Goal: Transaction & Acquisition: Book appointment/travel/reservation

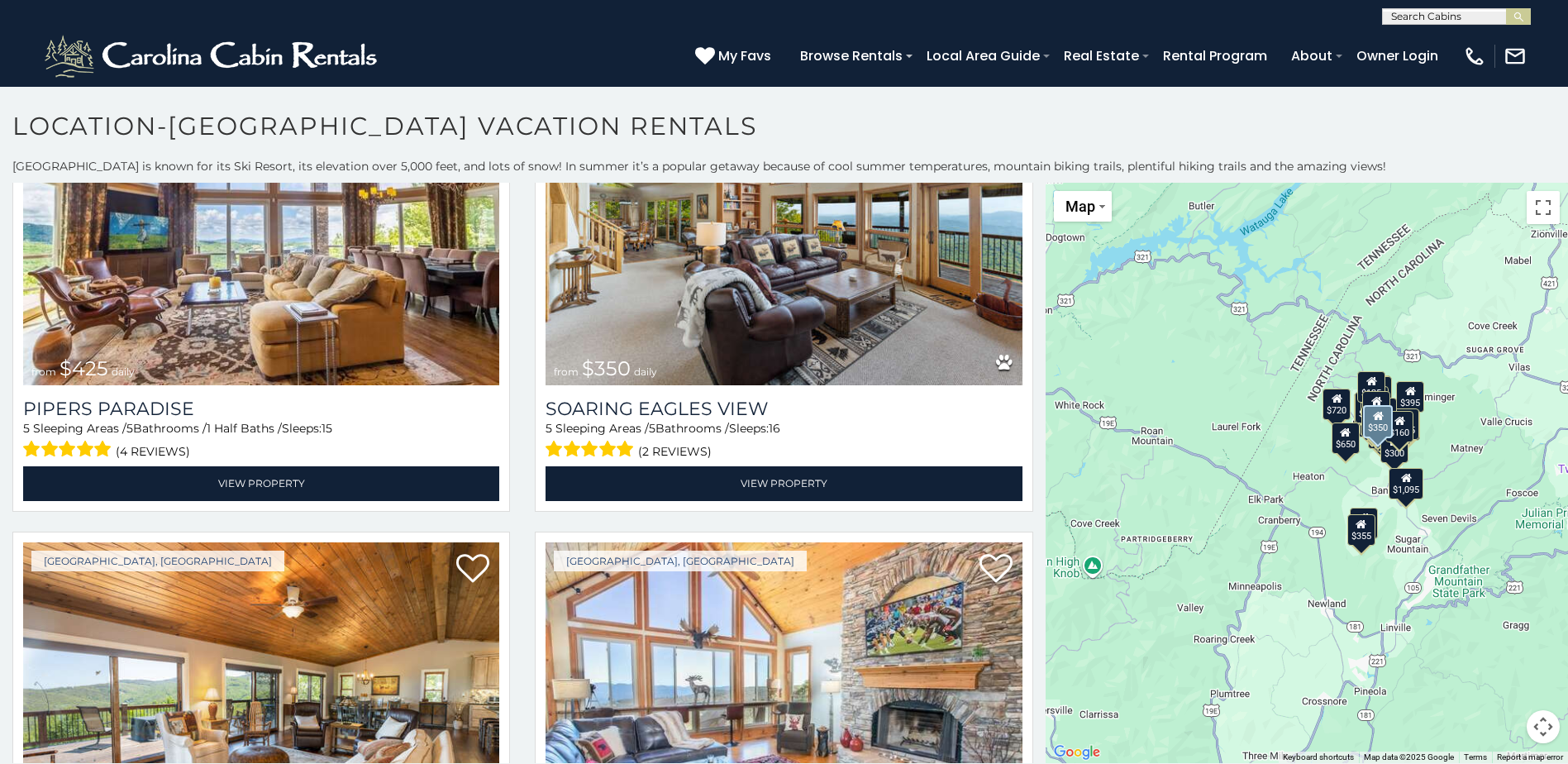
scroll to position [661, 0]
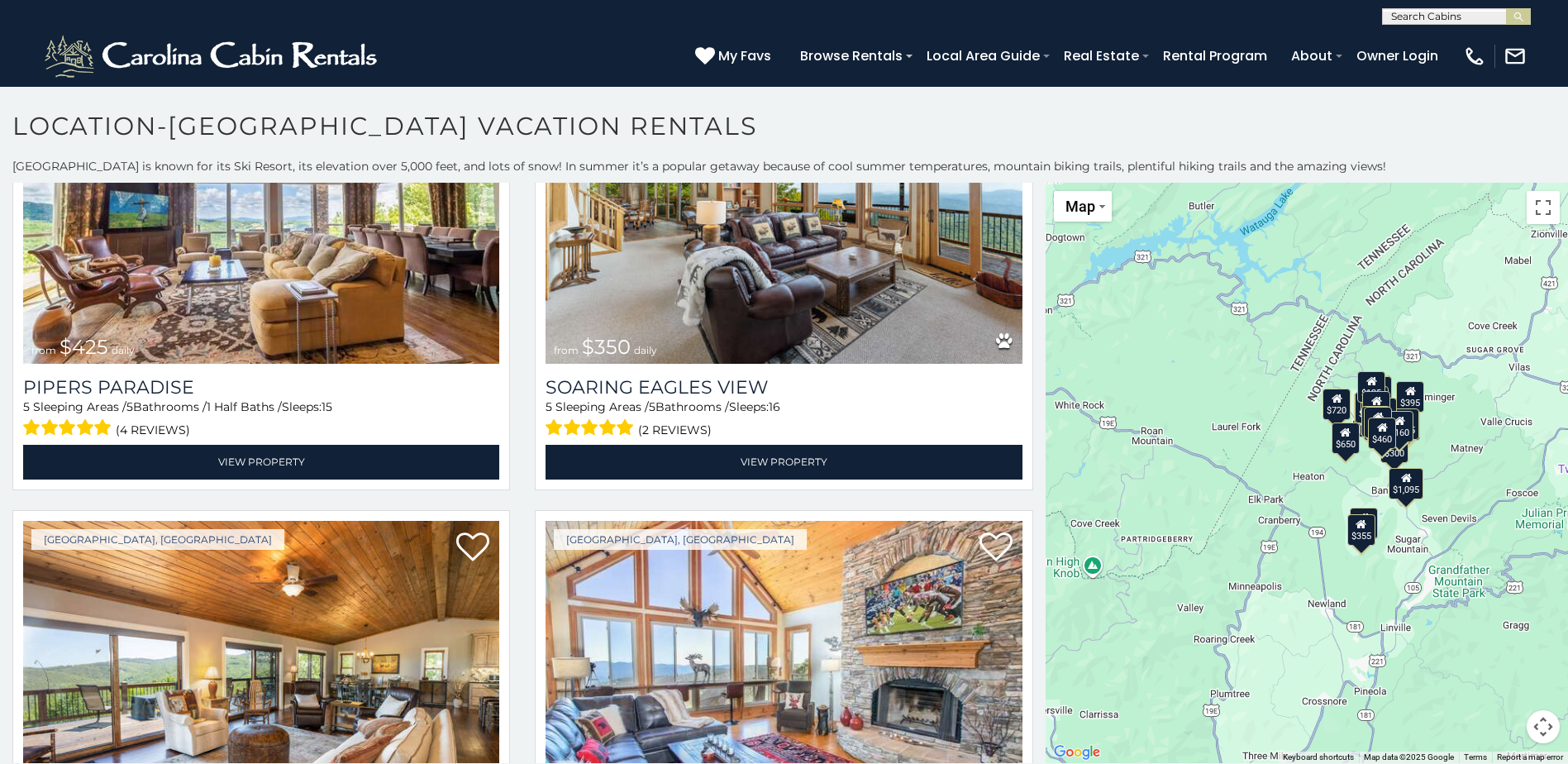
click at [1417, 487] on div "$1,095" at bounding box center [1406, 483] width 35 height 31
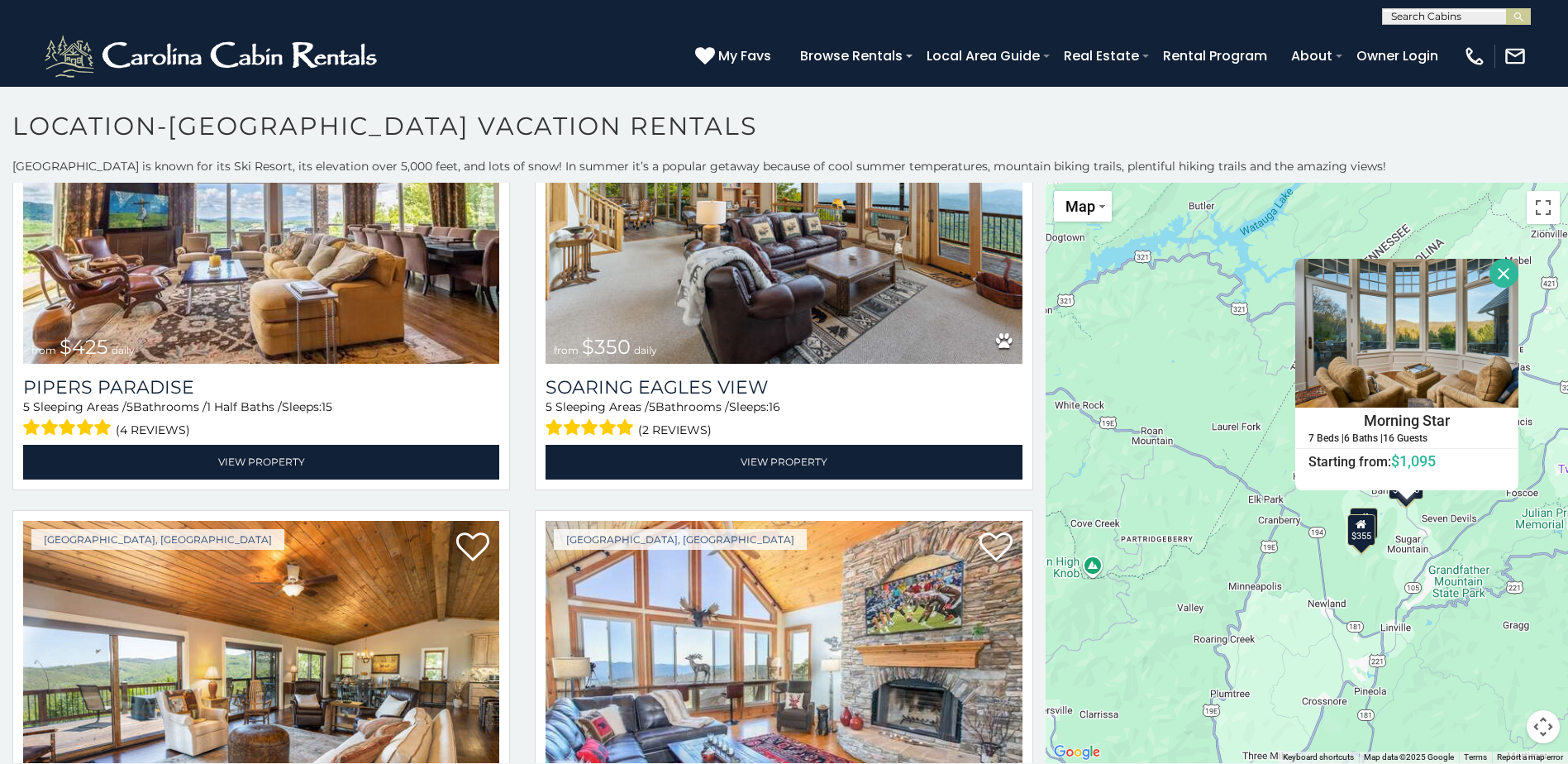
click at [1494, 273] on button "Close" at bounding box center [1504, 273] width 29 height 29
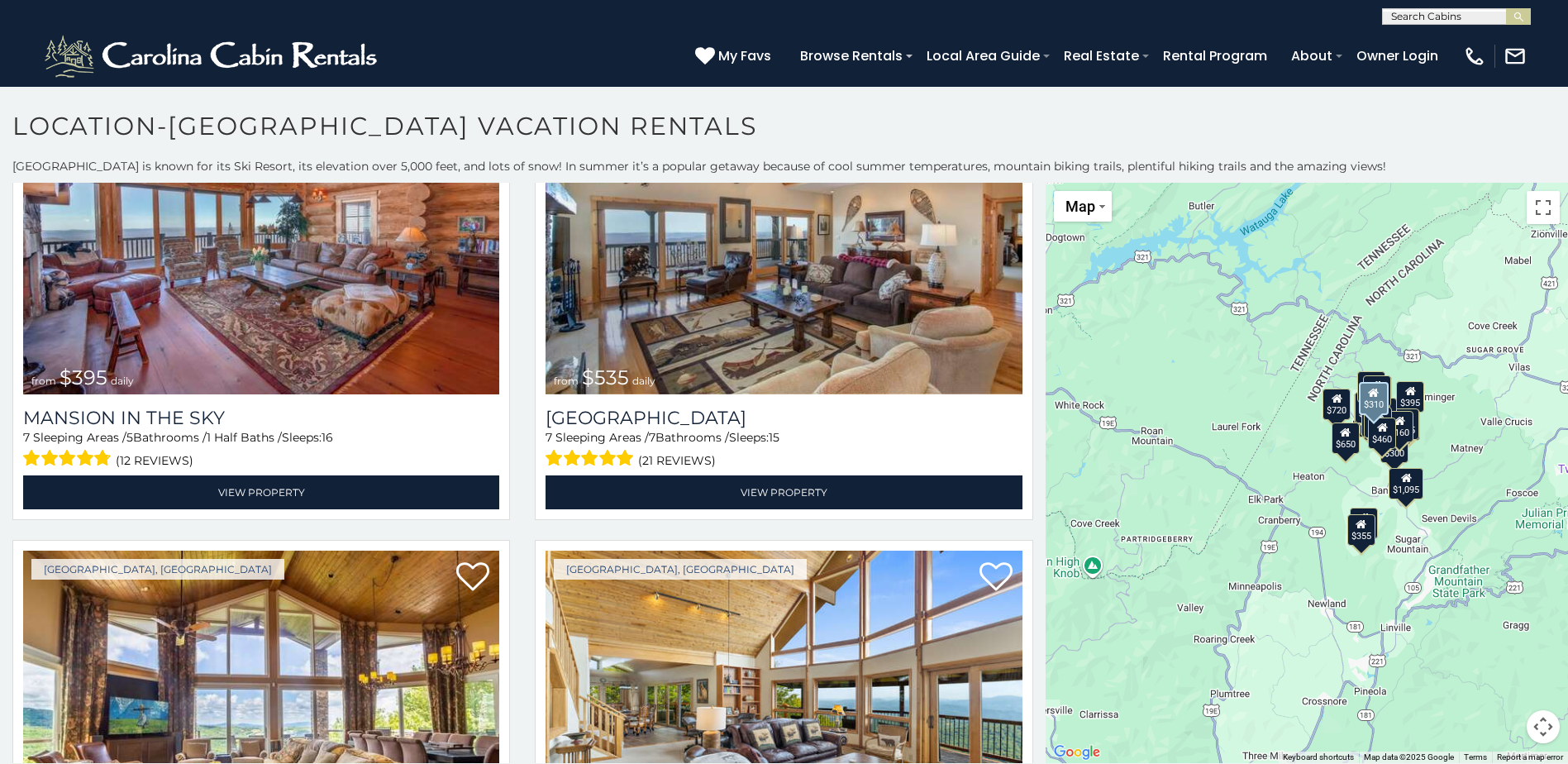
scroll to position [0, 0]
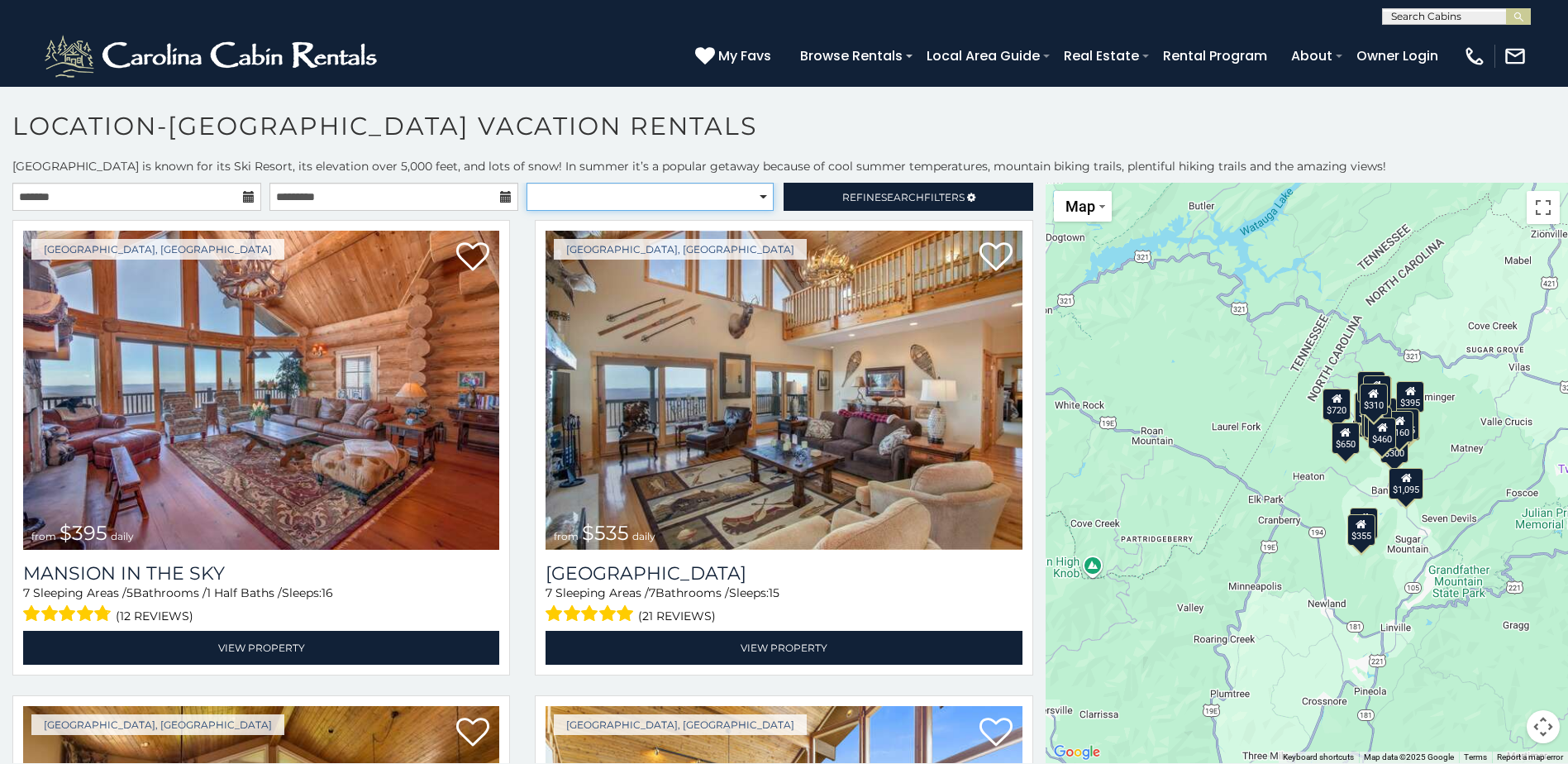
click at [677, 199] on select "**********" at bounding box center [649, 197] width 247 height 28
select select "**********"
click at [527, 183] on select "**********" at bounding box center [649, 197] width 247 height 28
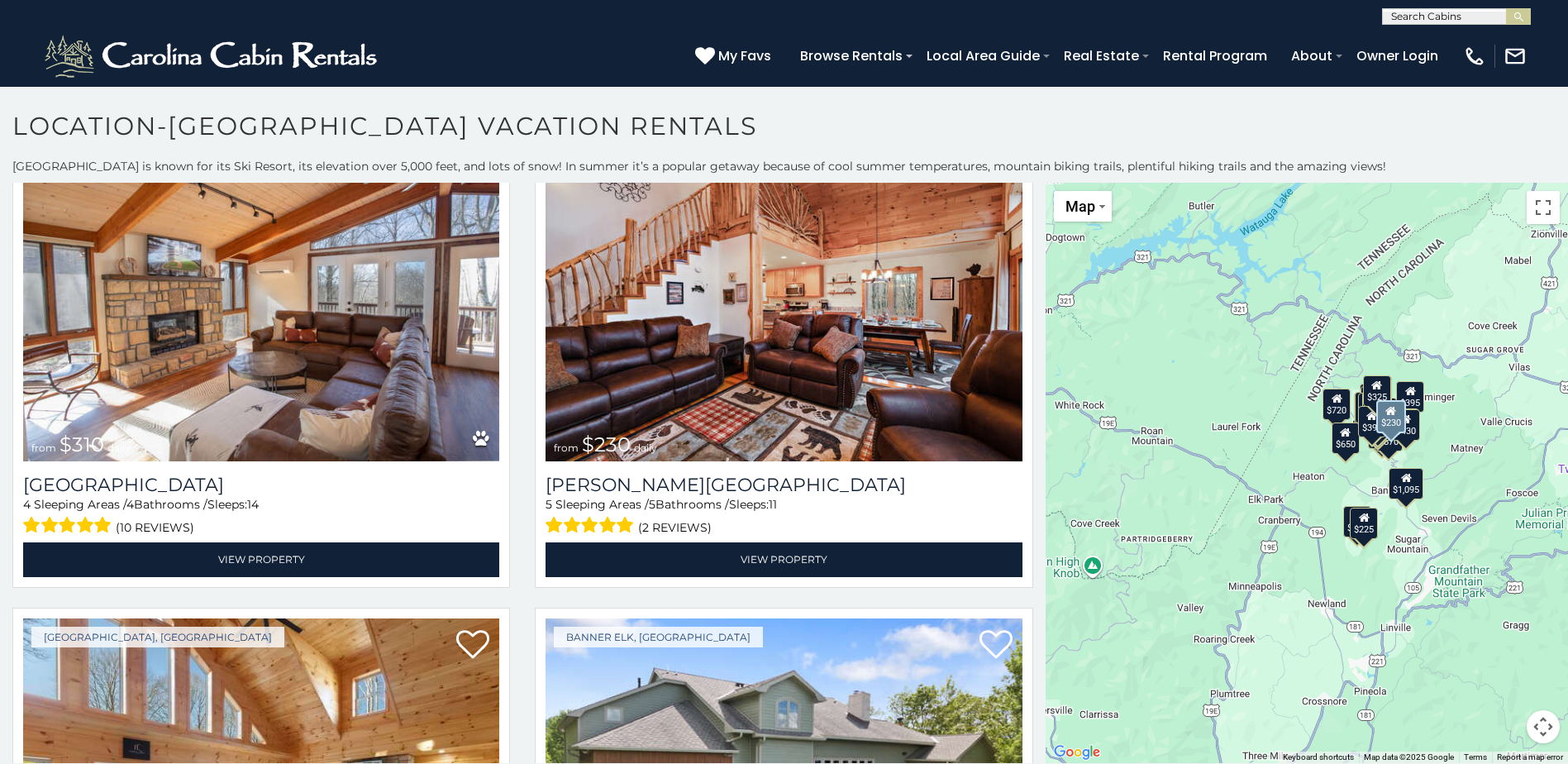
scroll to position [2481, 0]
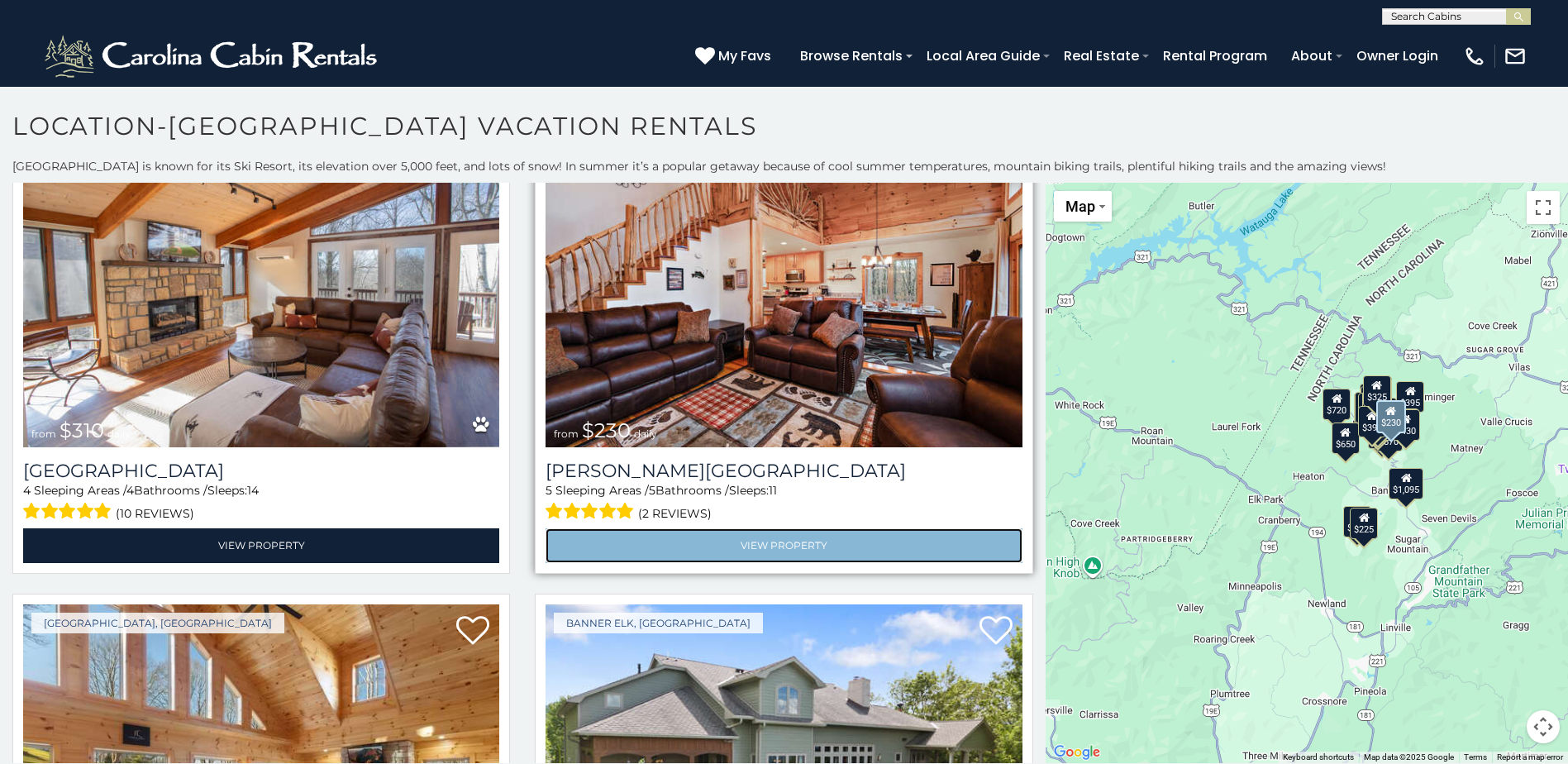
click at [807, 529] on link "View Property" at bounding box center [784, 545] width 476 height 34
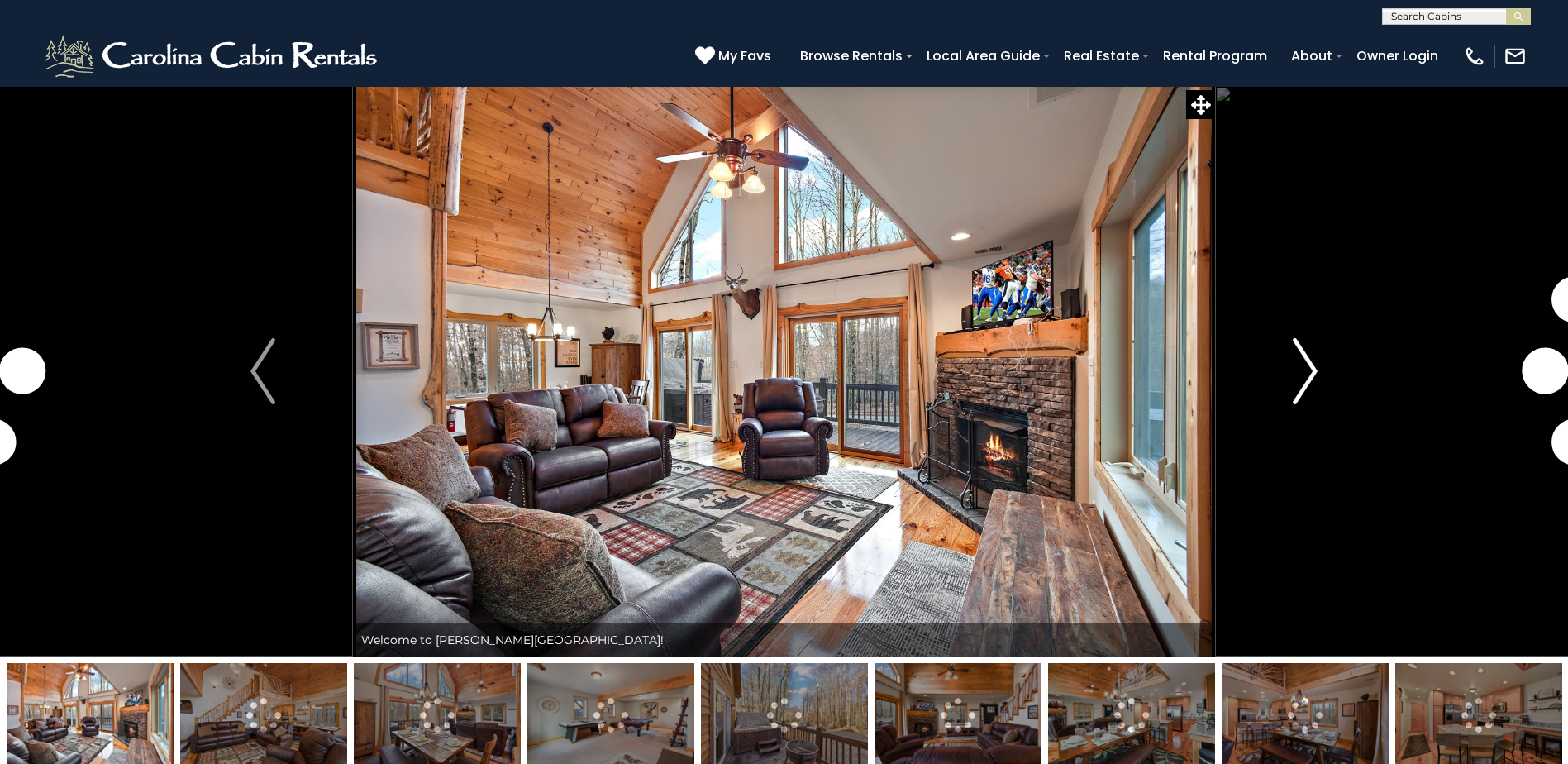
click at [1303, 360] on img "Next" at bounding box center [1306, 371] width 25 height 66
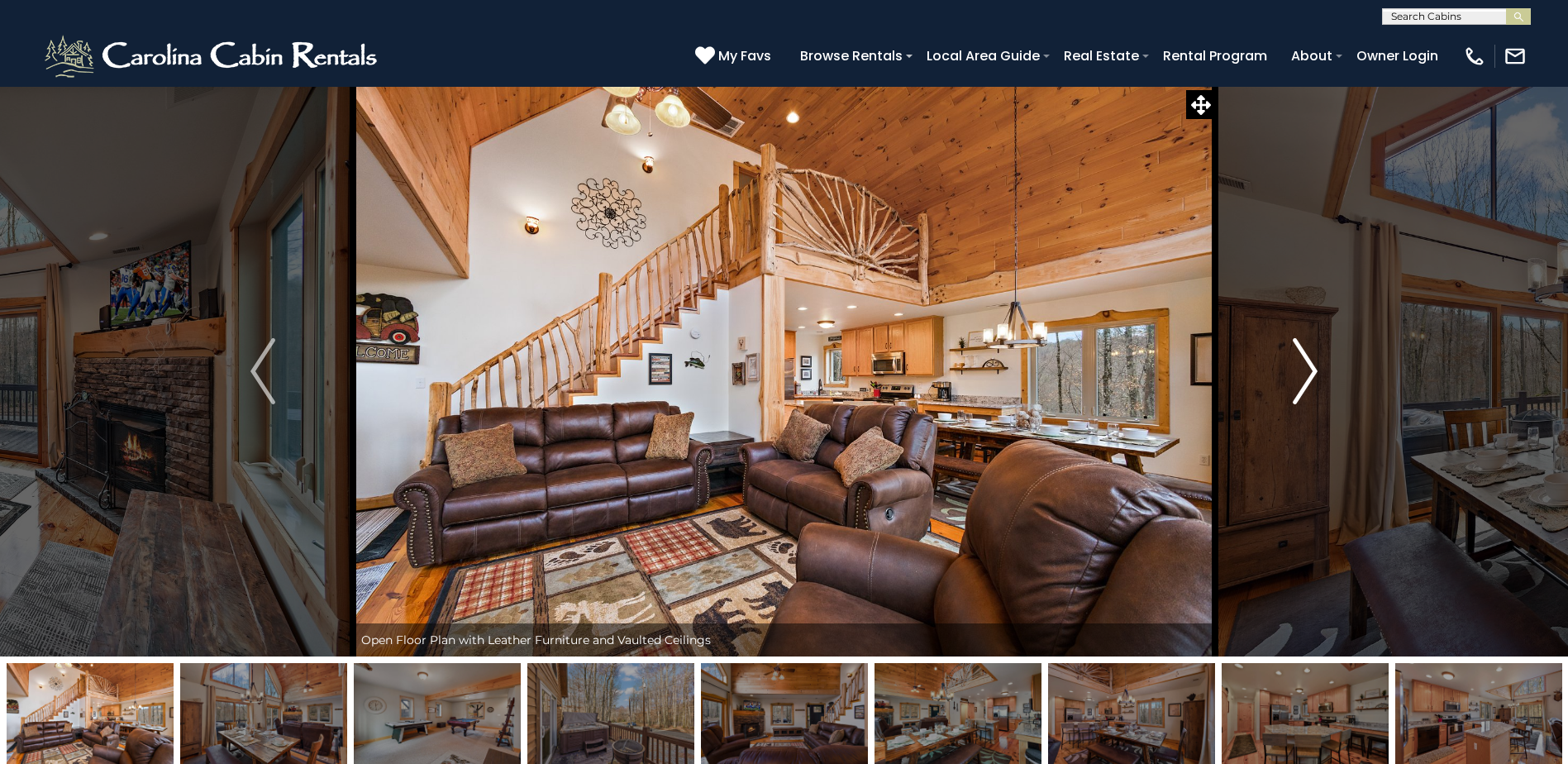
click at [1303, 360] on img "Next" at bounding box center [1306, 371] width 25 height 66
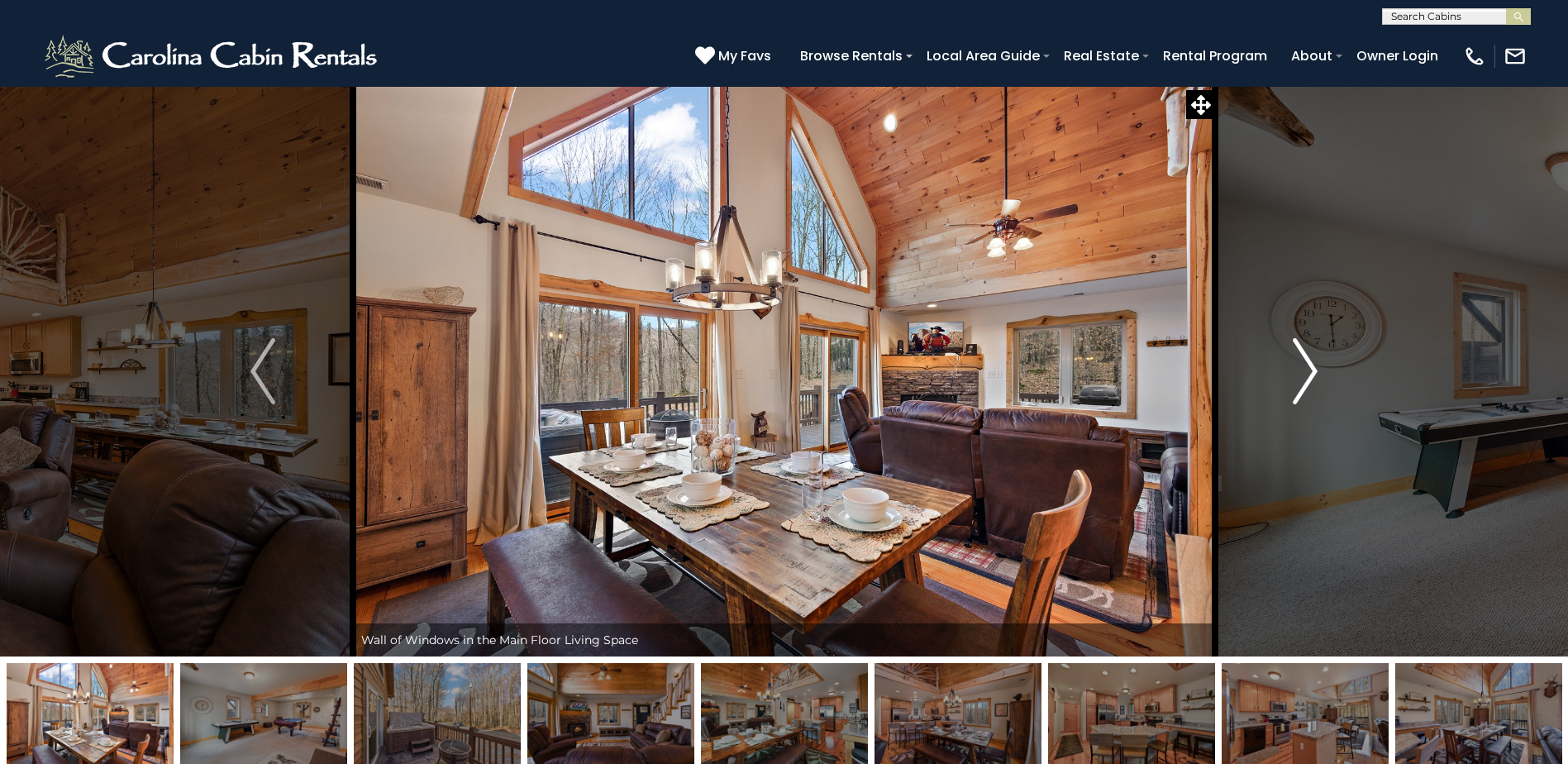
click at [1303, 360] on img "Next" at bounding box center [1306, 371] width 25 height 66
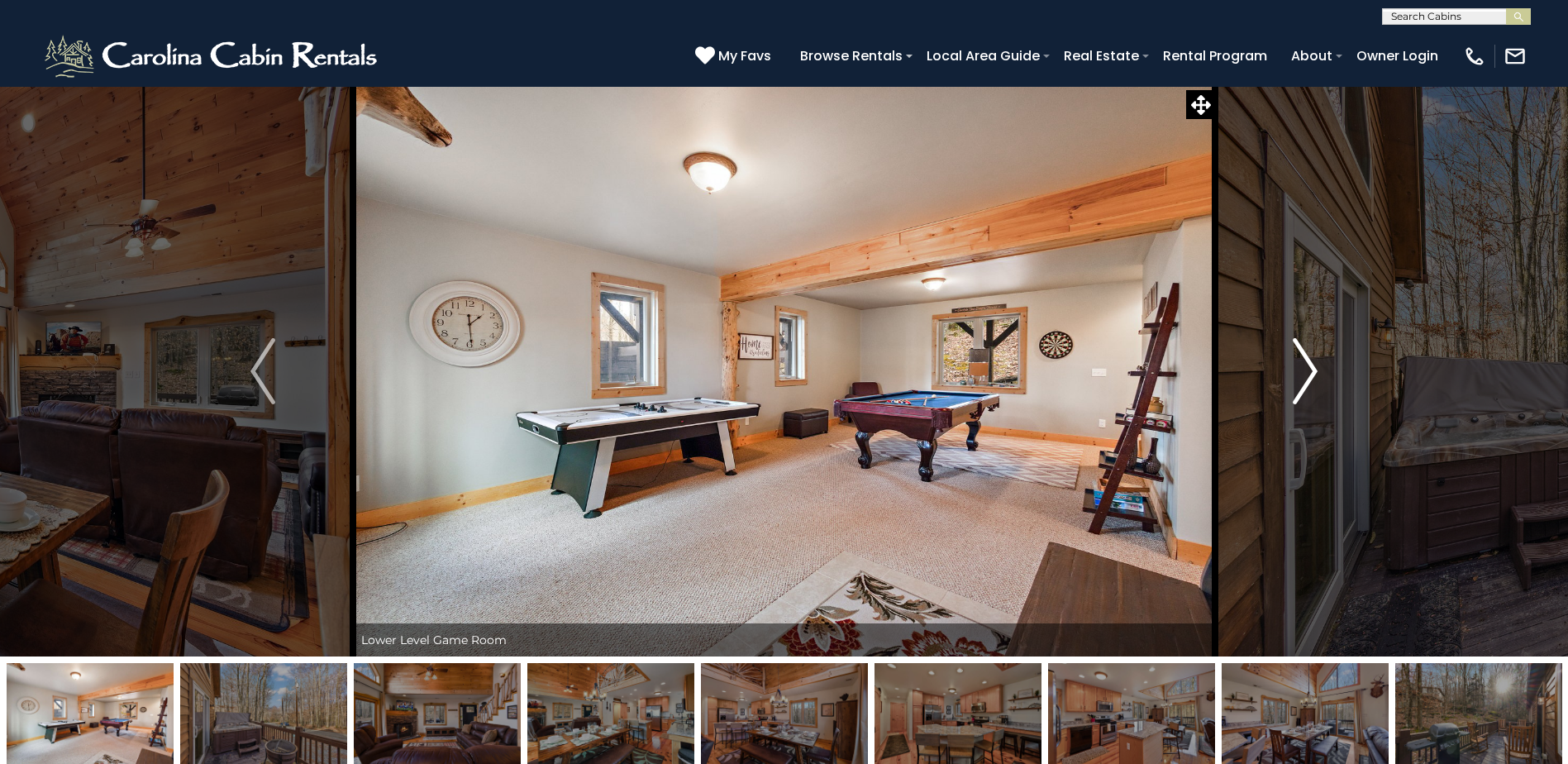
click at [1303, 360] on img "Next" at bounding box center [1306, 371] width 25 height 66
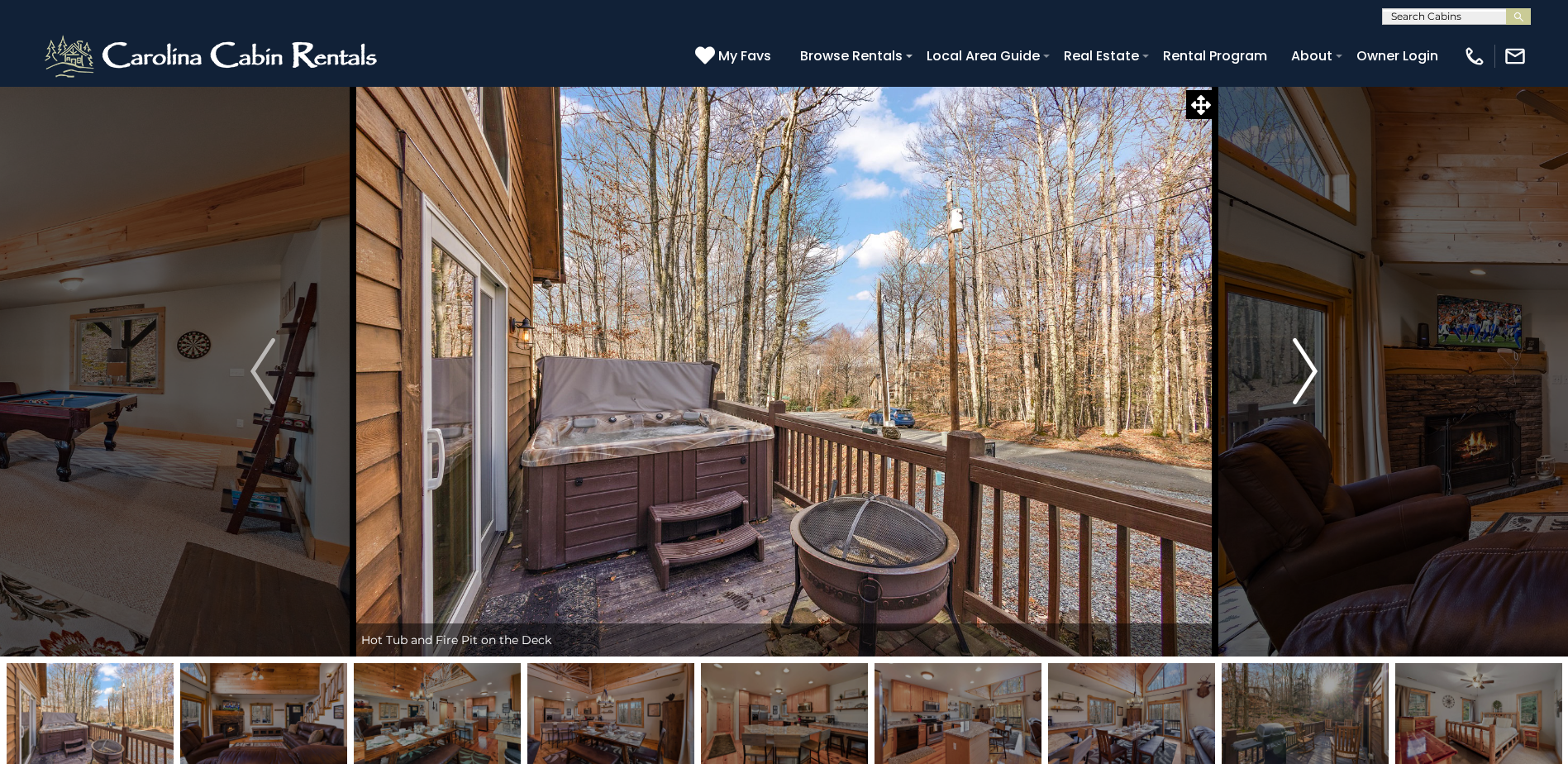
click at [1303, 360] on img "Next" at bounding box center [1306, 371] width 25 height 66
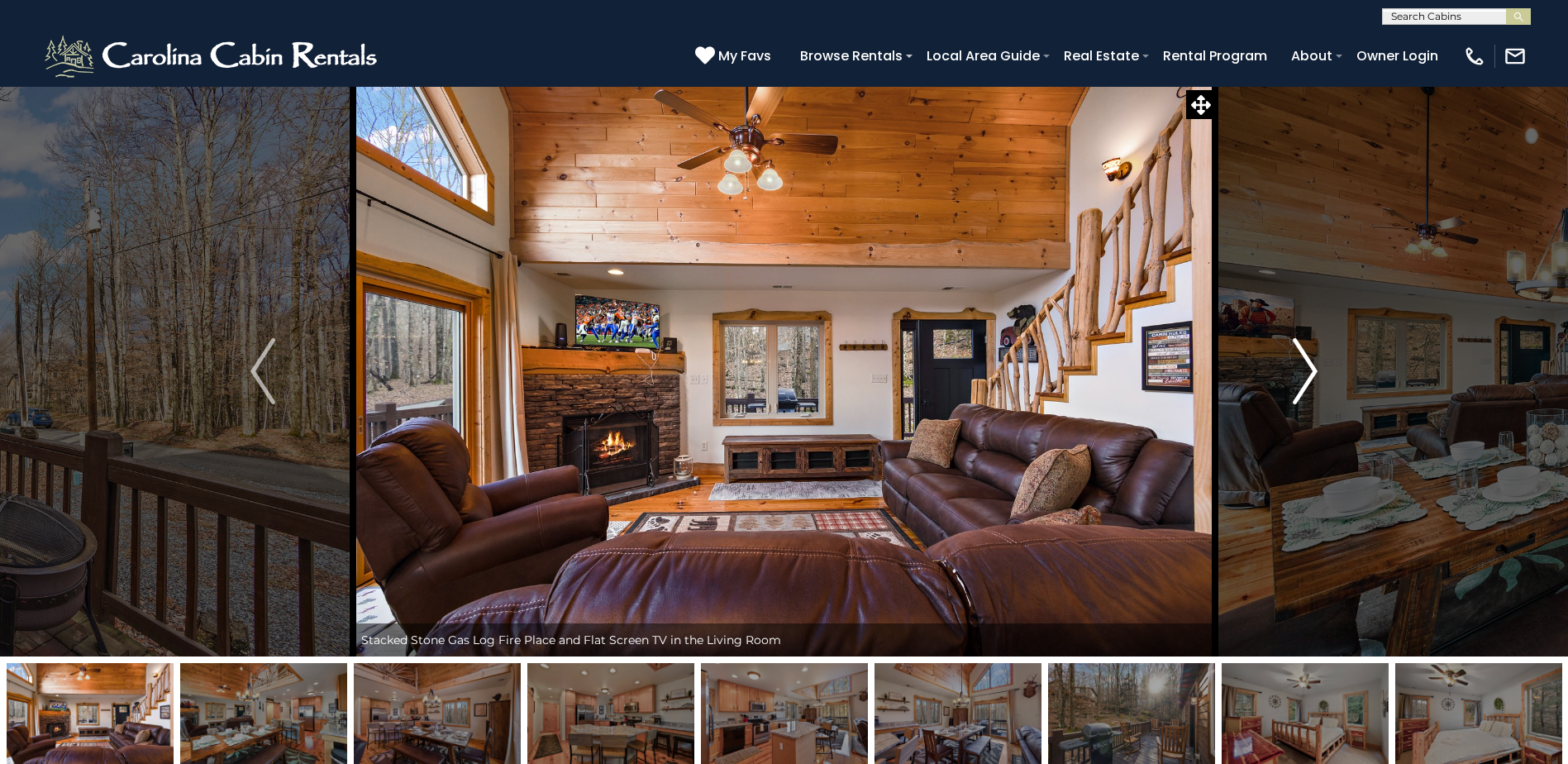
click at [1303, 360] on img "Next" at bounding box center [1306, 371] width 25 height 66
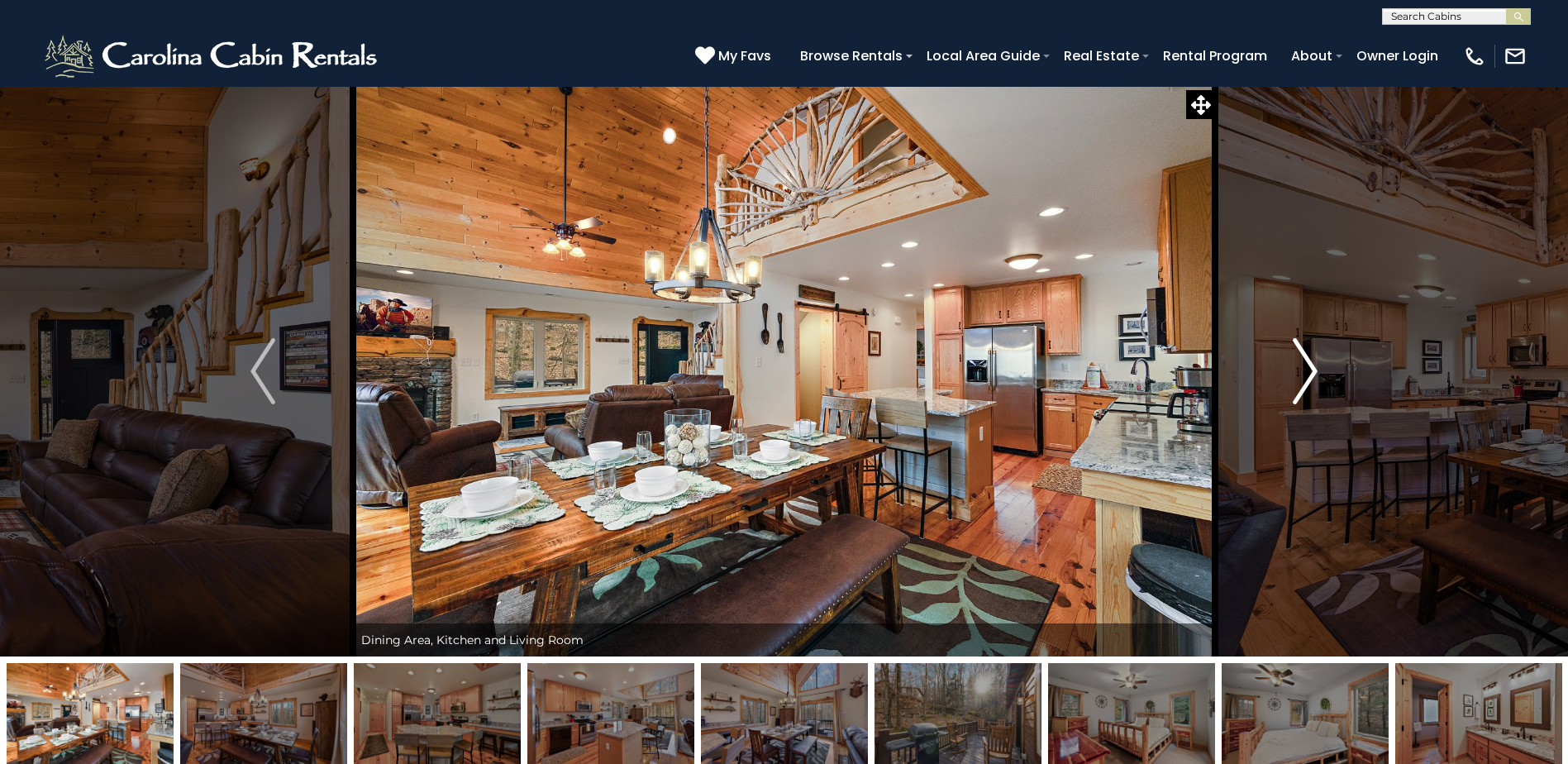
click at [1303, 360] on img "Next" at bounding box center [1306, 371] width 25 height 66
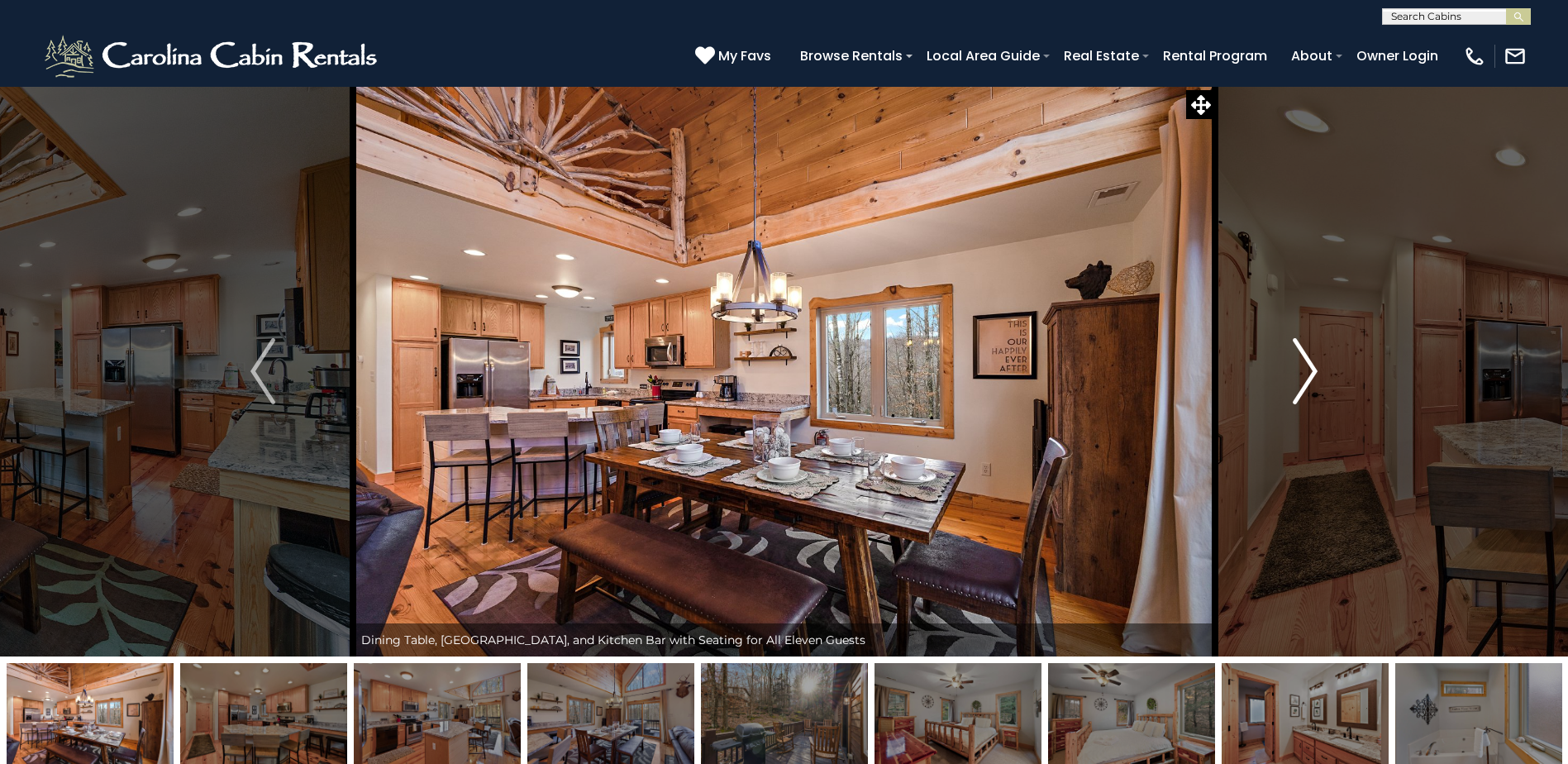
click at [1303, 360] on img "Next" at bounding box center [1306, 371] width 25 height 66
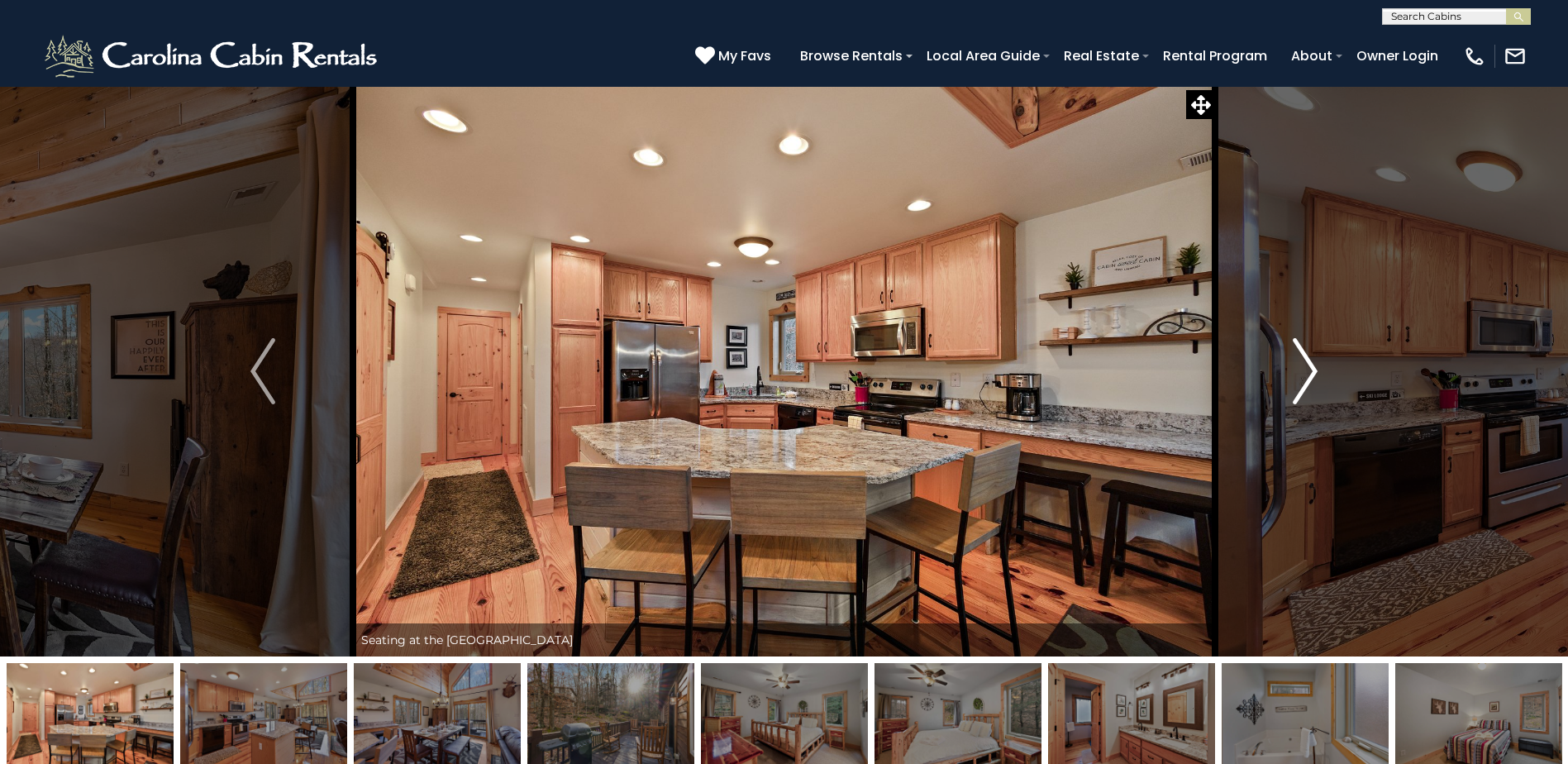
click at [1303, 360] on img "Next" at bounding box center [1306, 371] width 25 height 66
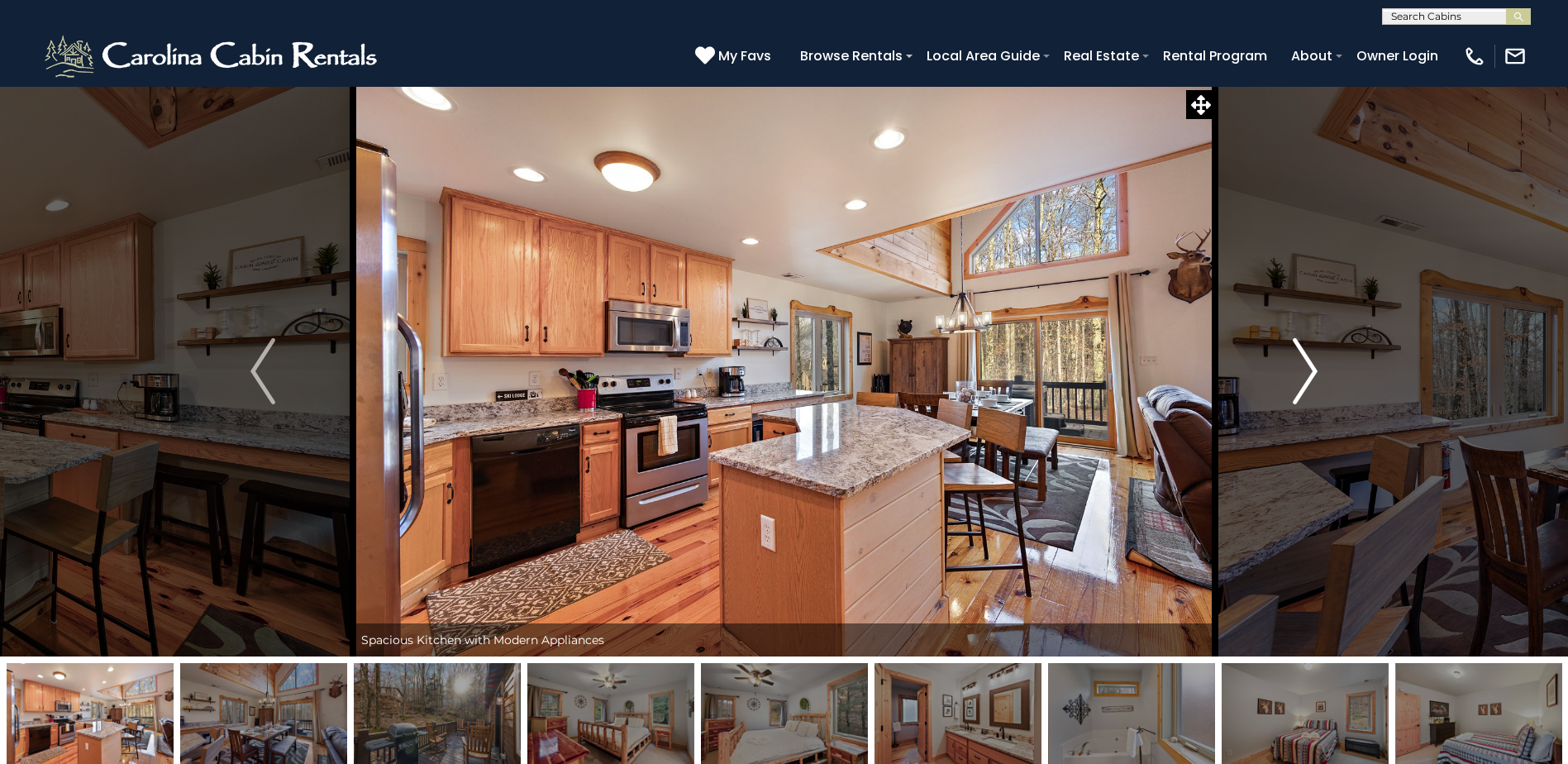
click at [1303, 360] on img "Next" at bounding box center [1306, 371] width 25 height 66
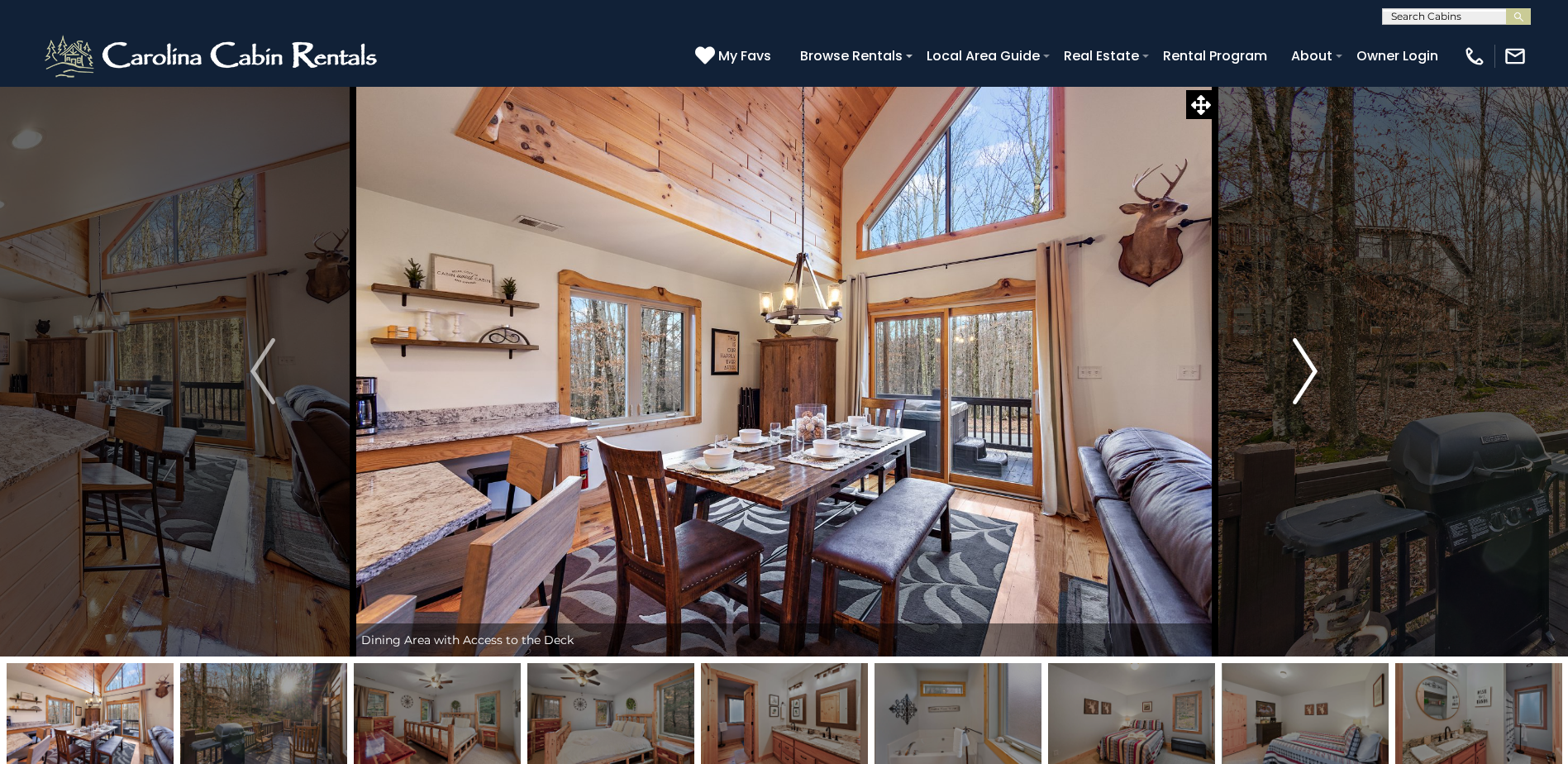
click at [1303, 360] on img "Next" at bounding box center [1306, 371] width 25 height 66
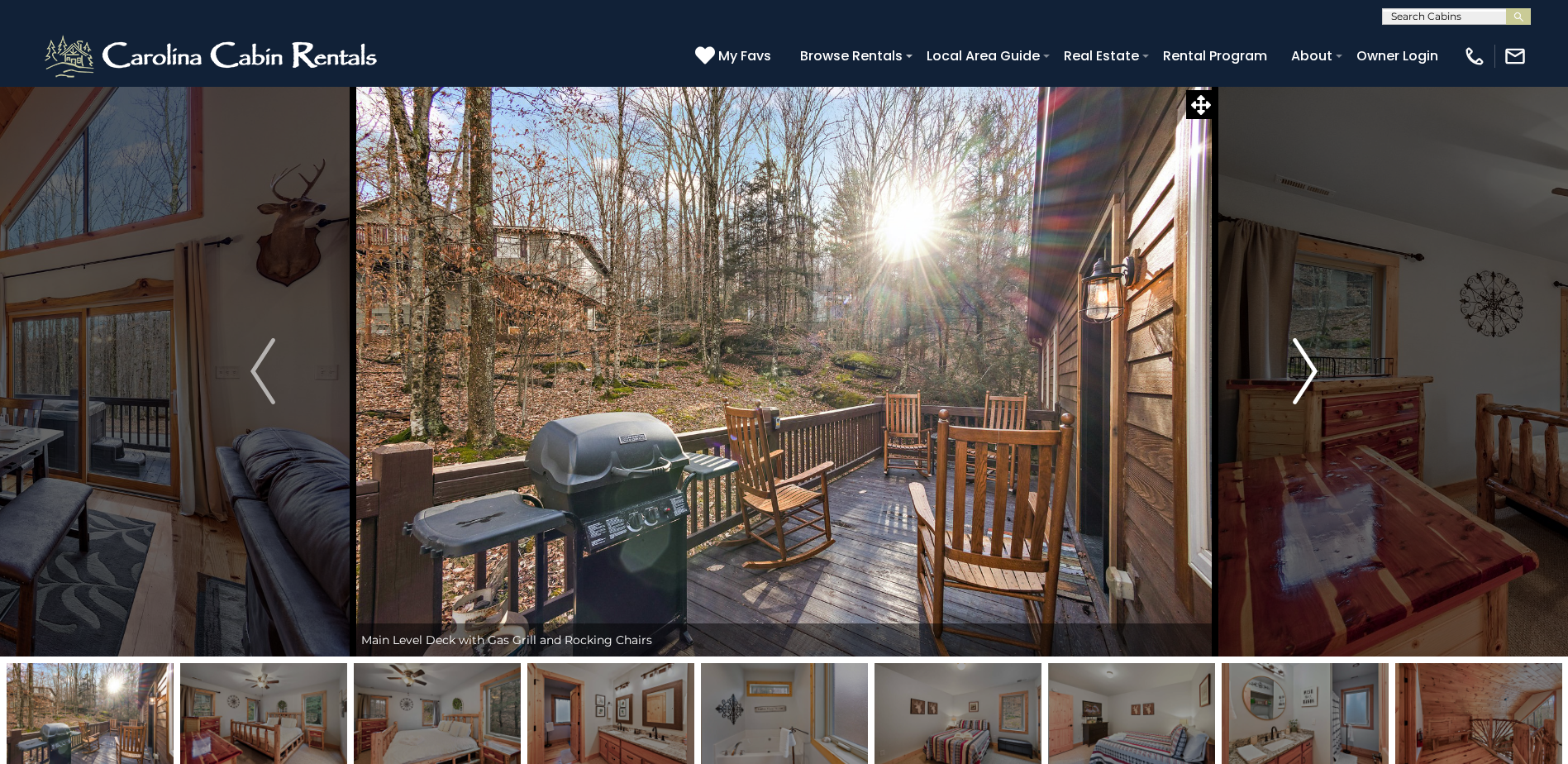
click at [1303, 360] on img "Next" at bounding box center [1306, 371] width 25 height 66
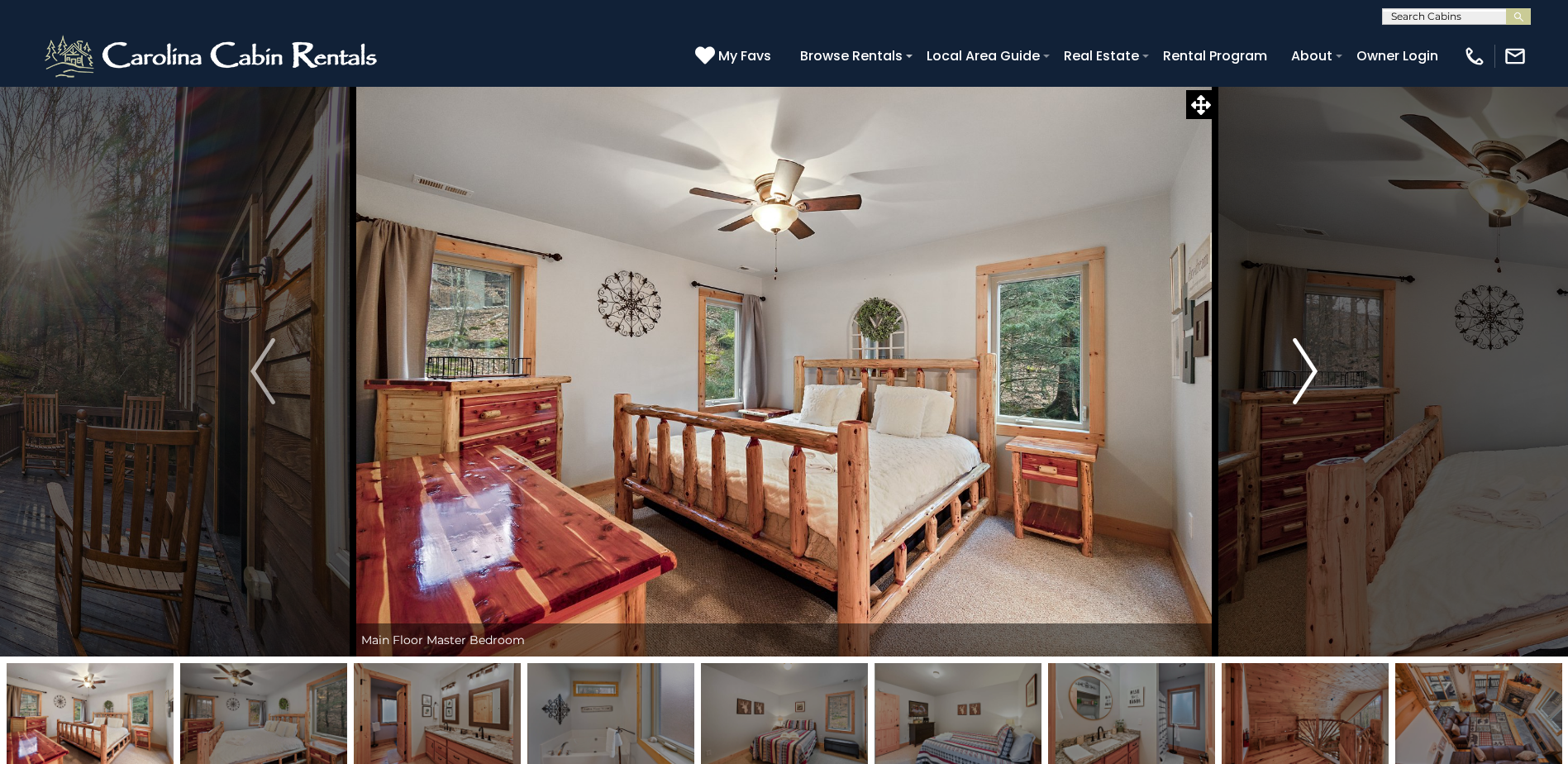
click at [1303, 360] on img "Next" at bounding box center [1306, 371] width 25 height 66
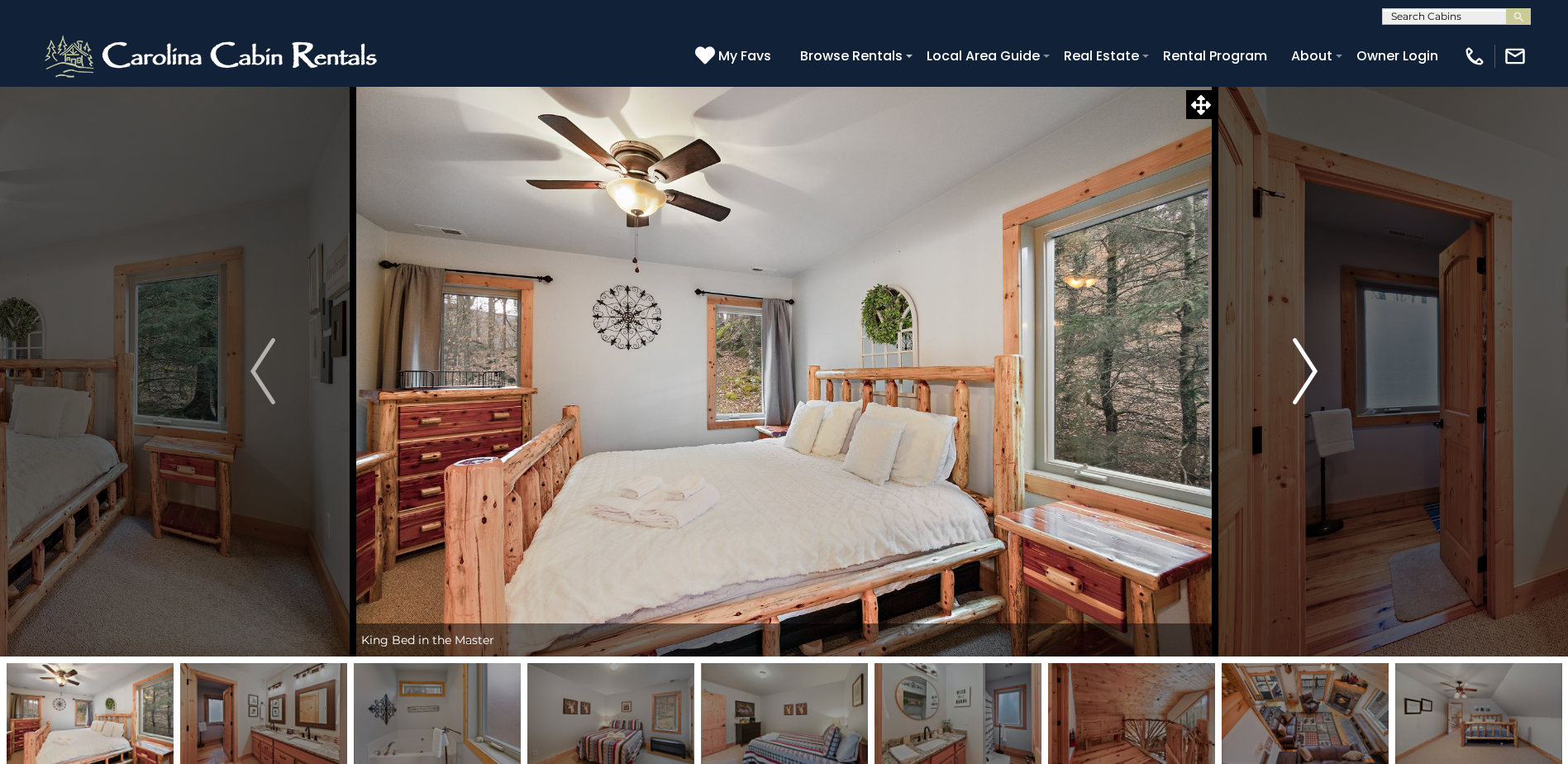
click at [1303, 360] on img "Next" at bounding box center [1306, 371] width 25 height 66
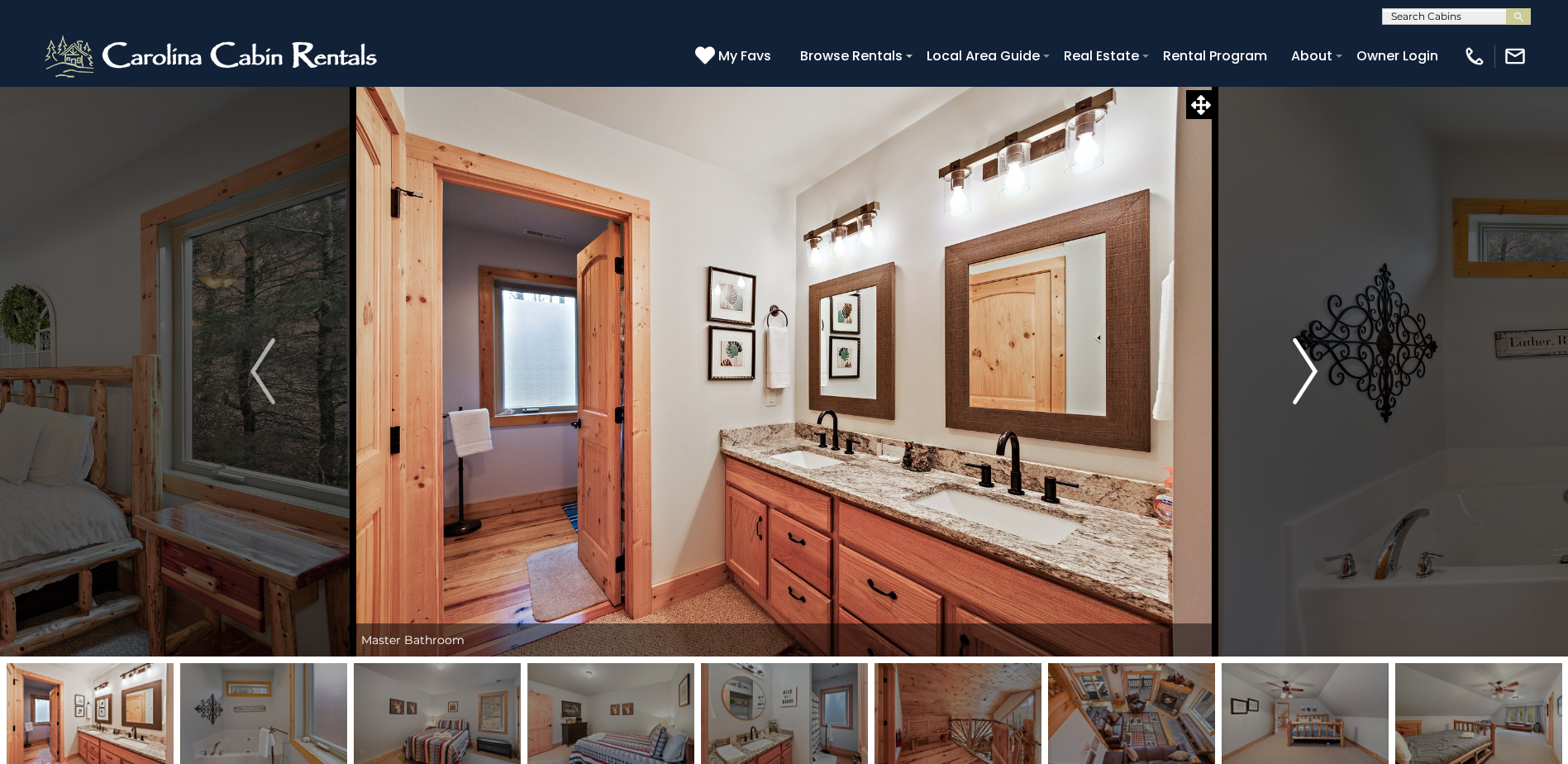
click at [1303, 360] on img "Next" at bounding box center [1306, 371] width 25 height 66
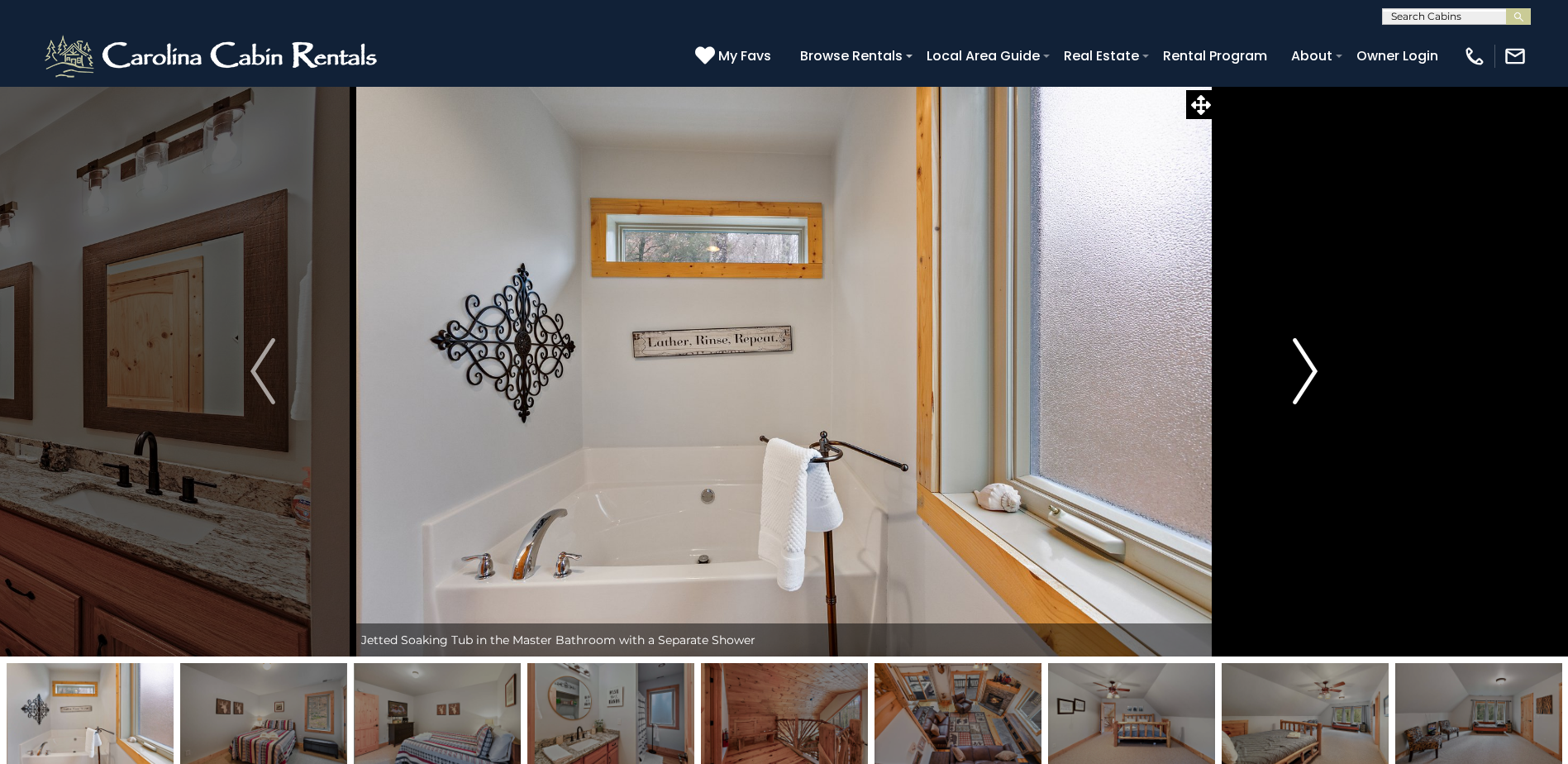
click at [1303, 360] on img "Next" at bounding box center [1306, 371] width 25 height 66
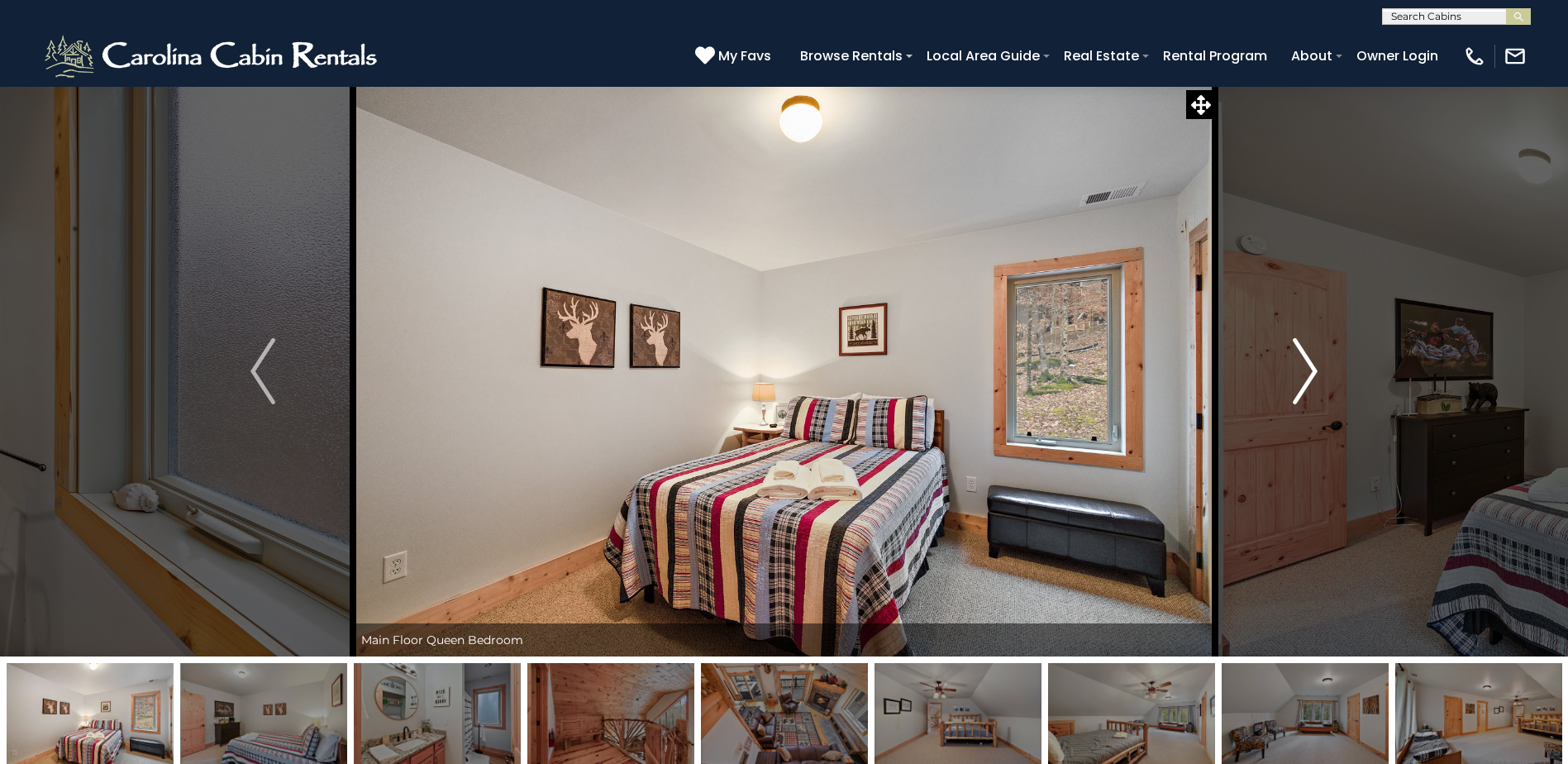
click at [1303, 360] on img "Next" at bounding box center [1306, 371] width 25 height 66
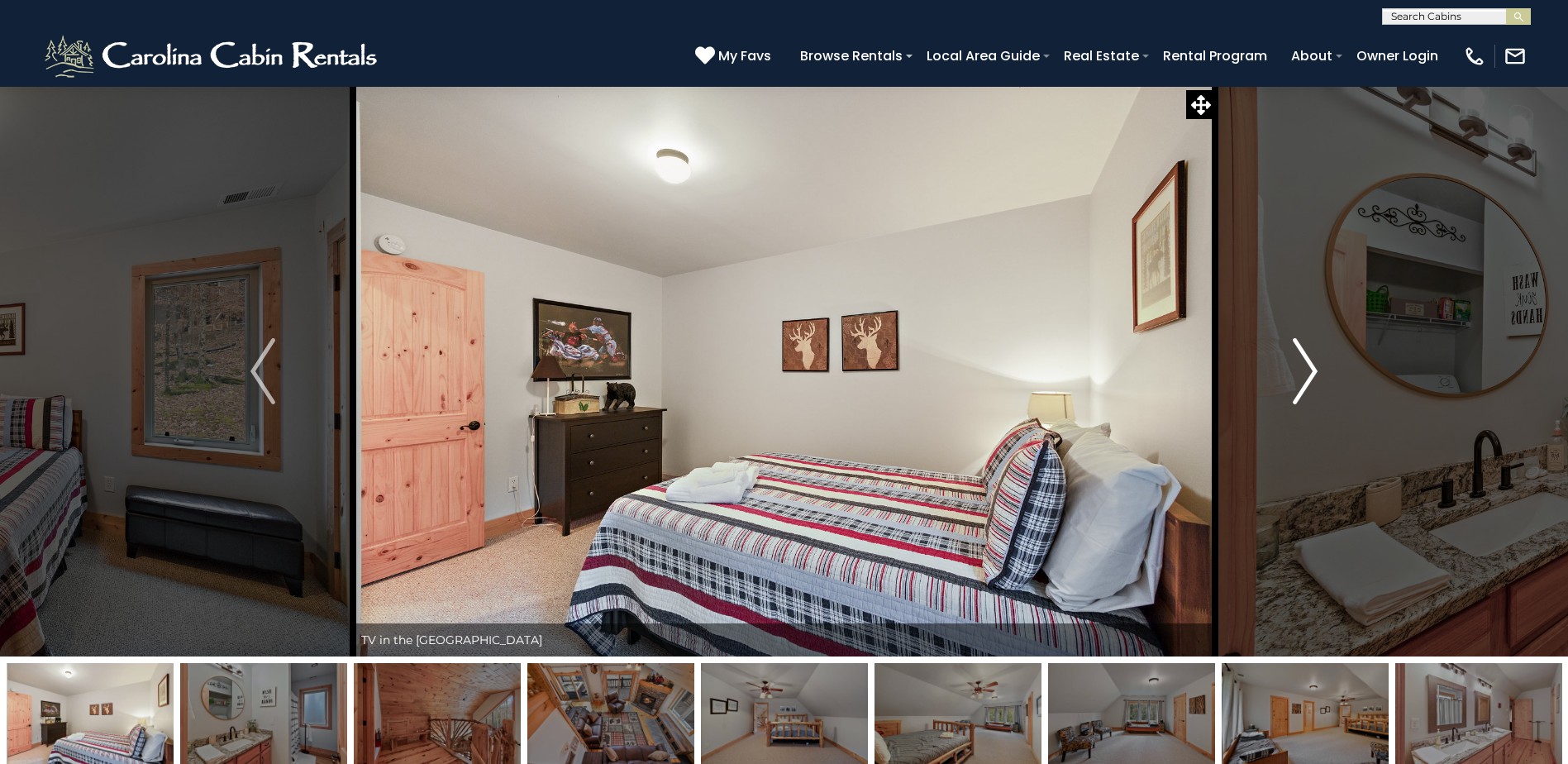
click at [1303, 360] on img "Next" at bounding box center [1306, 371] width 25 height 66
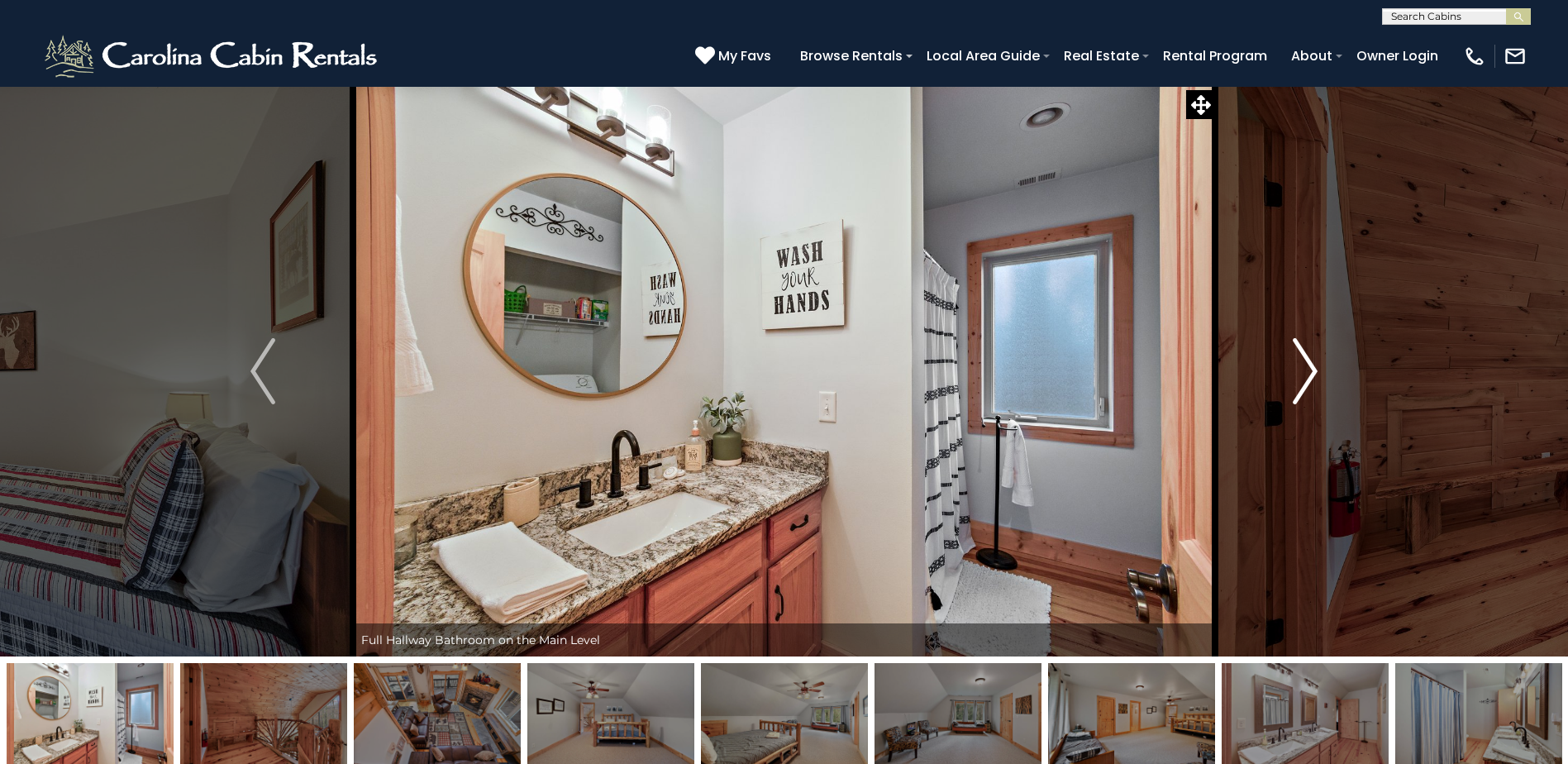
click at [1303, 360] on img "Next" at bounding box center [1306, 371] width 25 height 66
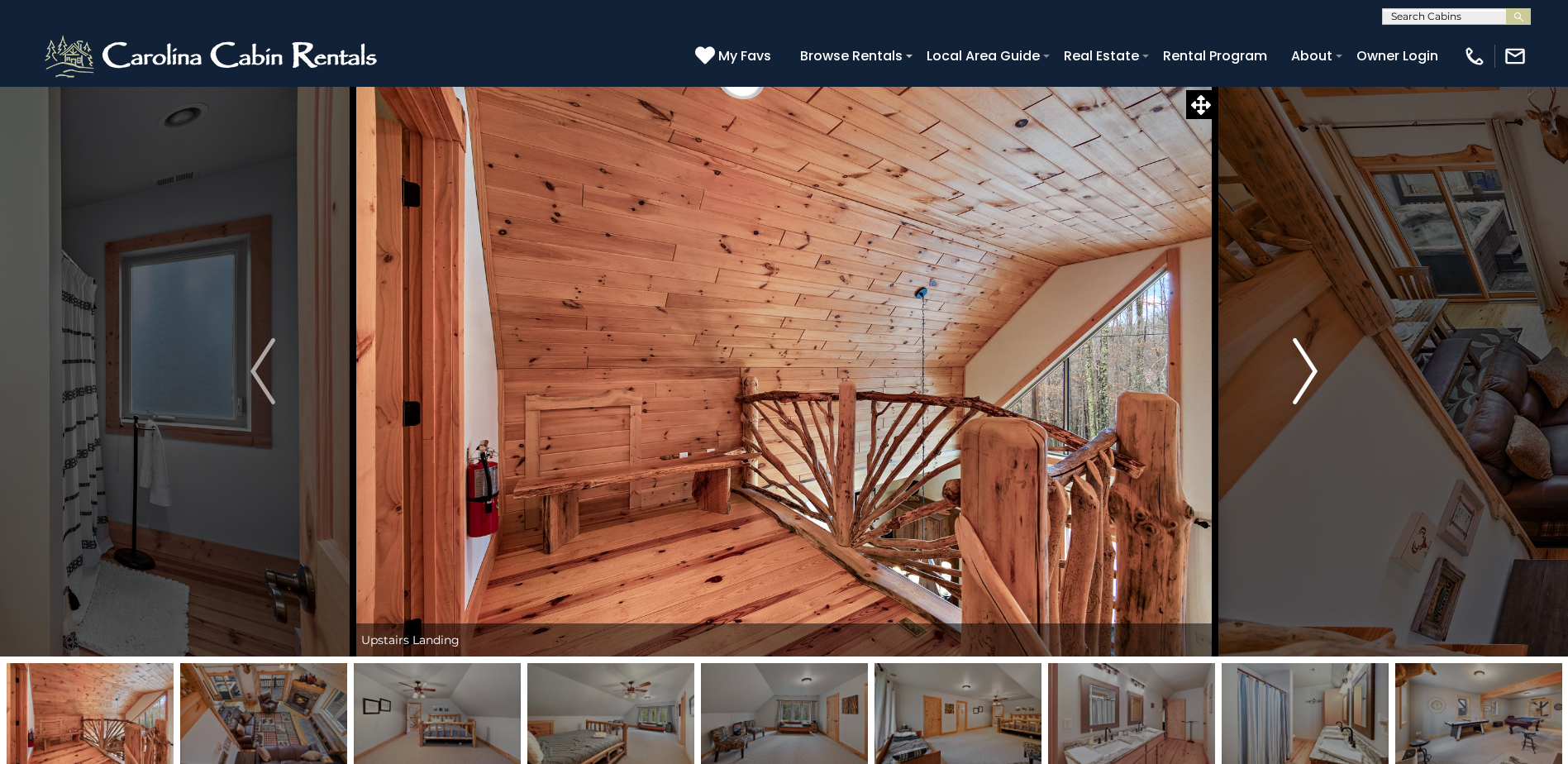
click at [1303, 360] on img "Next" at bounding box center [1306, 371] width 25 height 66
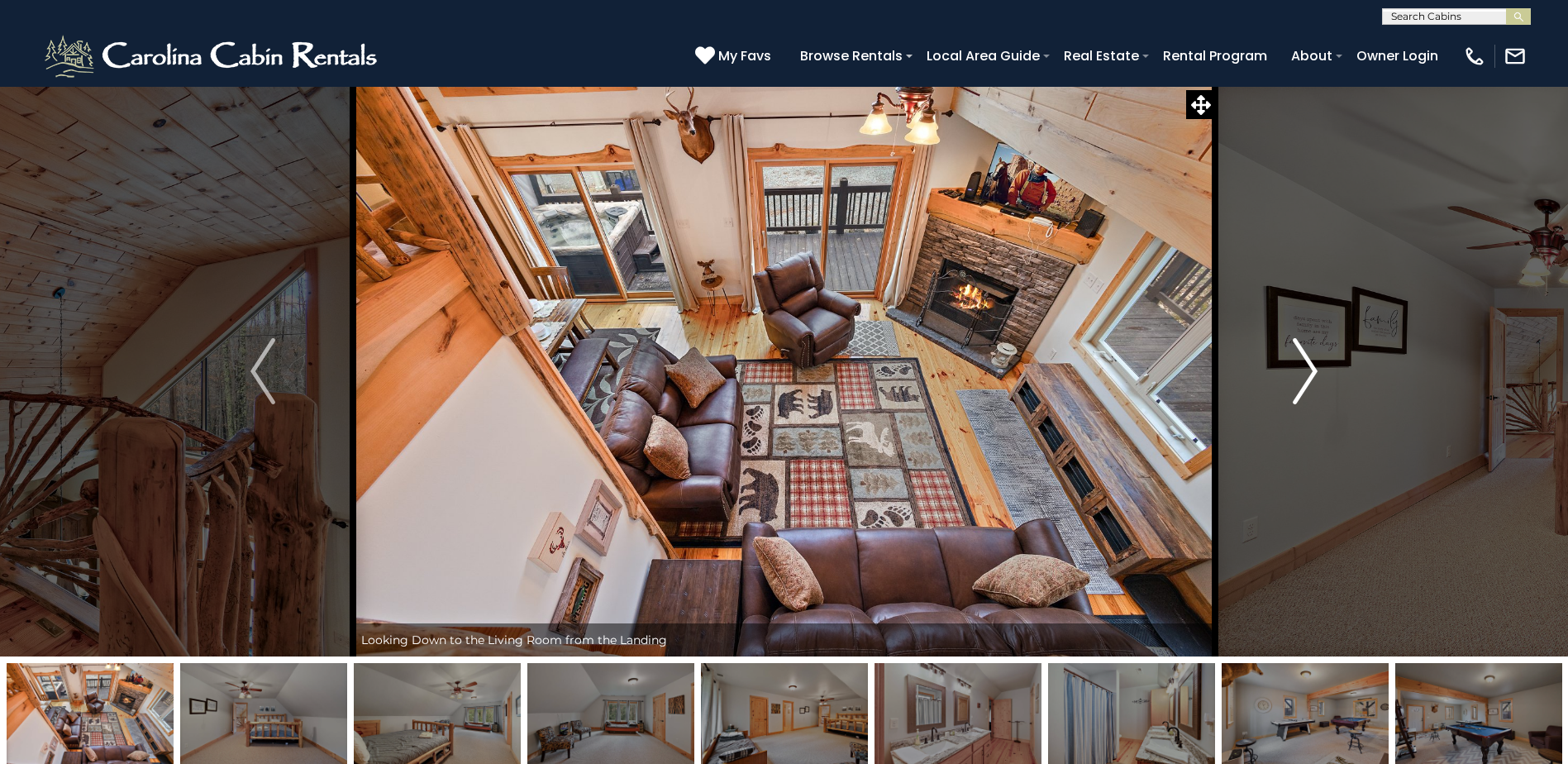
click at [1303, 360] on img "Next" at bounding box center [1306, 371] width 25 height 66
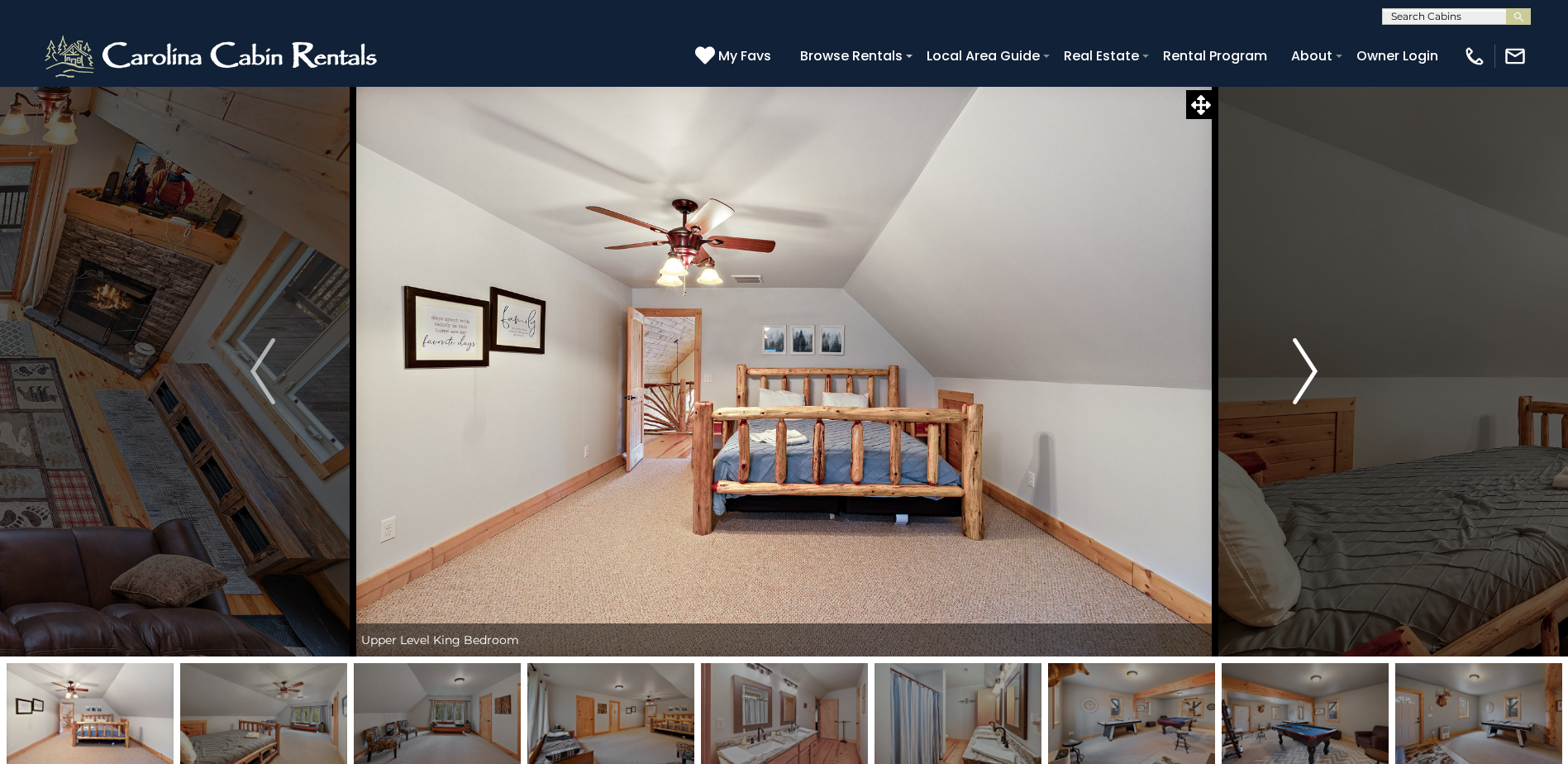
click at [1303, 360] on img "Next" at bounding box center [1306, 371] width 25 height 66
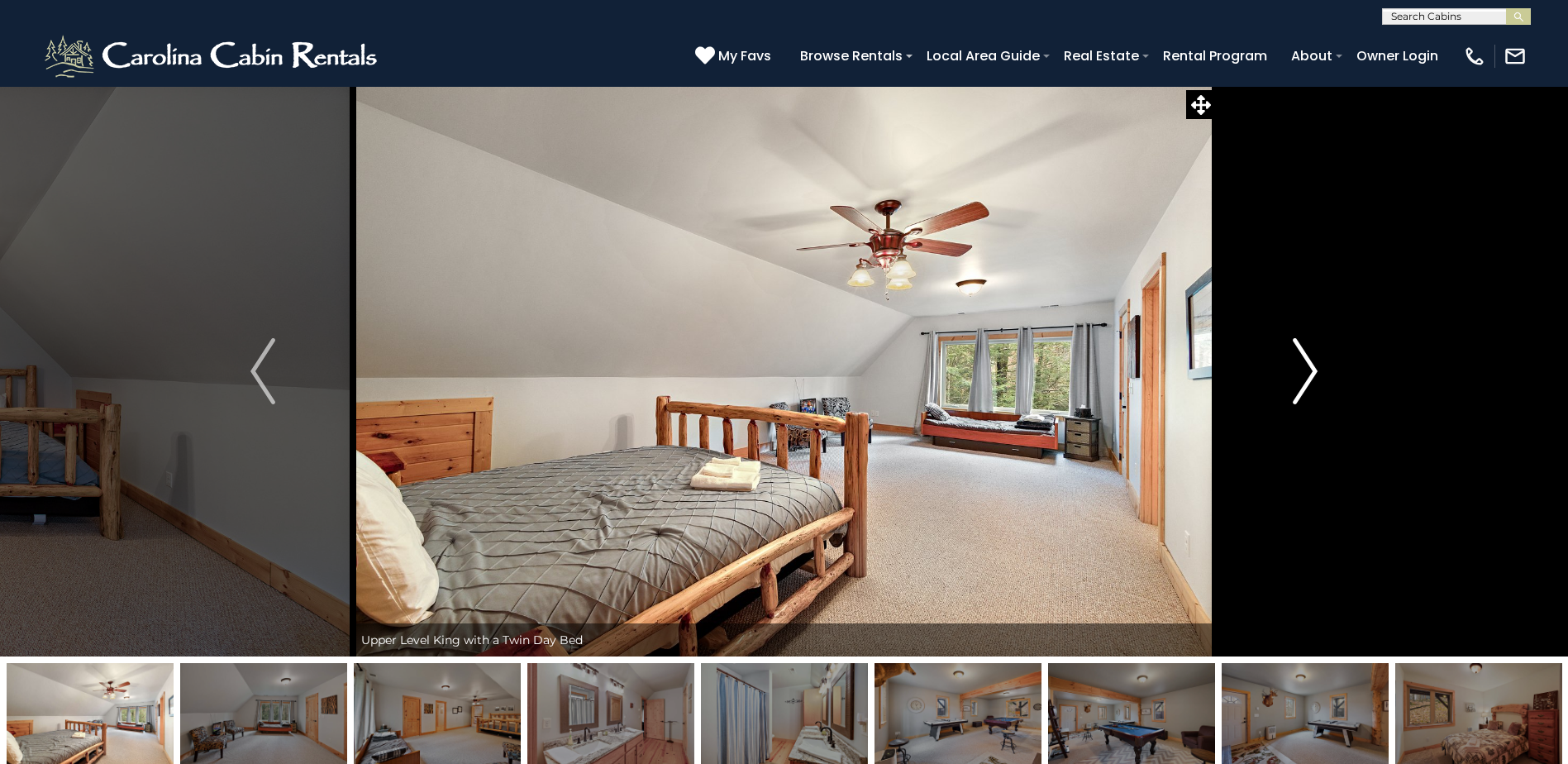
click at [1303, 360] on img "Next" at bounding box center [1306, 371] width 25 height 66
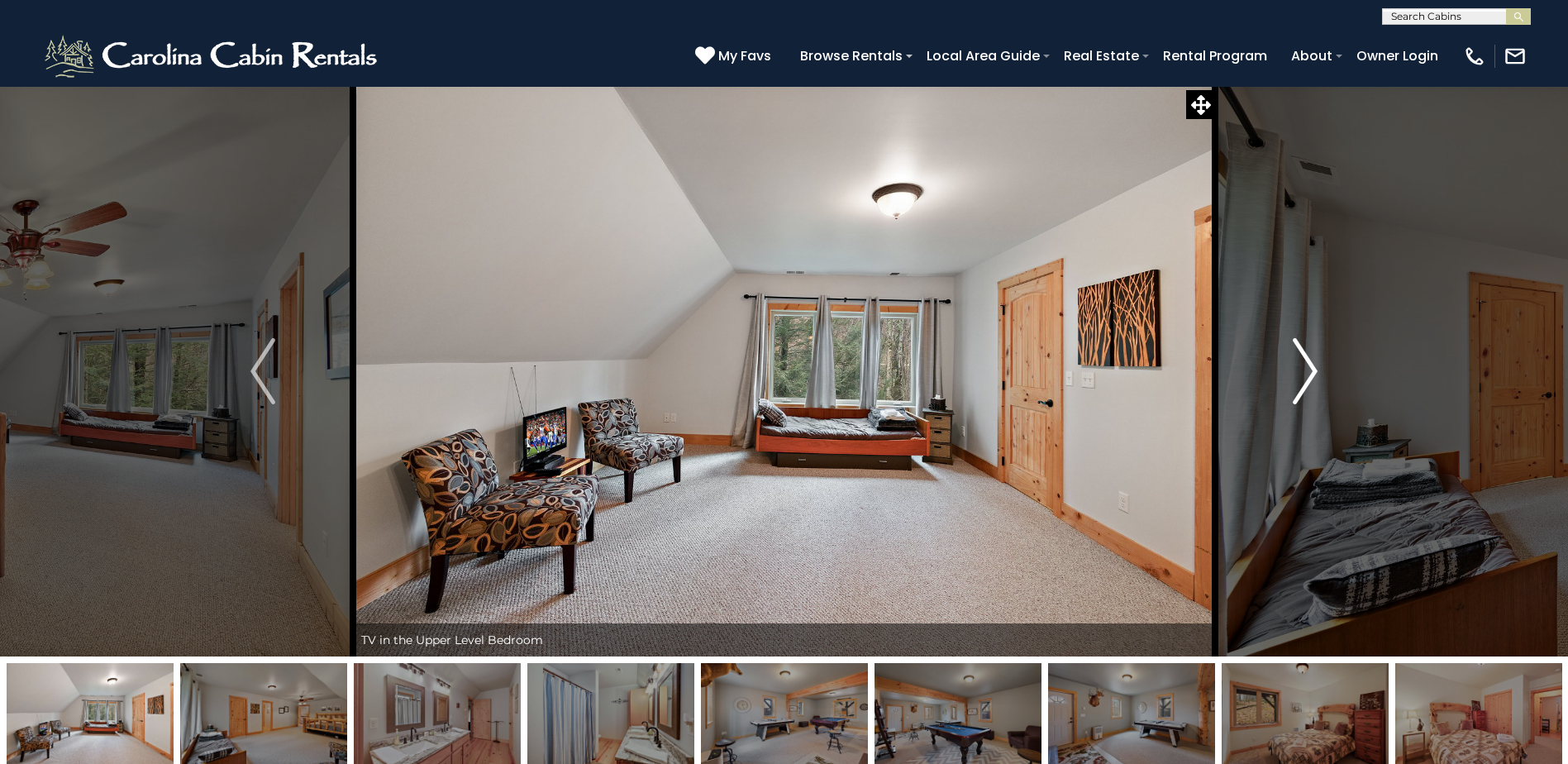
click at [1303, 360] on img "Next" at bounding box center [1306, 371] width 25 height 66
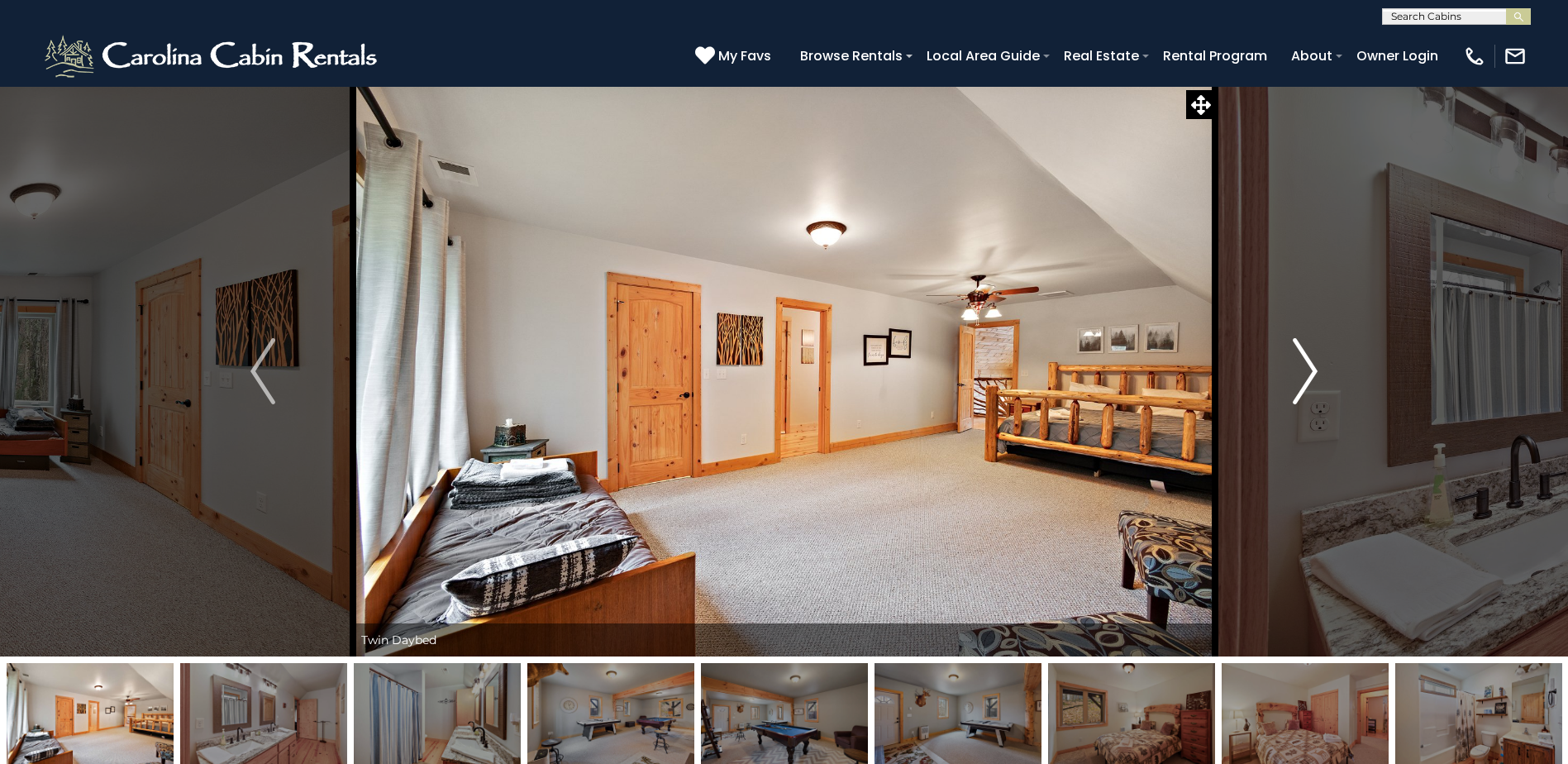
click at [1303, 360] on img "Next" at bounding box center [1306, 371] width 25 height 66
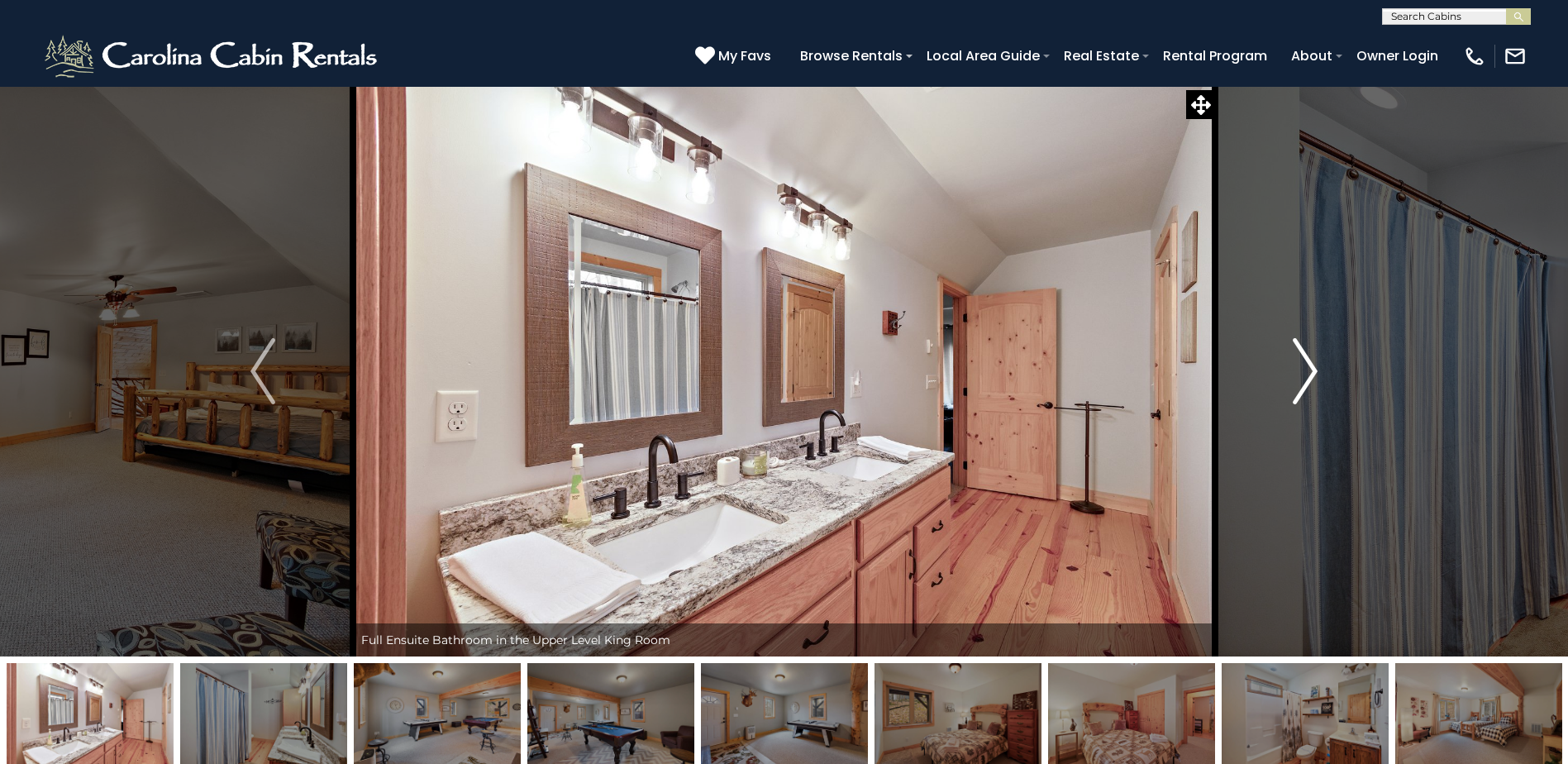
click at [1303, 360] on img "Next" at bounding box center [1306, 371] width 25 height 66
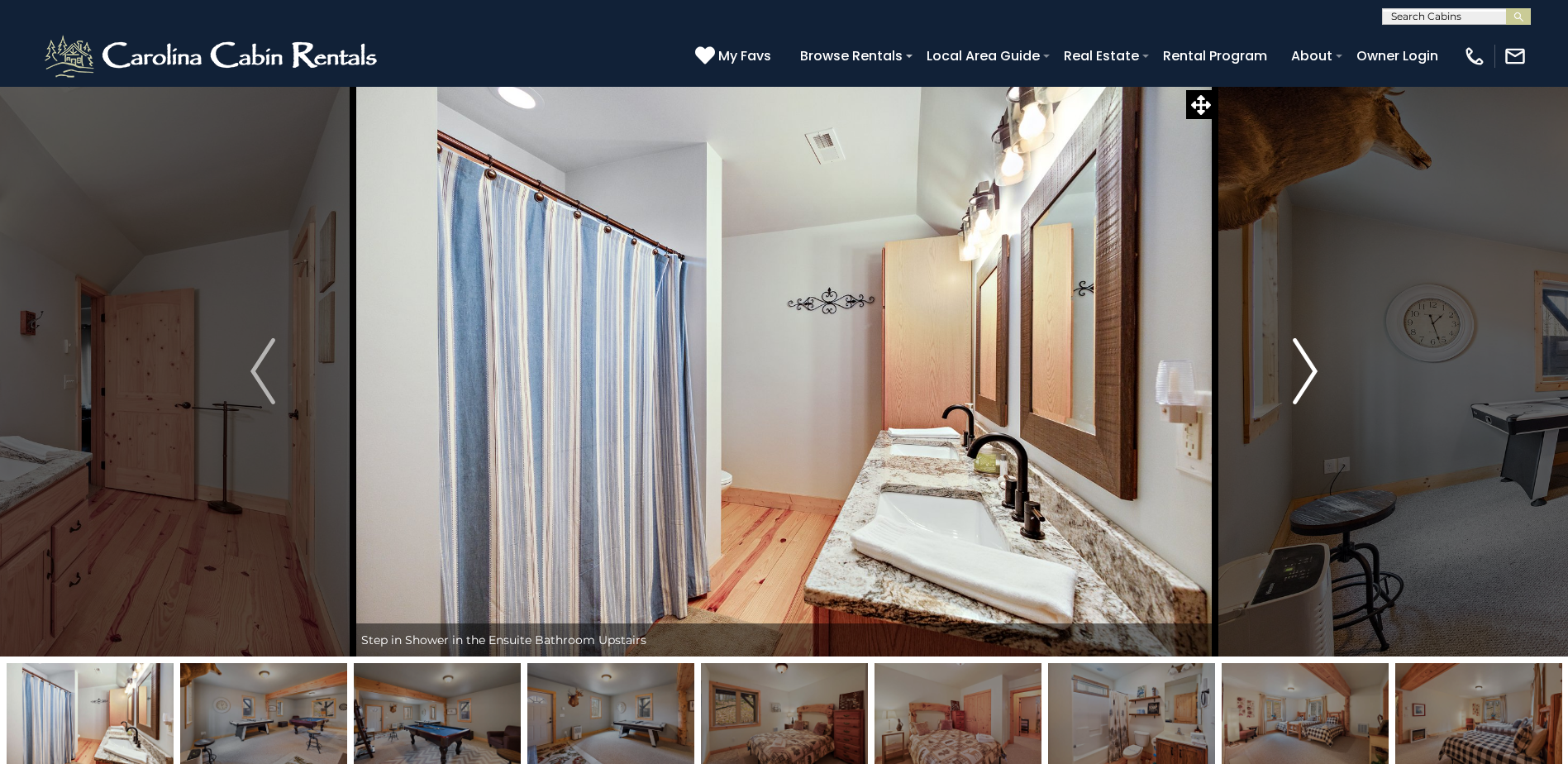
click at [1303, 360] on img "Next" at bounding box center [1306, 371] width 25 height 66
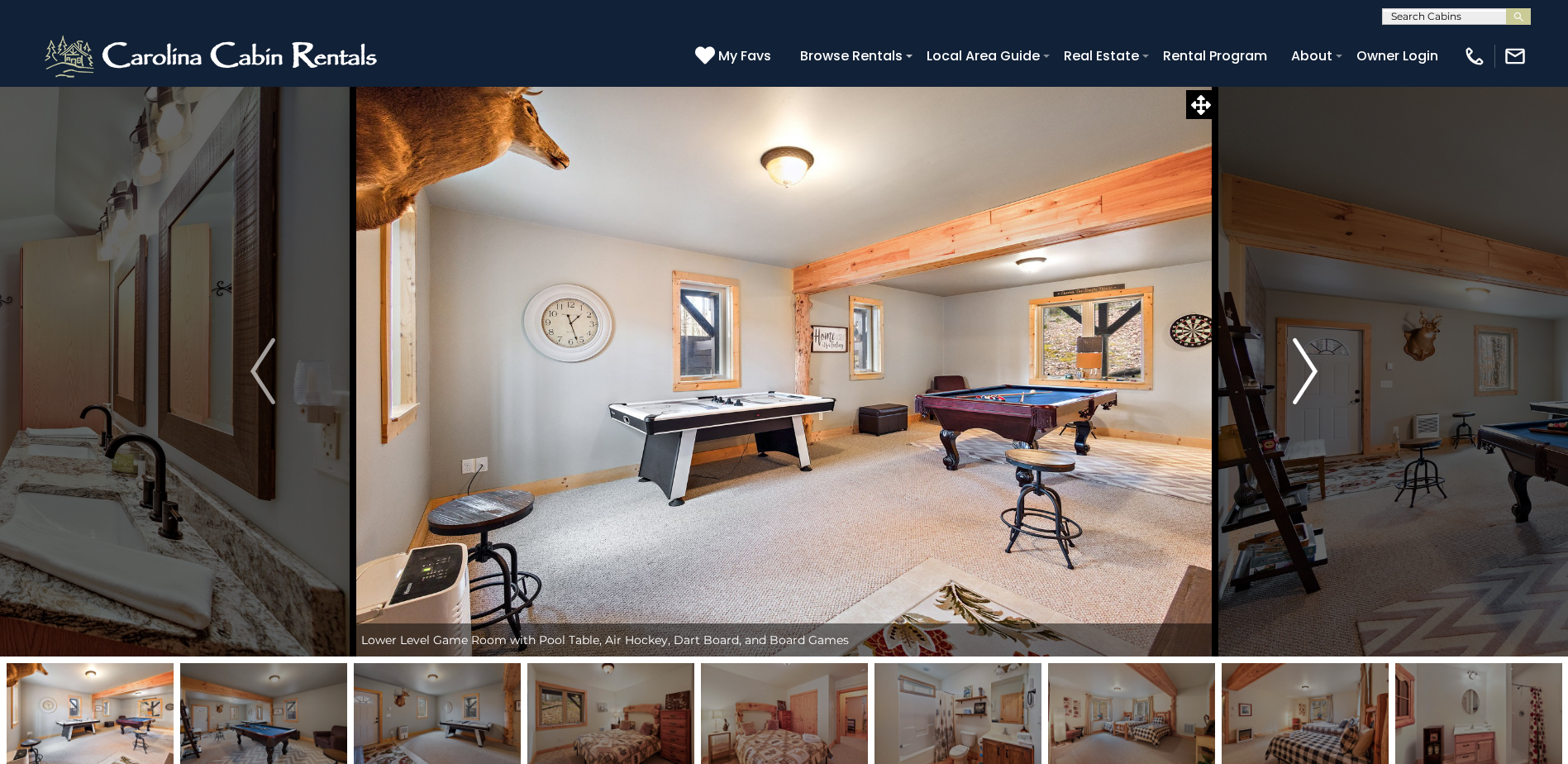
click at [1303, 360] on img "Next" at bounding box center [1306, 371] width 25 height 66
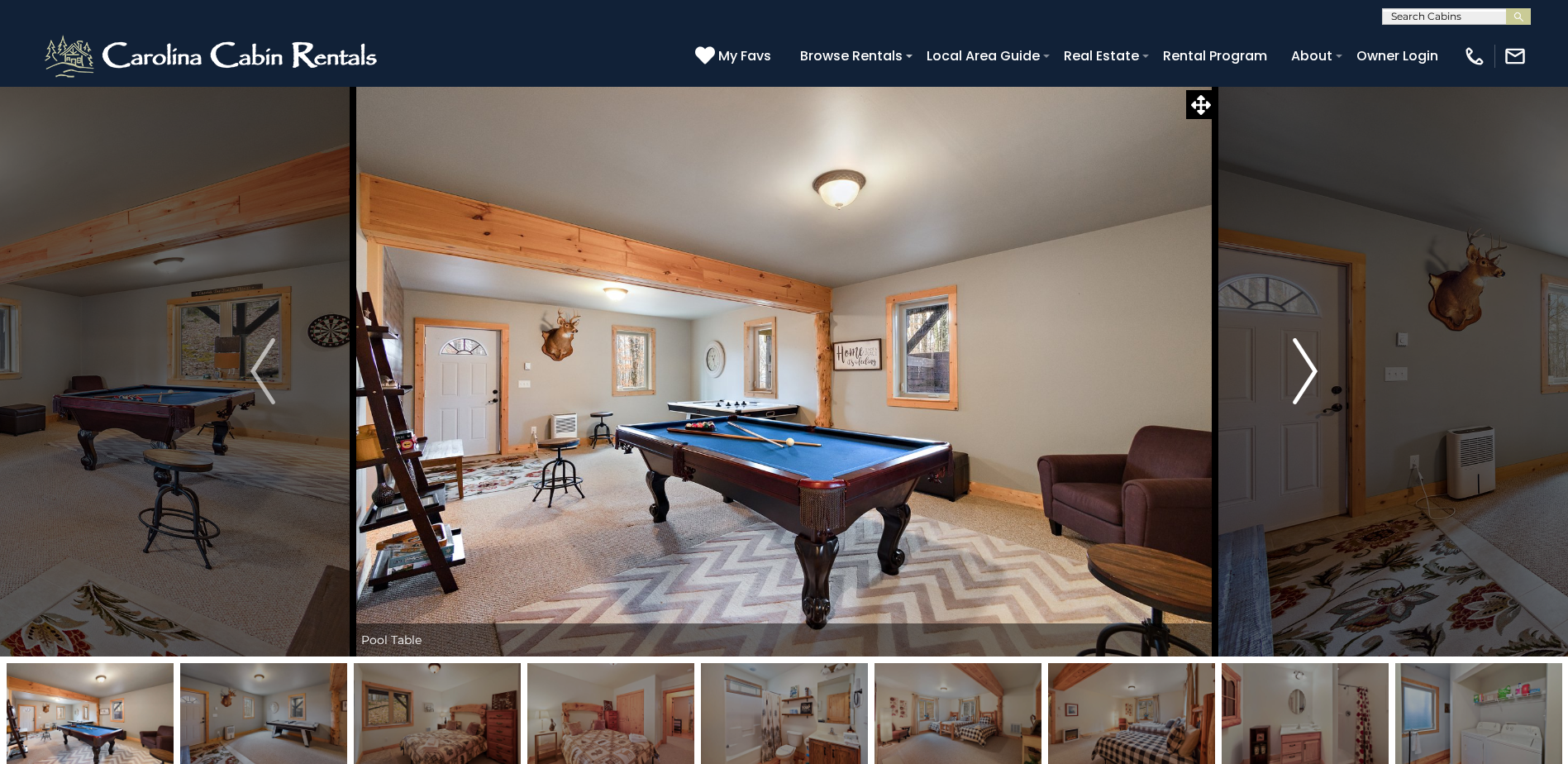
click at [1303, 360] on img "Next" at bounding box center [1306, 371] width 25 height 66
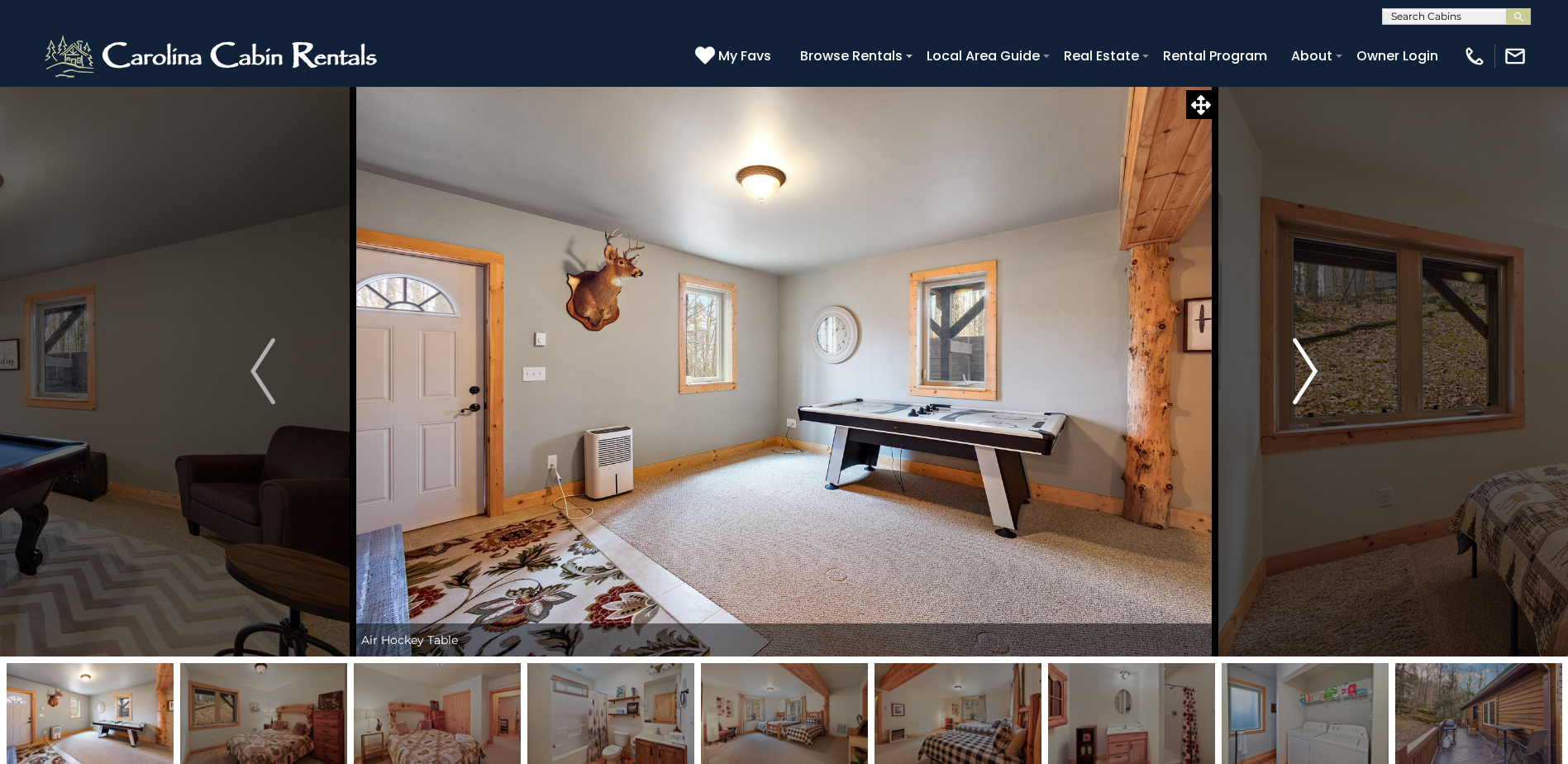
click at [1303, 360] on img "Next" at bounding box center [1306, 371] width 25 height 66
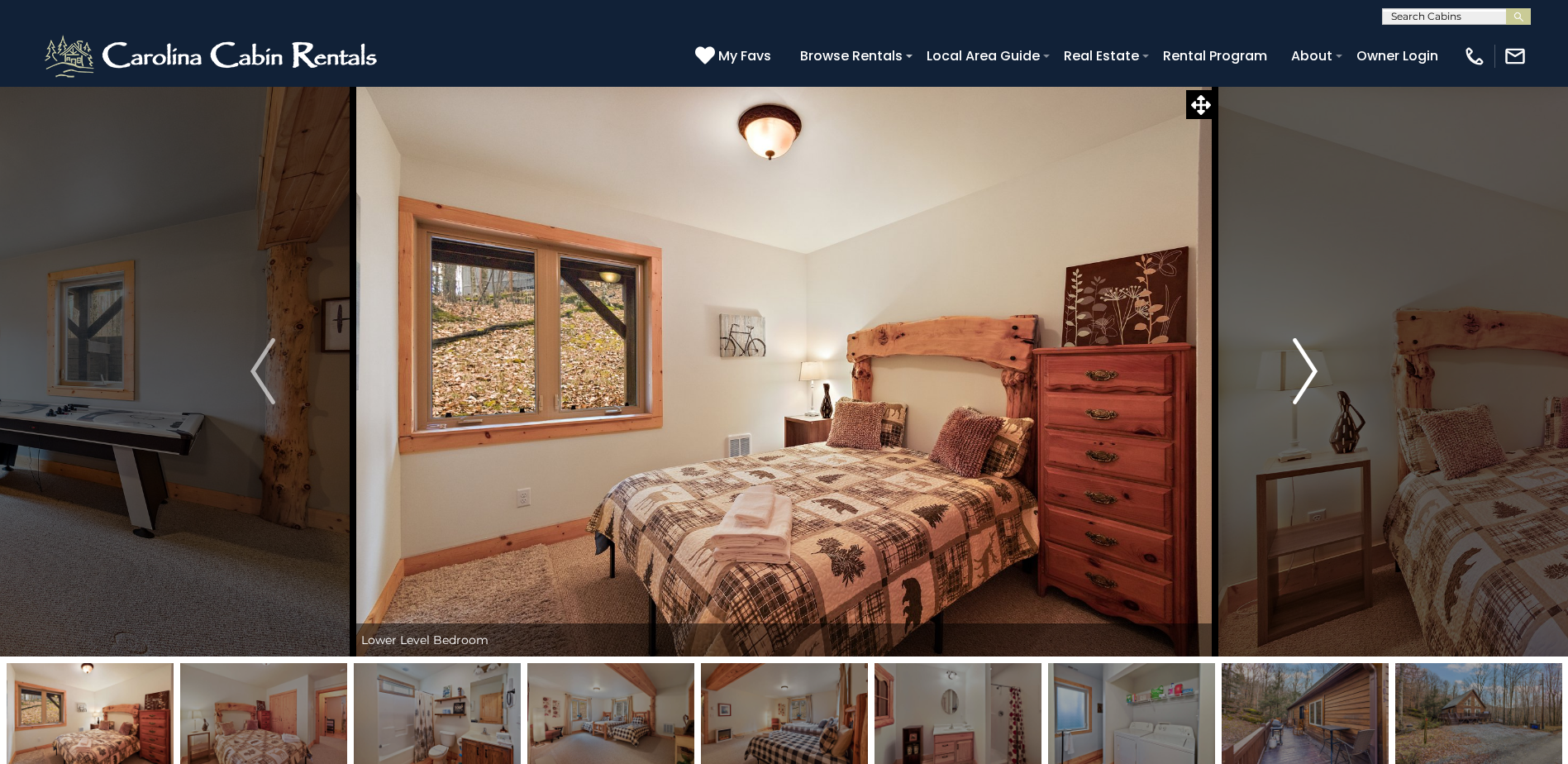
click at [1303, 360] on img "Next" at bounding box center [1306, 371] width 25 height 66
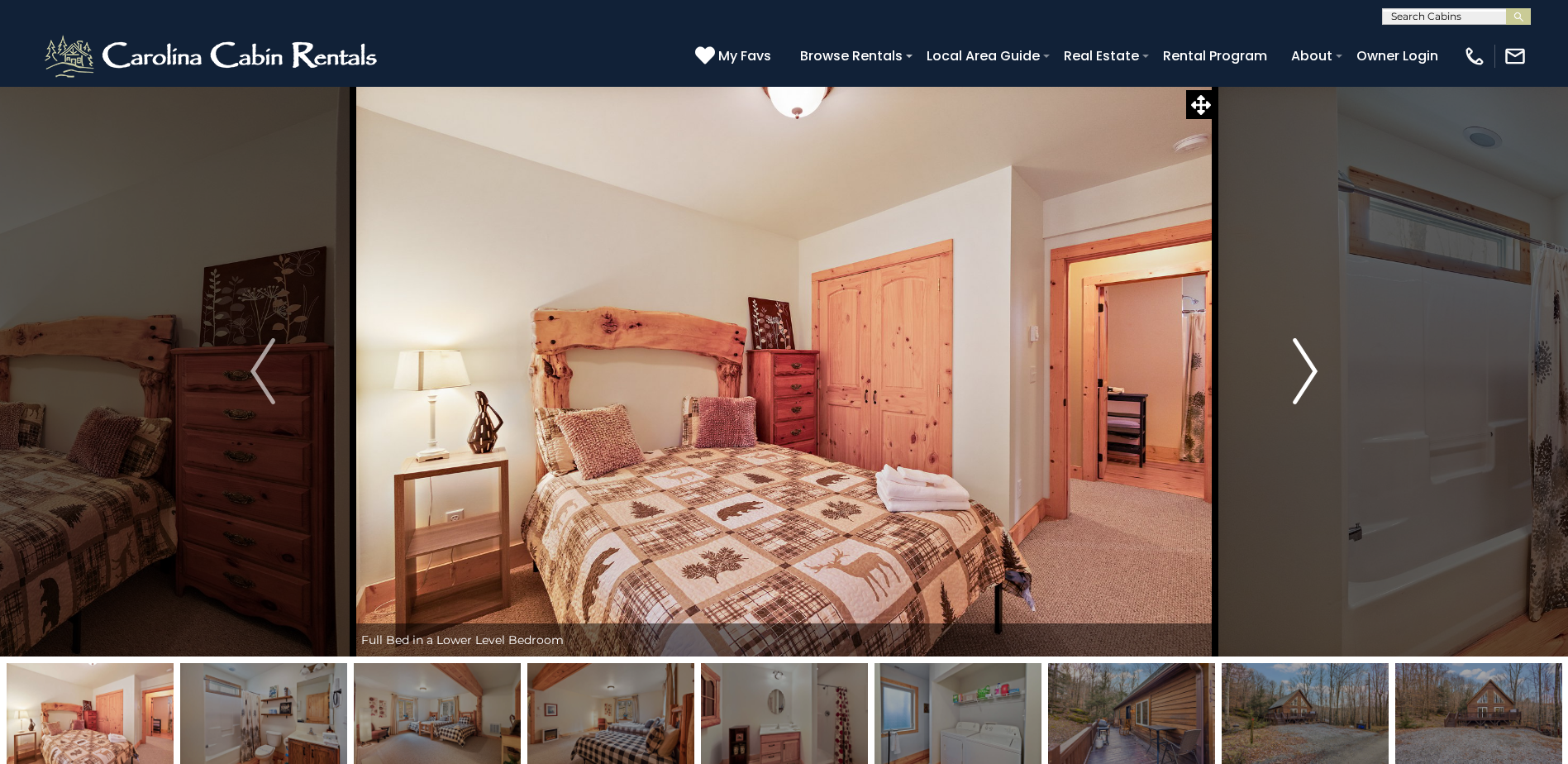
click at [1303, 360] on img "Next" at bounding box center [1306, 371] width 25 height 66
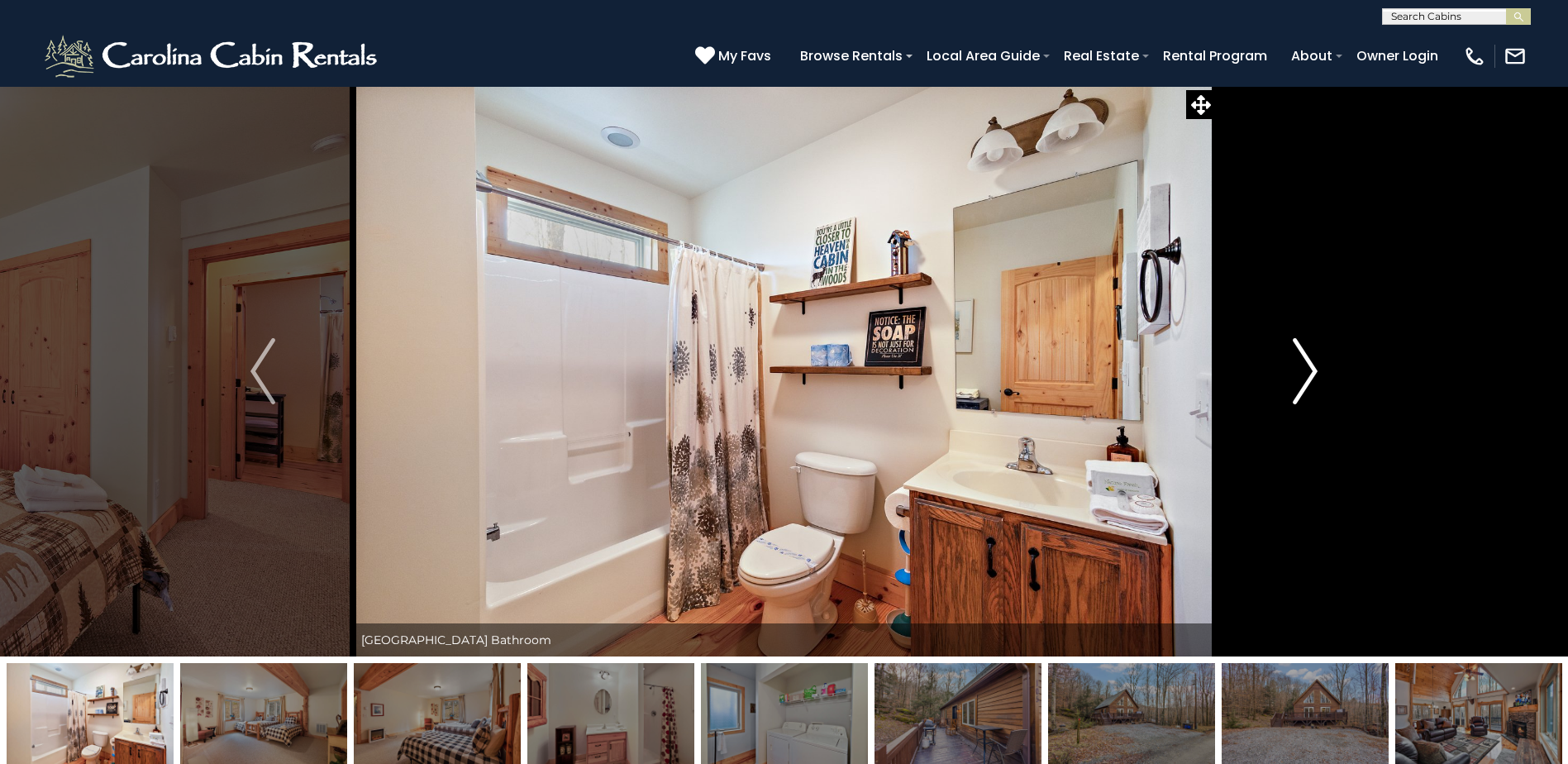
click at [1303, 360] on img "Next" at bounding box center [1306, 371] width 25 height 66
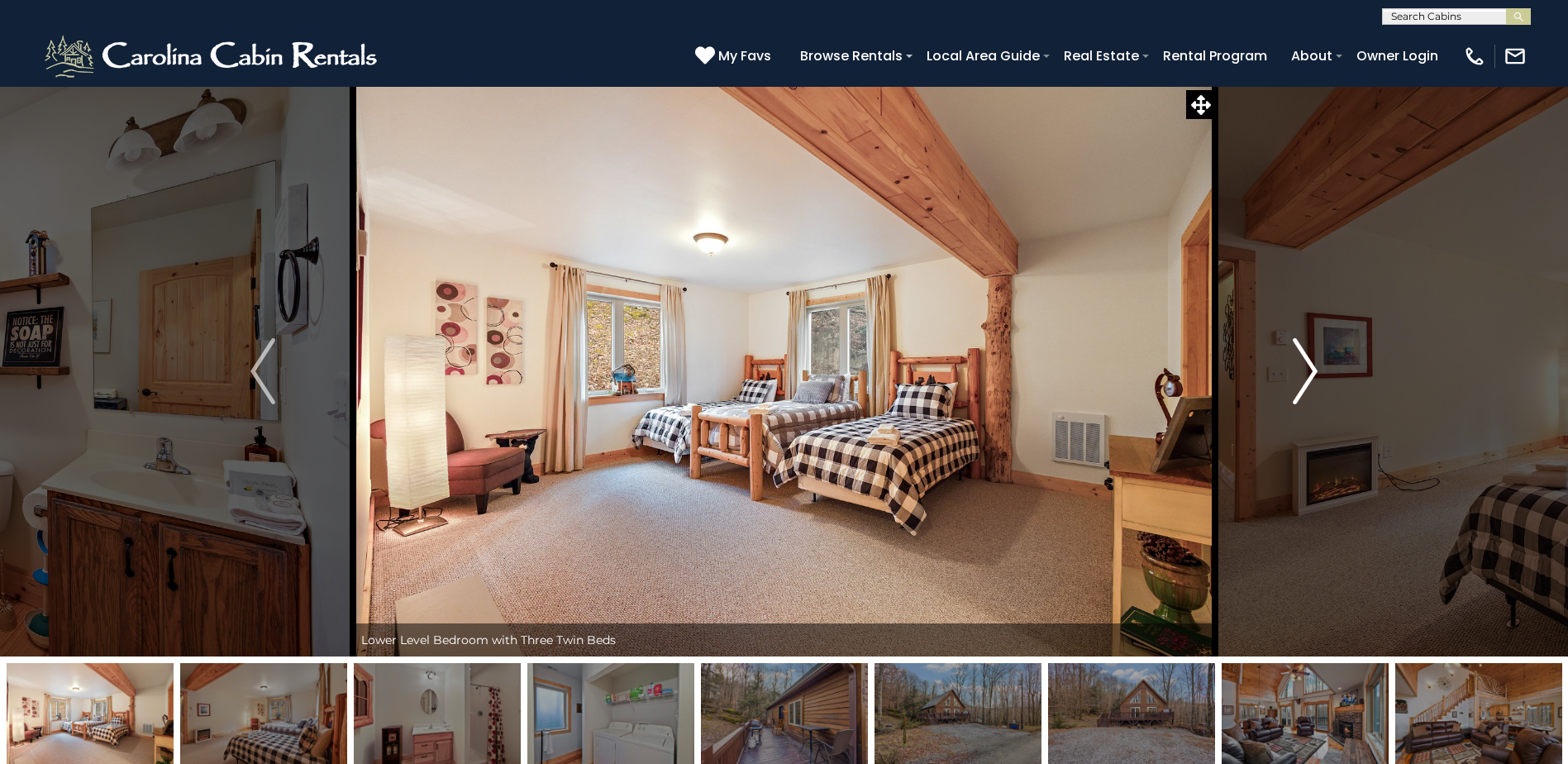
click at [1295, 379] on img "Next" at bounding box center [1306, 371] width 25 height 66
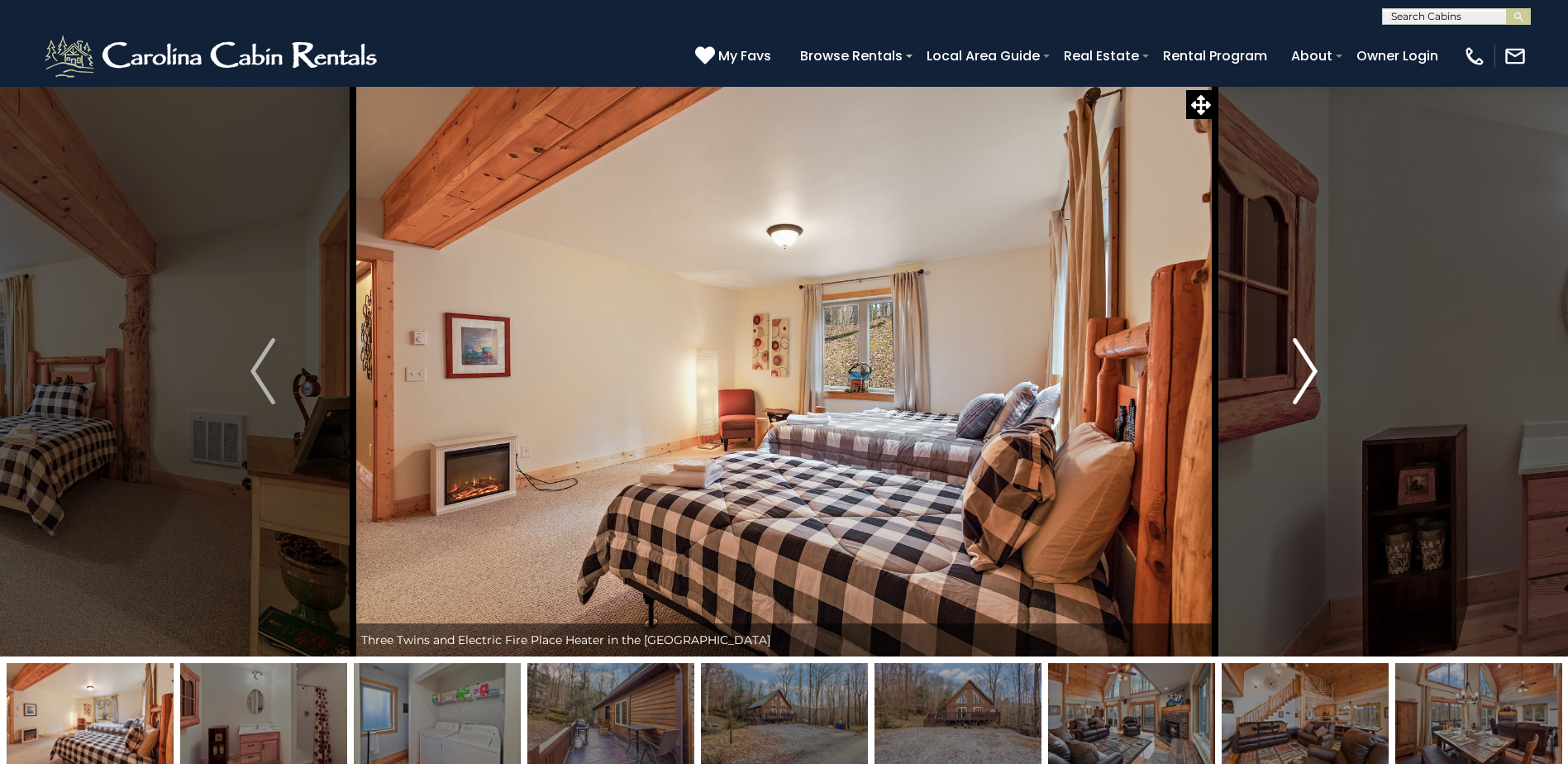
click at [1295, 379] on img "Next" at bounding box center [1306, 371] width 25 height 66
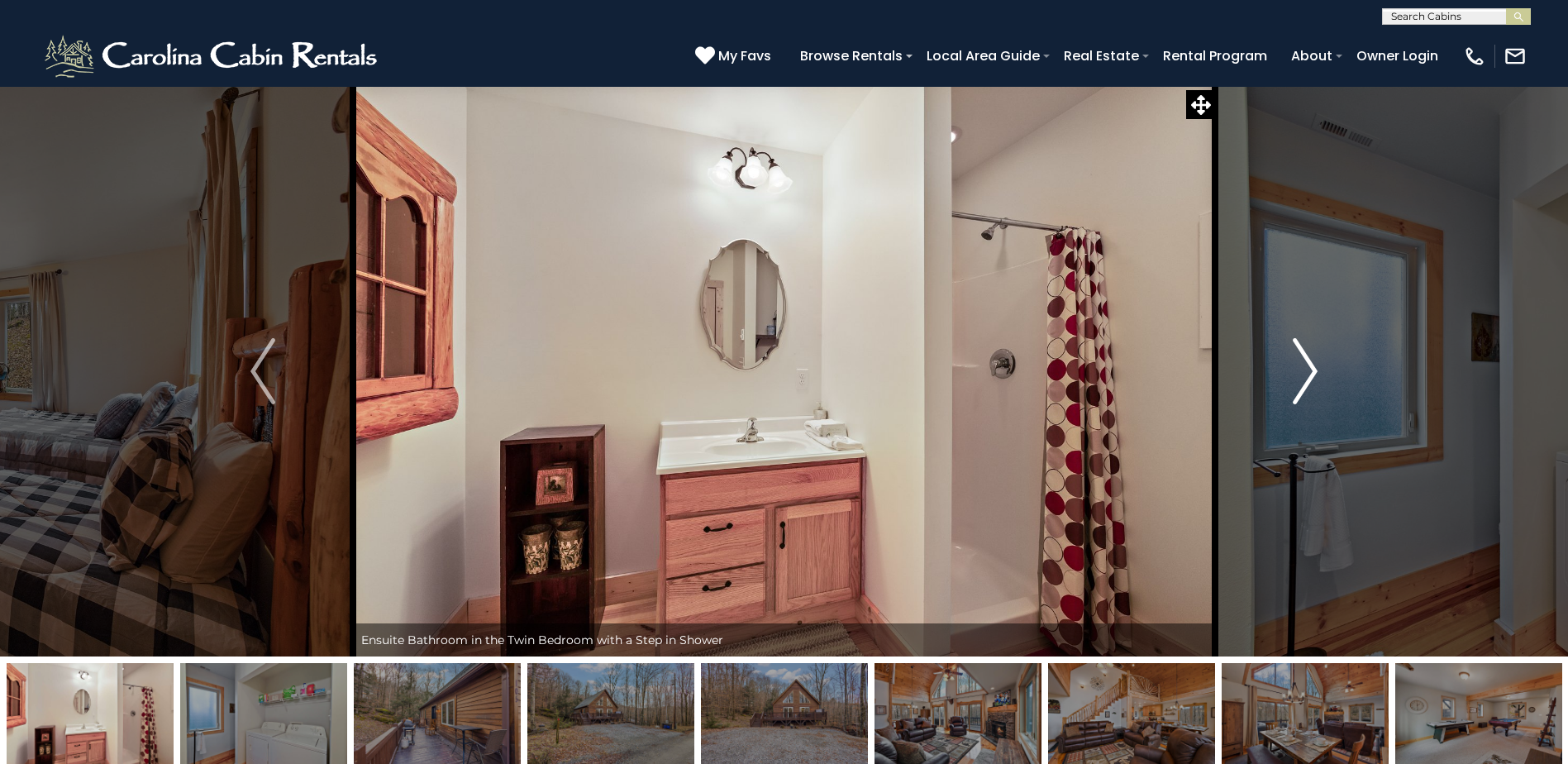
click at [1295, 379] on img "Next" at bounding box center [1306, 371] width 25 height 66
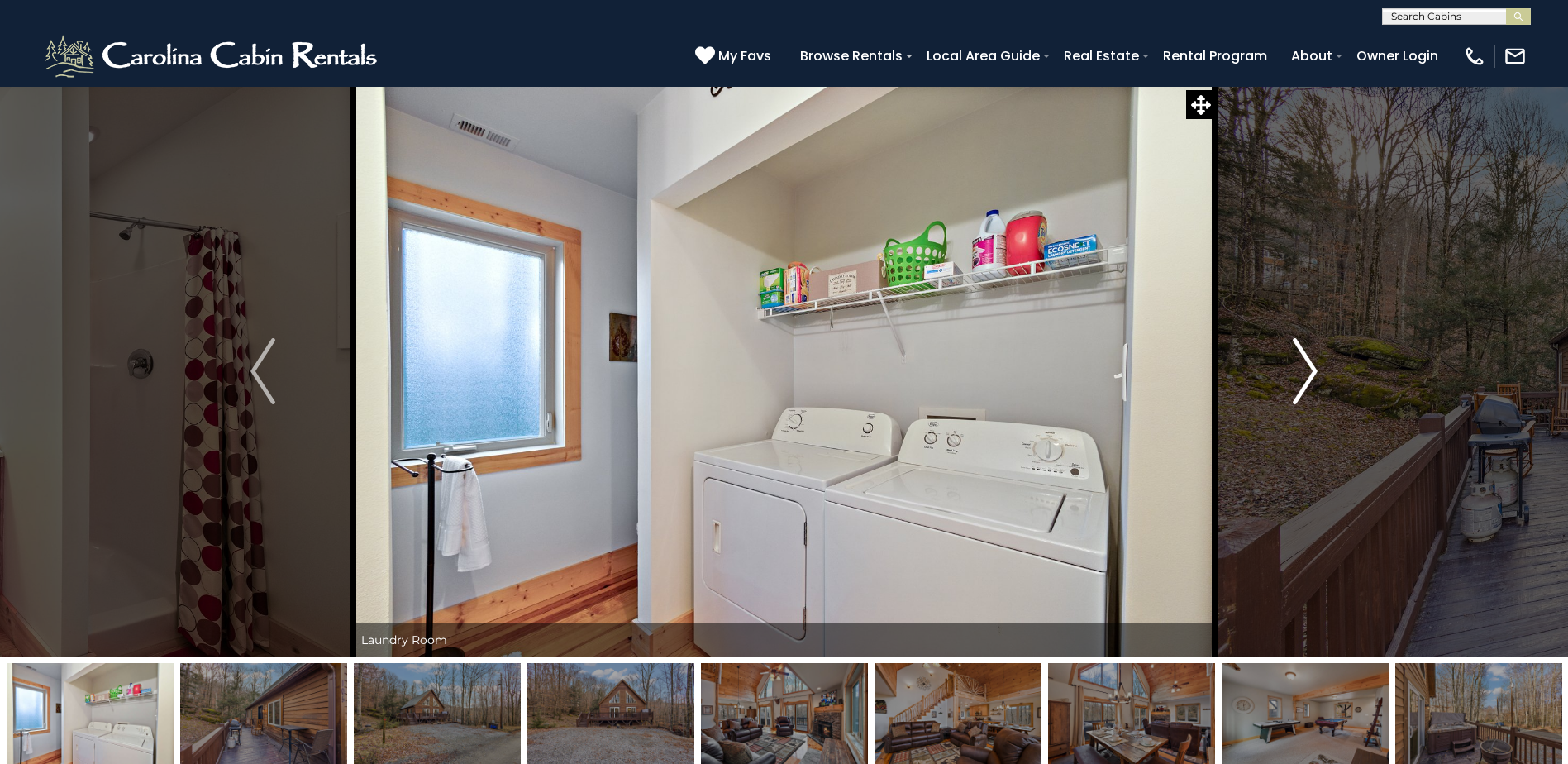
click at [1295, 379] on img "Next" at bounding box center [1306, 371] width 25 height 66
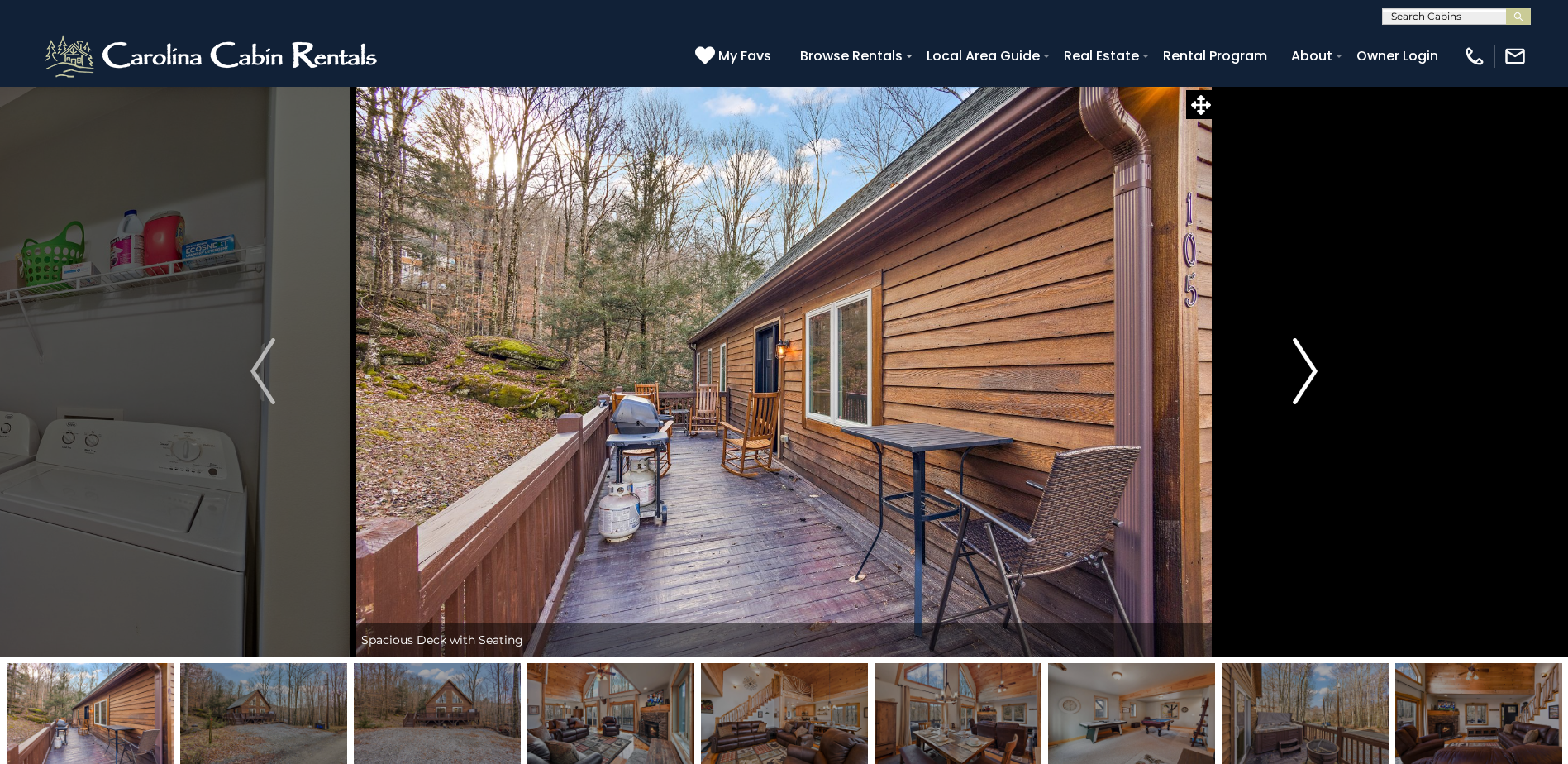
click at [1295, 379] on img "Next" at bounding box center [1306, 371] width 25 height 66
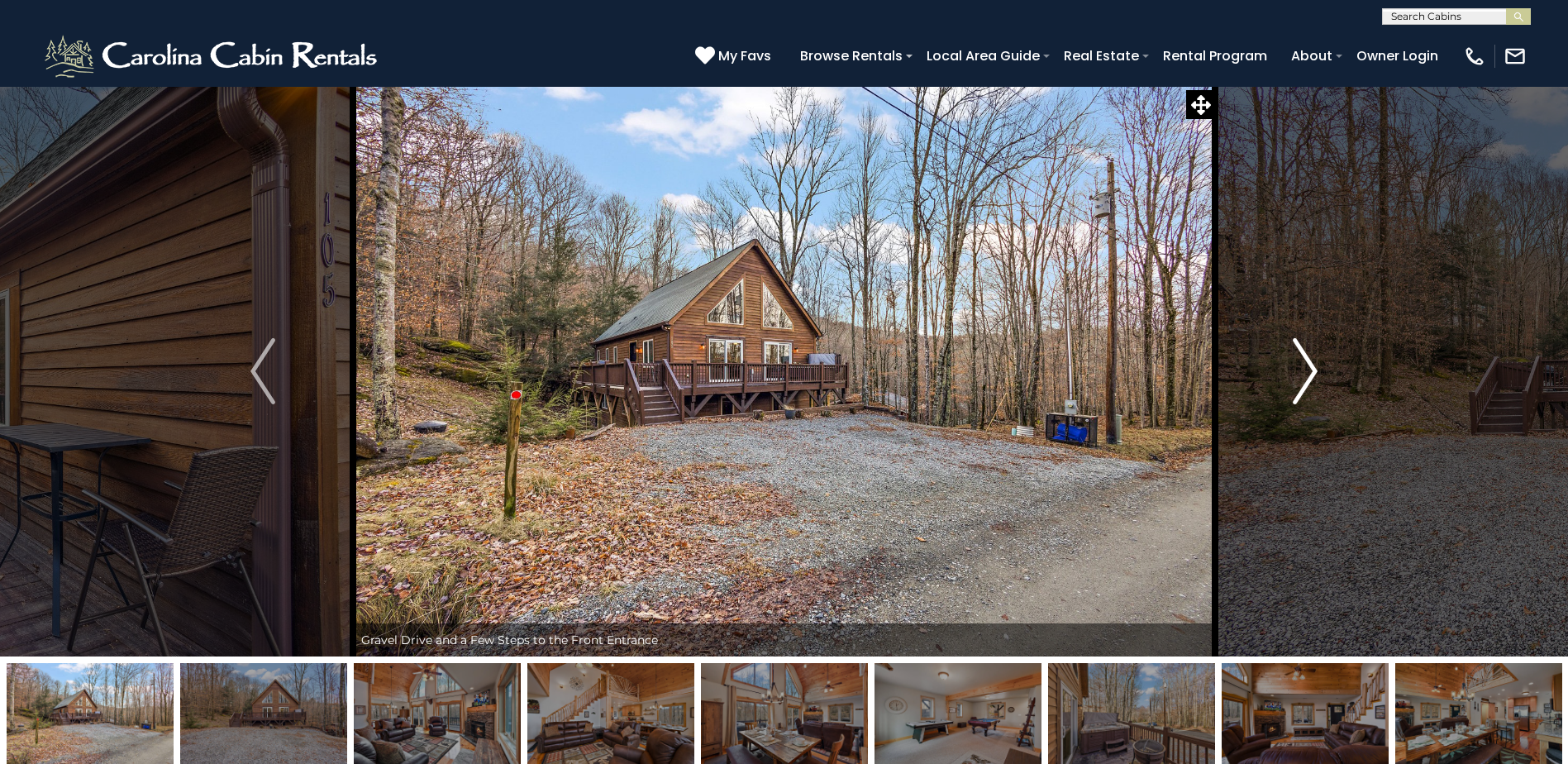
click at [1295, 379] on img "Next" at bounding box center [1306, 371] width 25 height 66
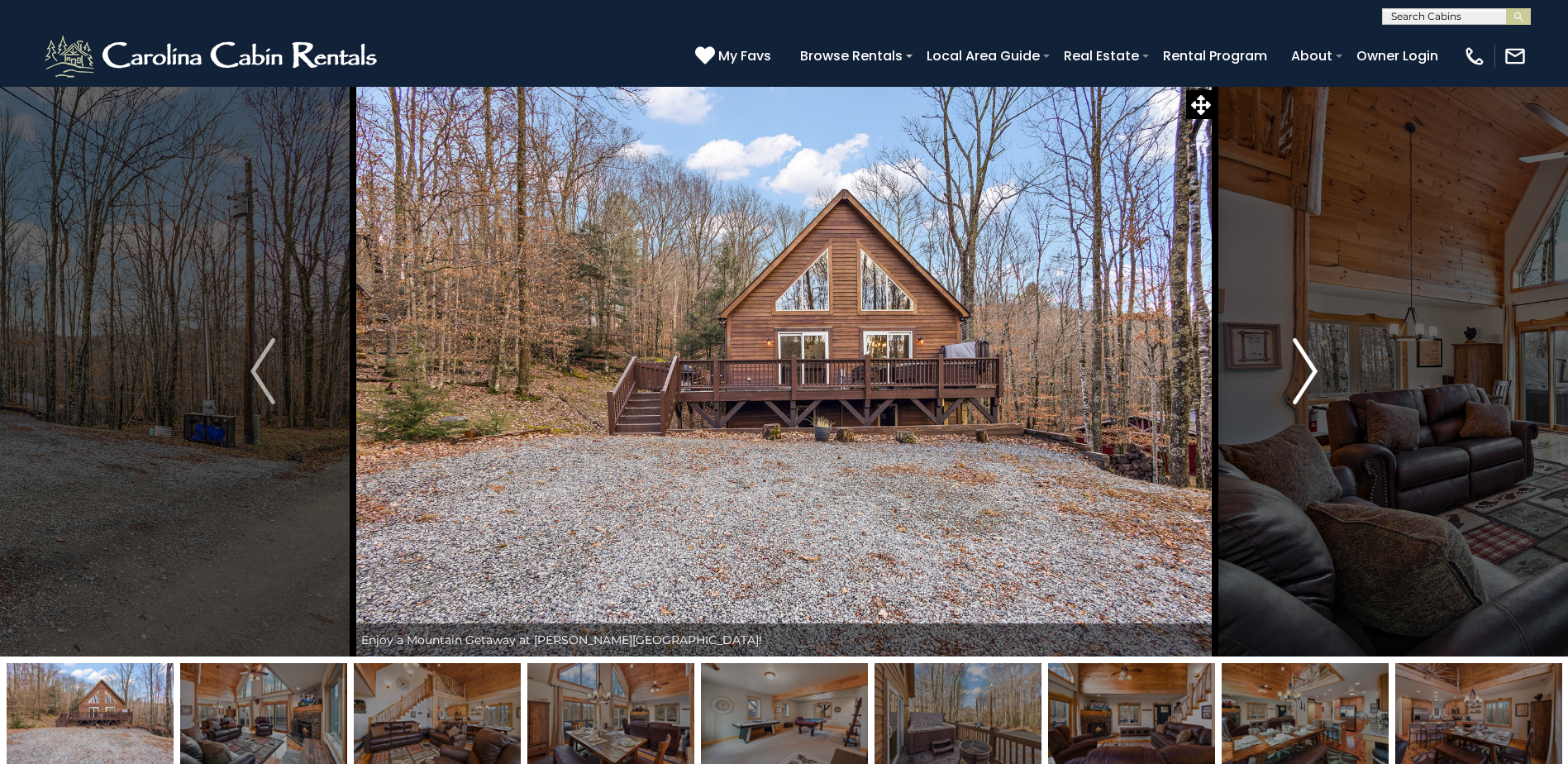
click at [1295, 379] on img "Next" at bounding box center [1306, 371] width 25 height 66
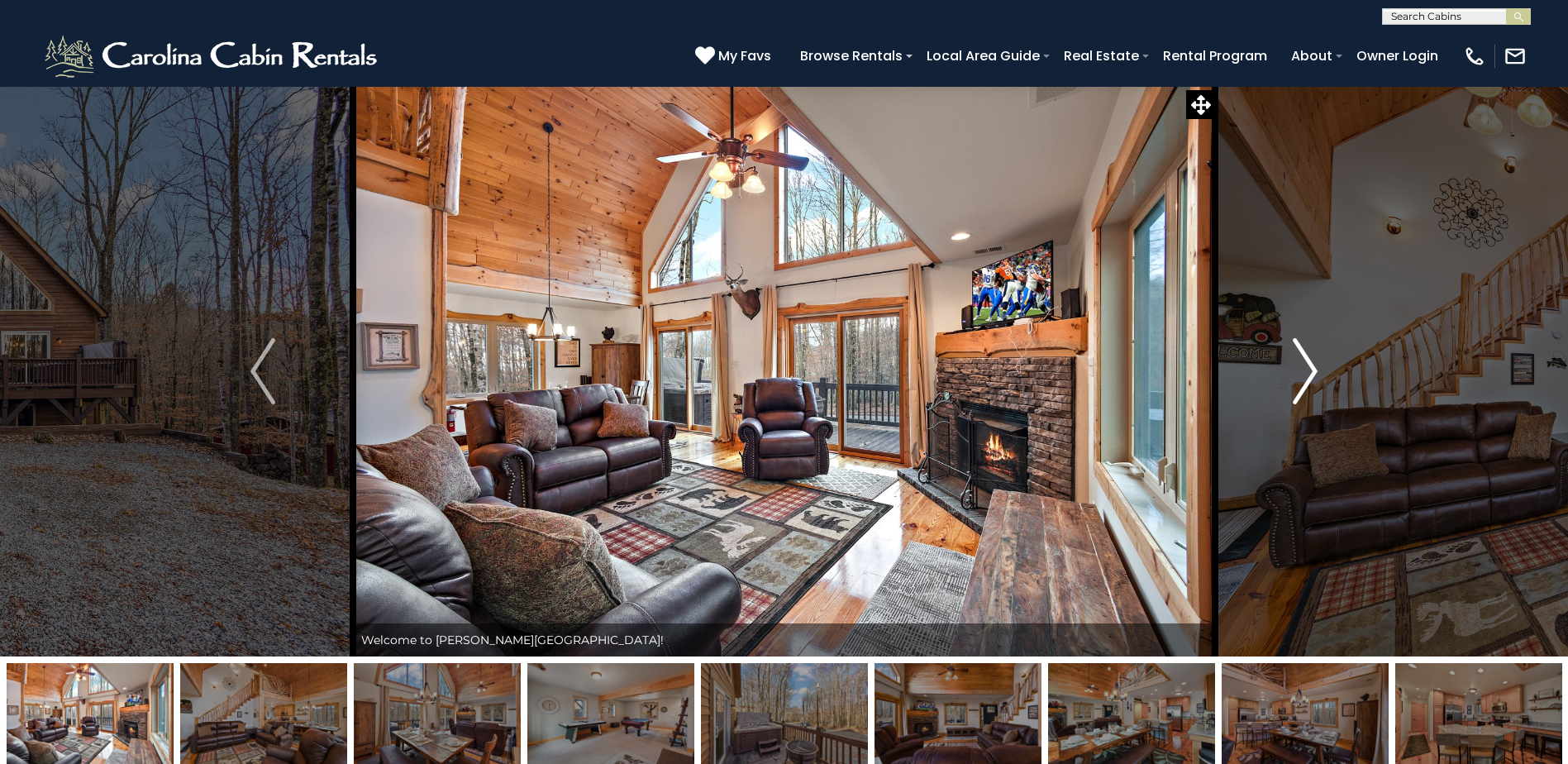
click at [1295, 379] on img "Next" at bounding box center [1306, 371] width 25 height 66
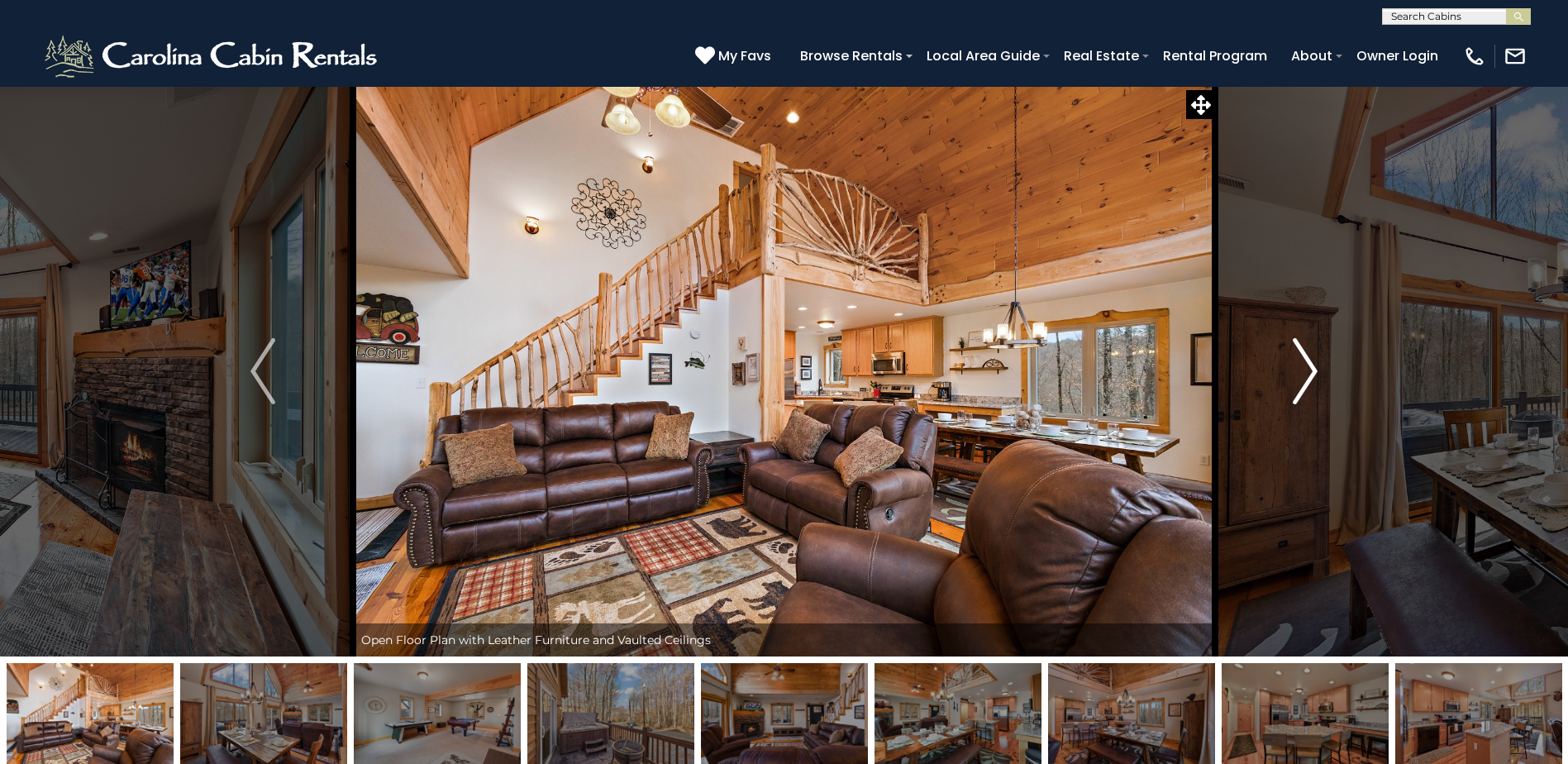
click at [1295, 379] on img "Next" at bounding box center [1306, 371] width 25 height 66
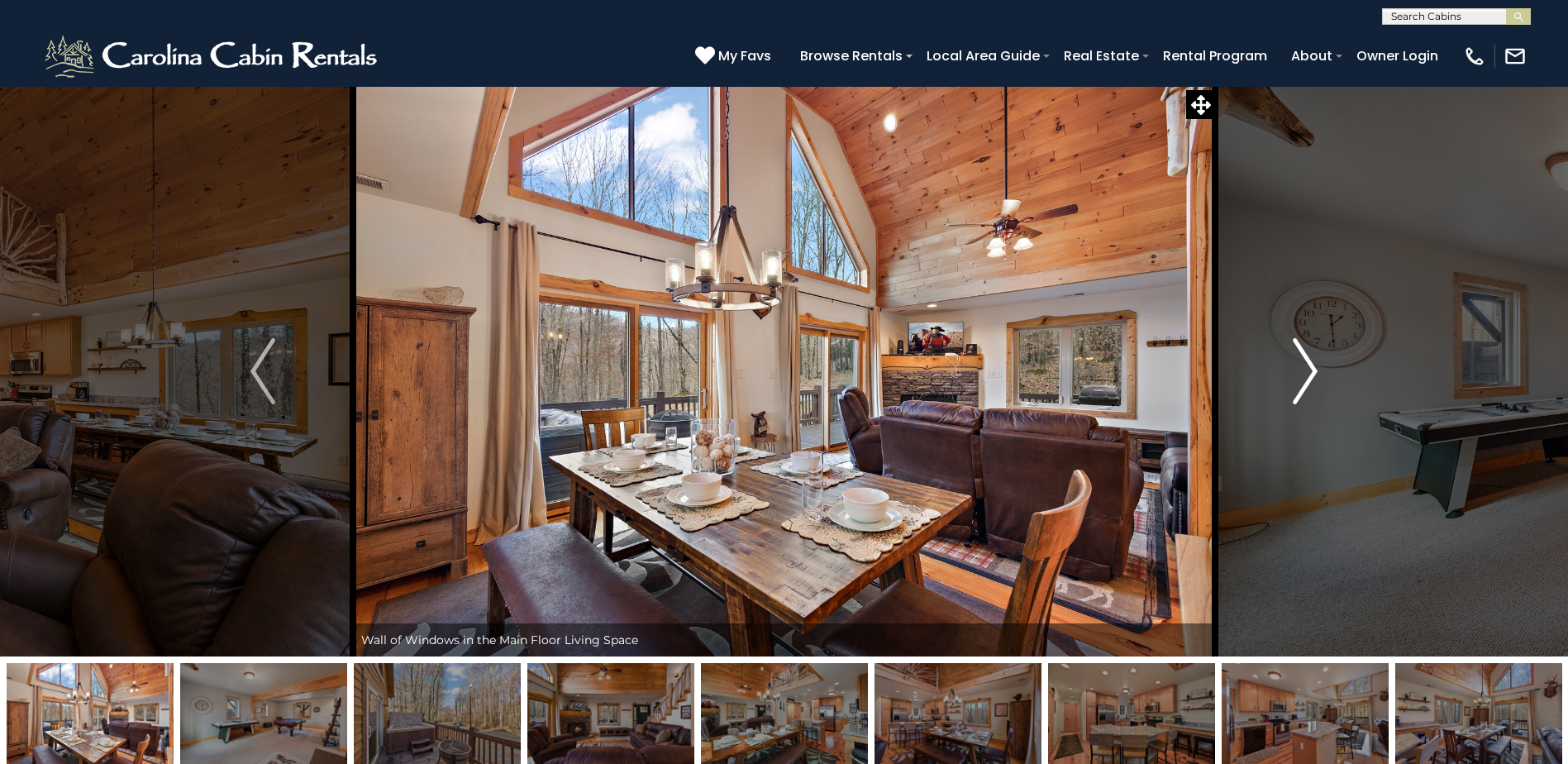
click at [1295, 379] on img "Next" at bounding box center [1306, 371] width 25 height 66
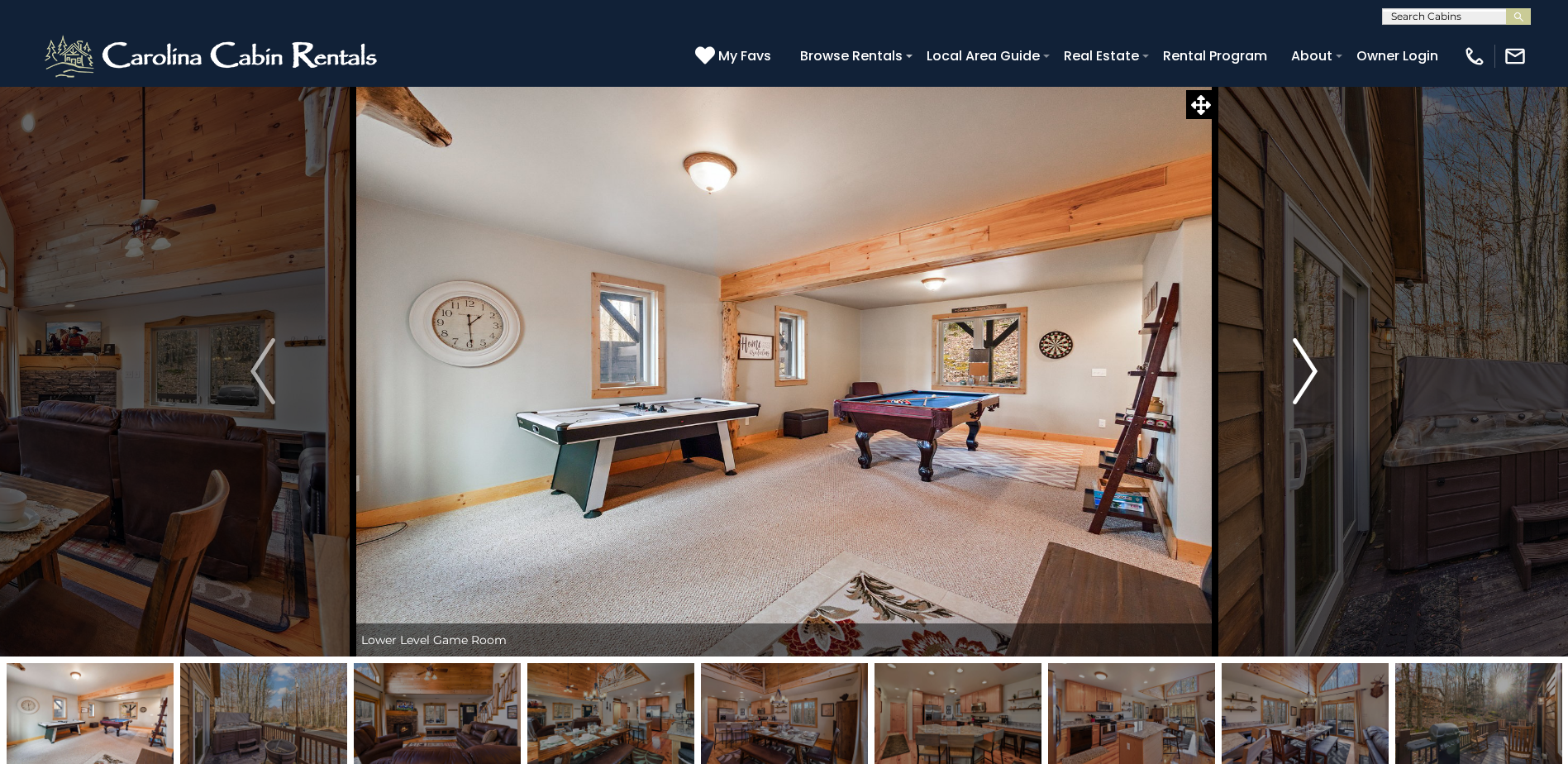
click at [1295, 379] on img "Next" at bounding box center [1306, 371] width 25 height 66
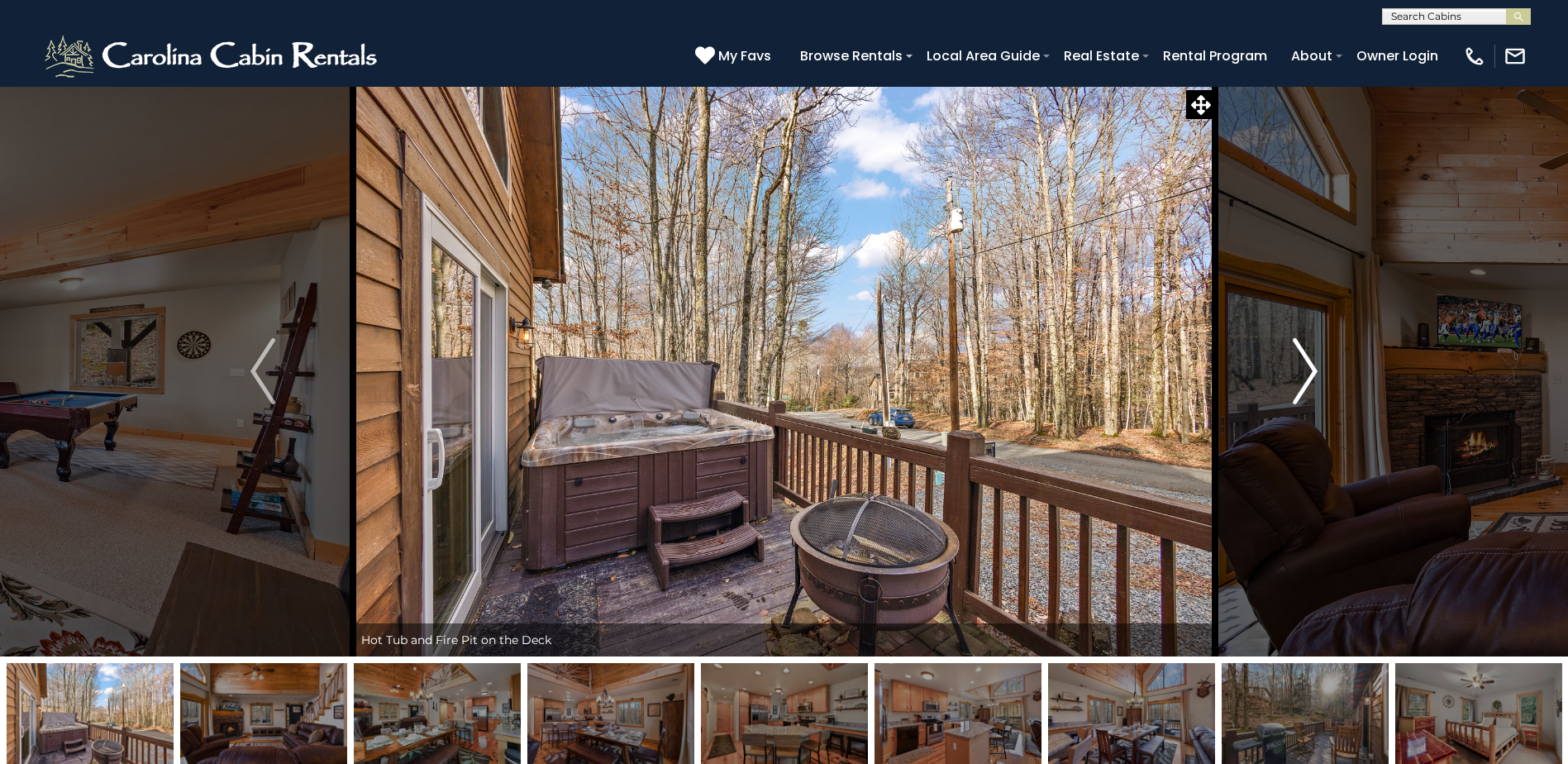
click at [1295, 379] on img "Next" at bounding box center [1306, 371] width 25 height 66
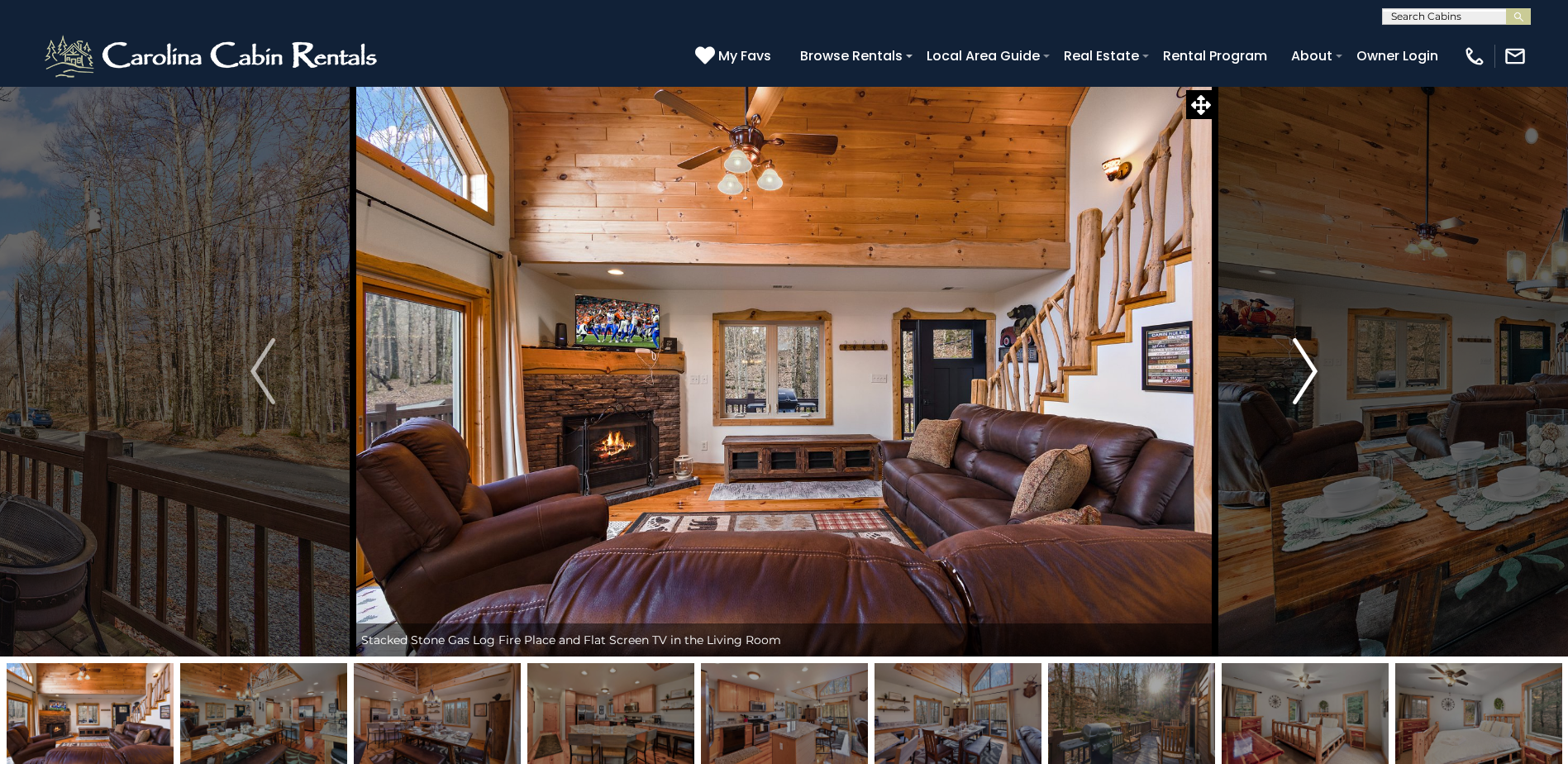
click at [1295, 379] on img "Next" at bounding box center [1306, 371] width 25 height 66
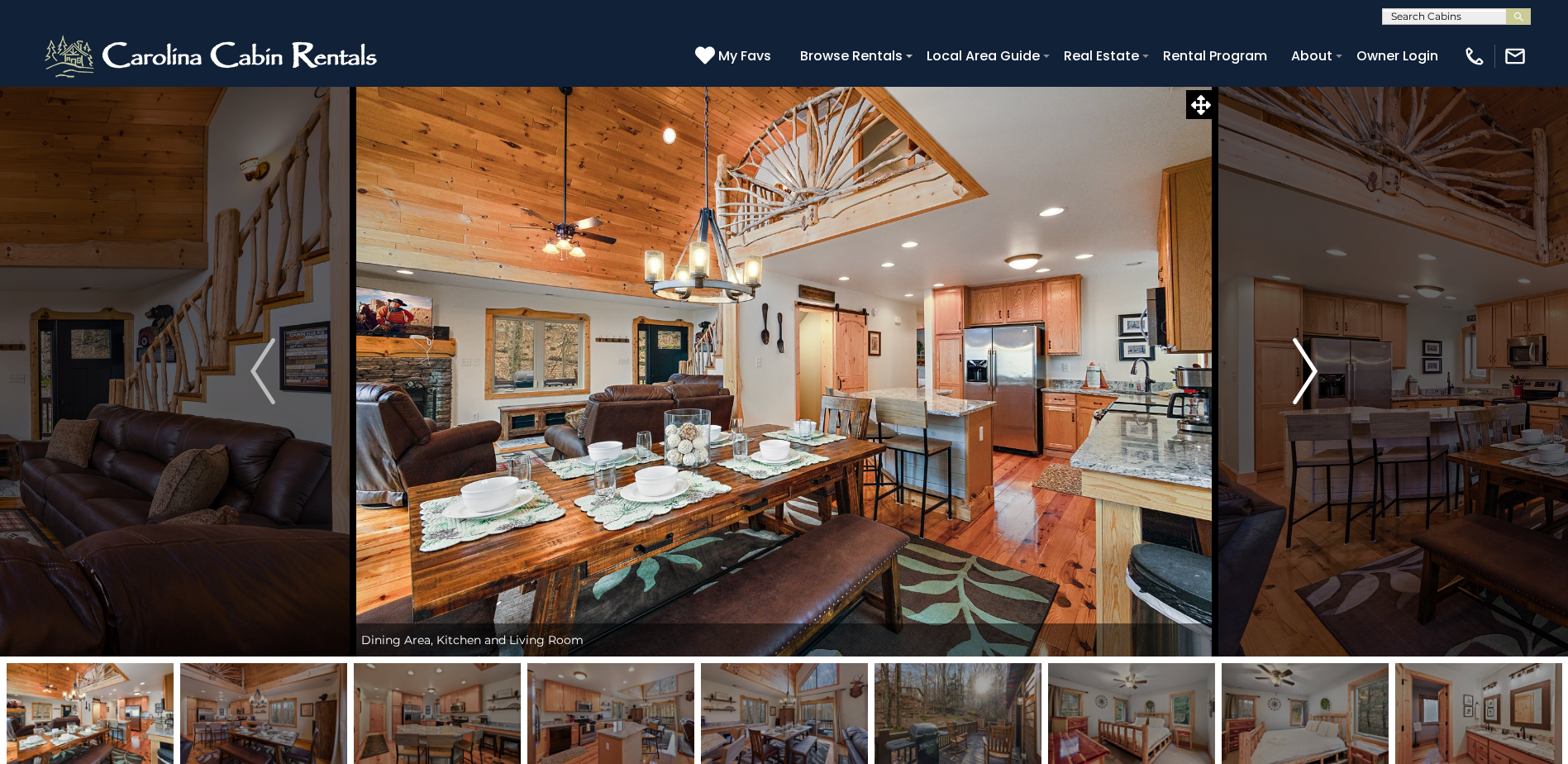
click at [1295, 379] on img "Next" at bounding box center [1306, 371] width 25 height 66
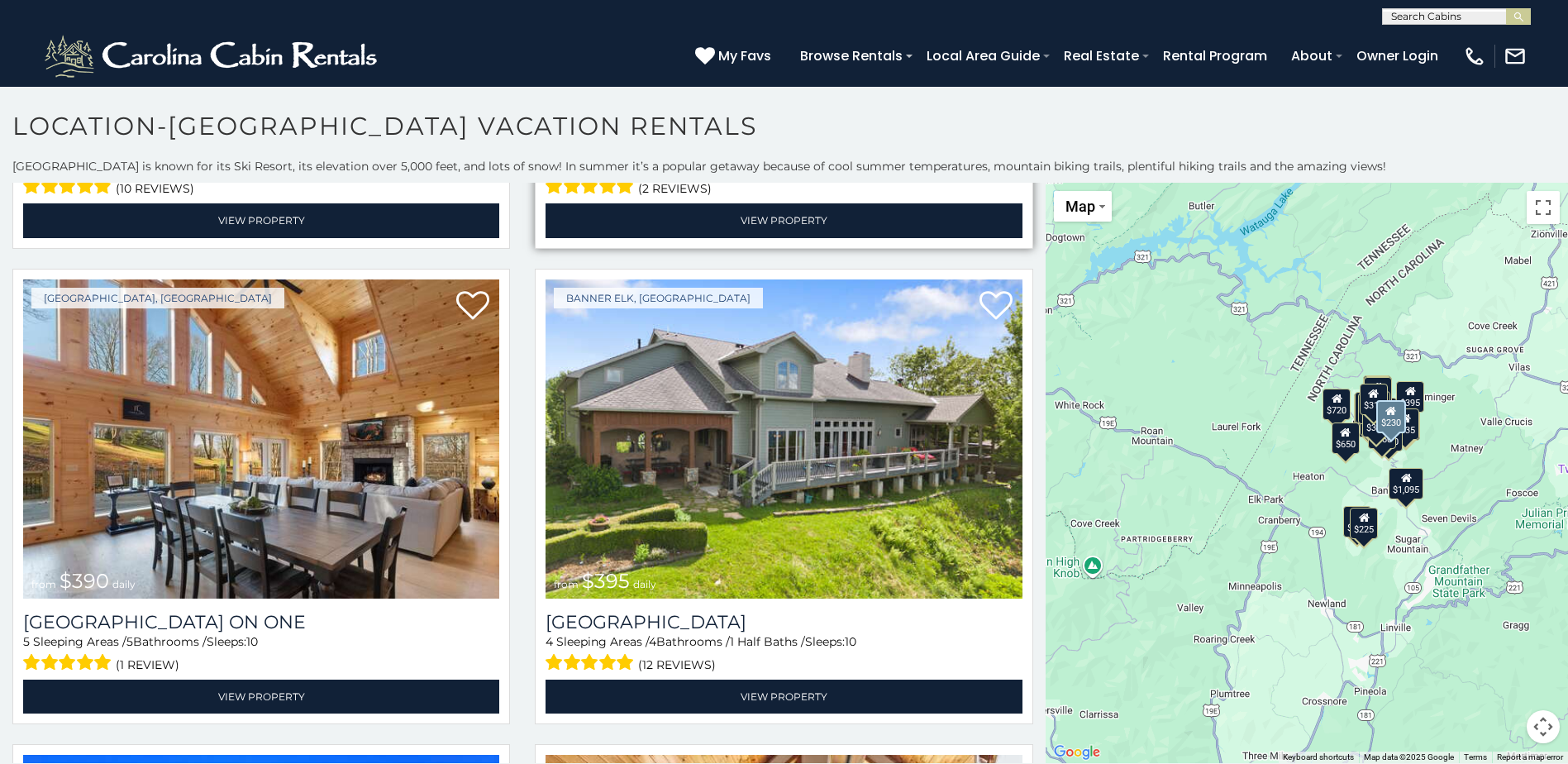
scroll to position [2812, 0]
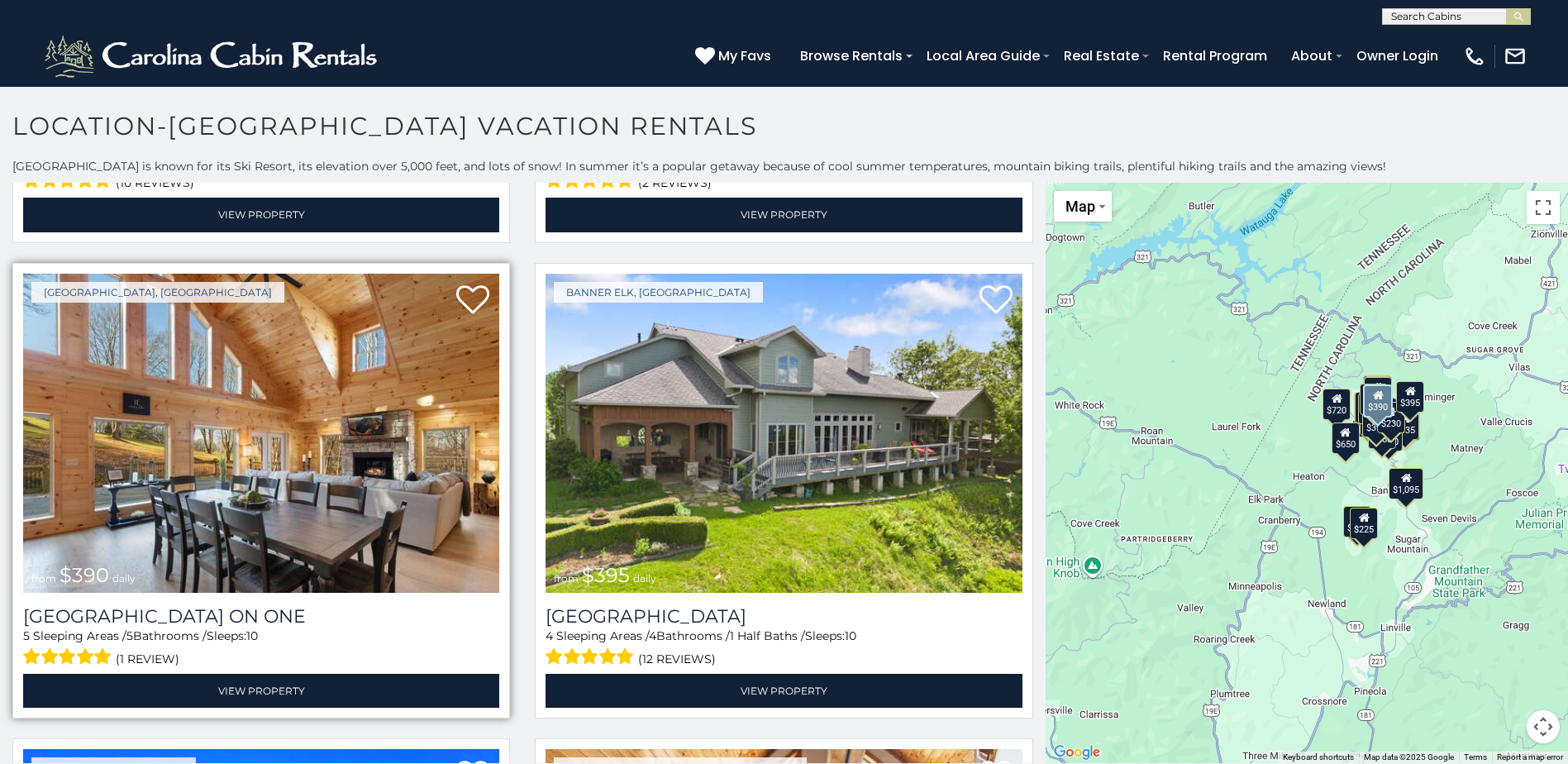
click at [172, 420] on img at bounding box center [261, 434] width 476 height 320
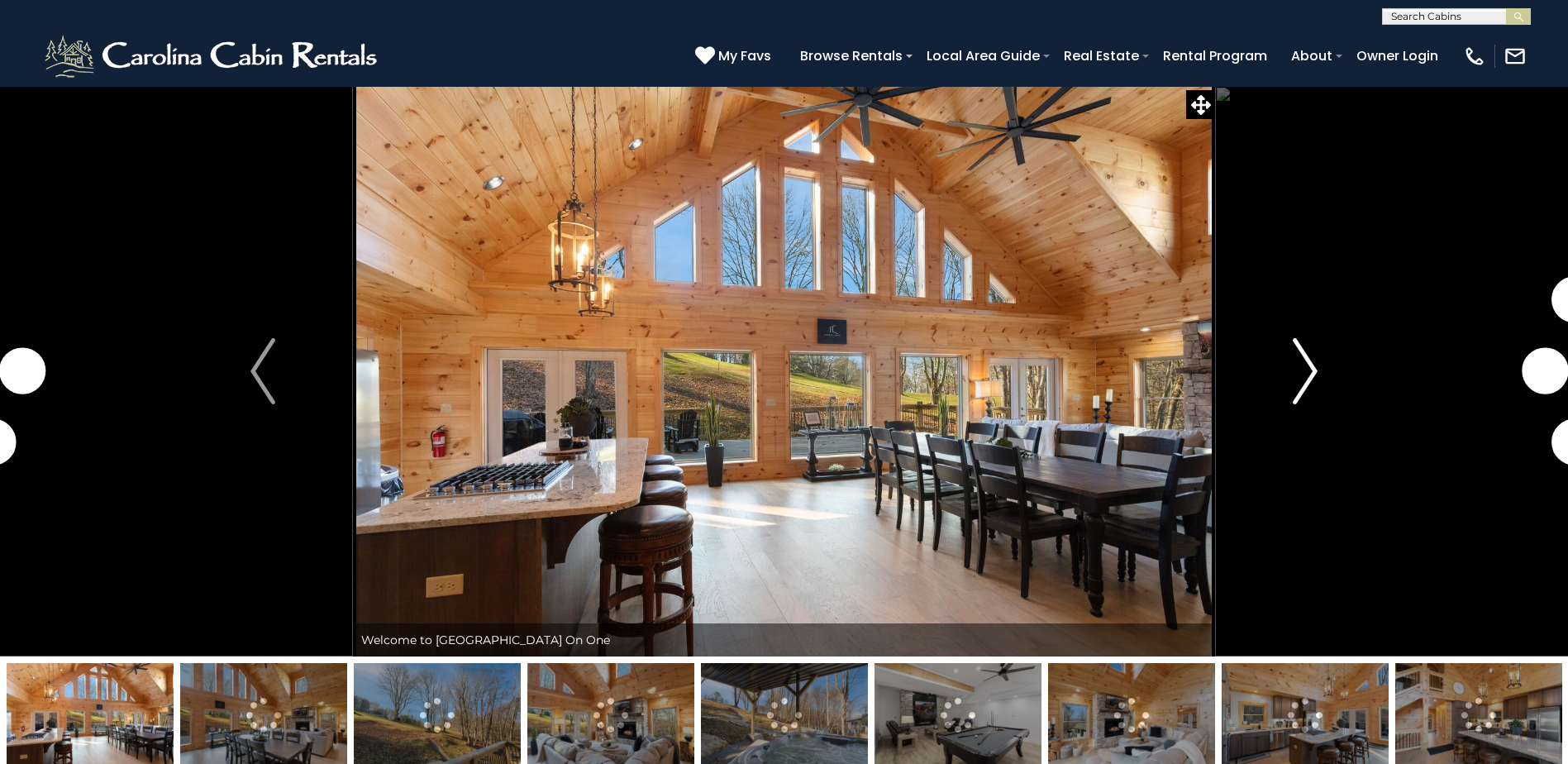
click at [1295, 378] on img "Next" at bounding box center [1306, 371] width 25 height 66
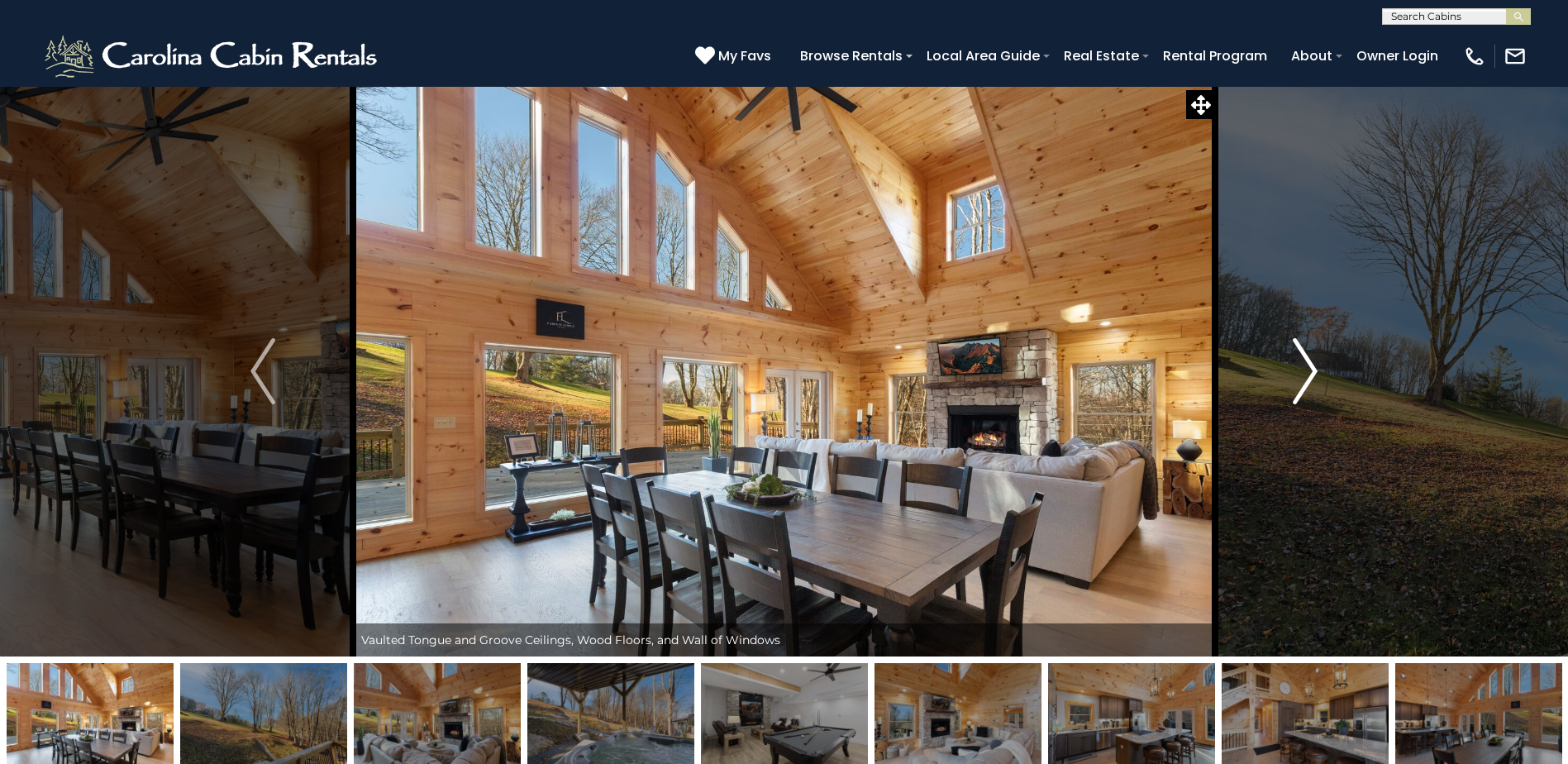
click at [1297, 378] on img "Next" at bounding box center [1306, 371] width 25 height 66
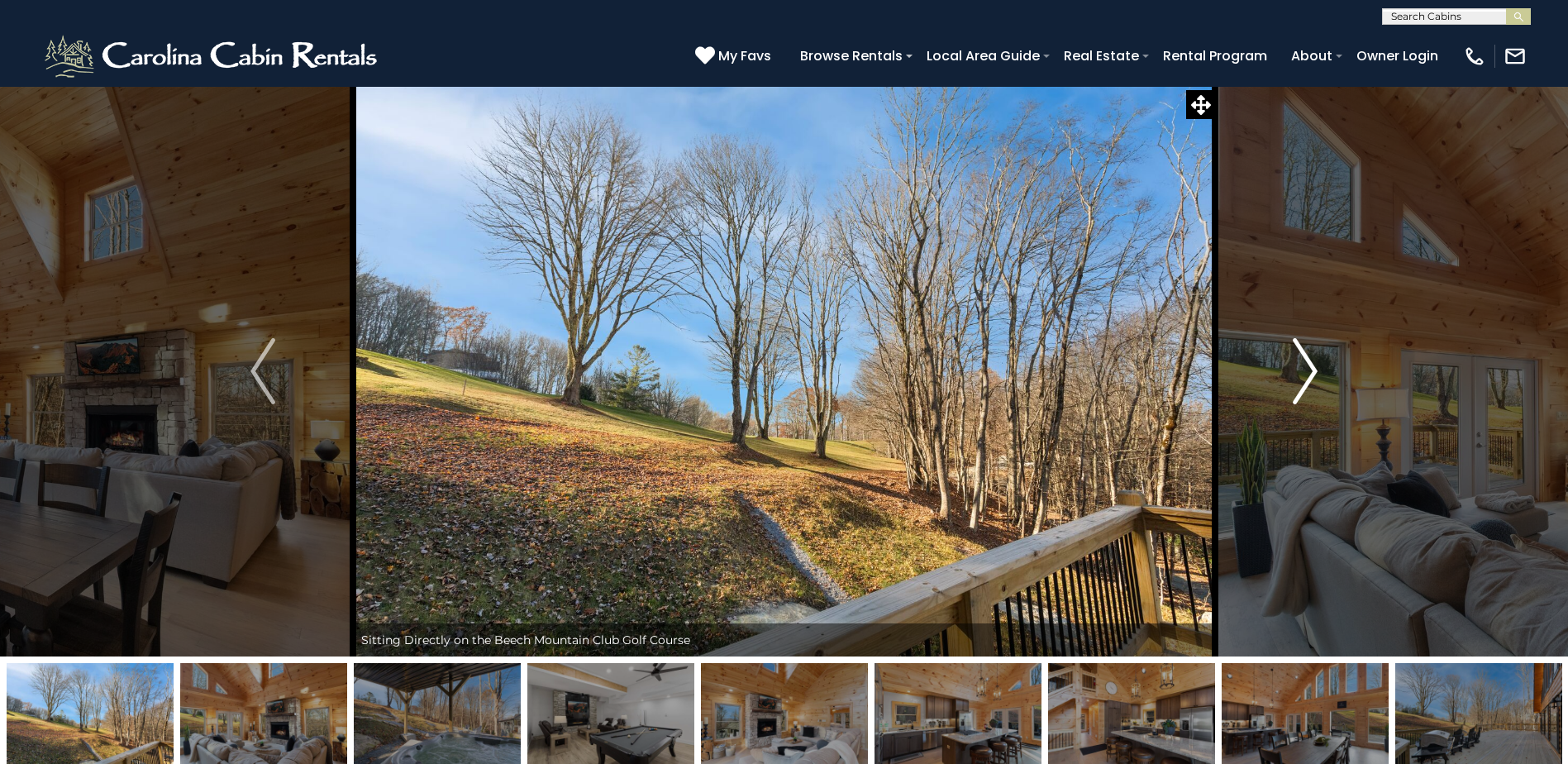
click at [1297, 378] on img "Next" at bounding box center [1306, 371] width 25 height 66
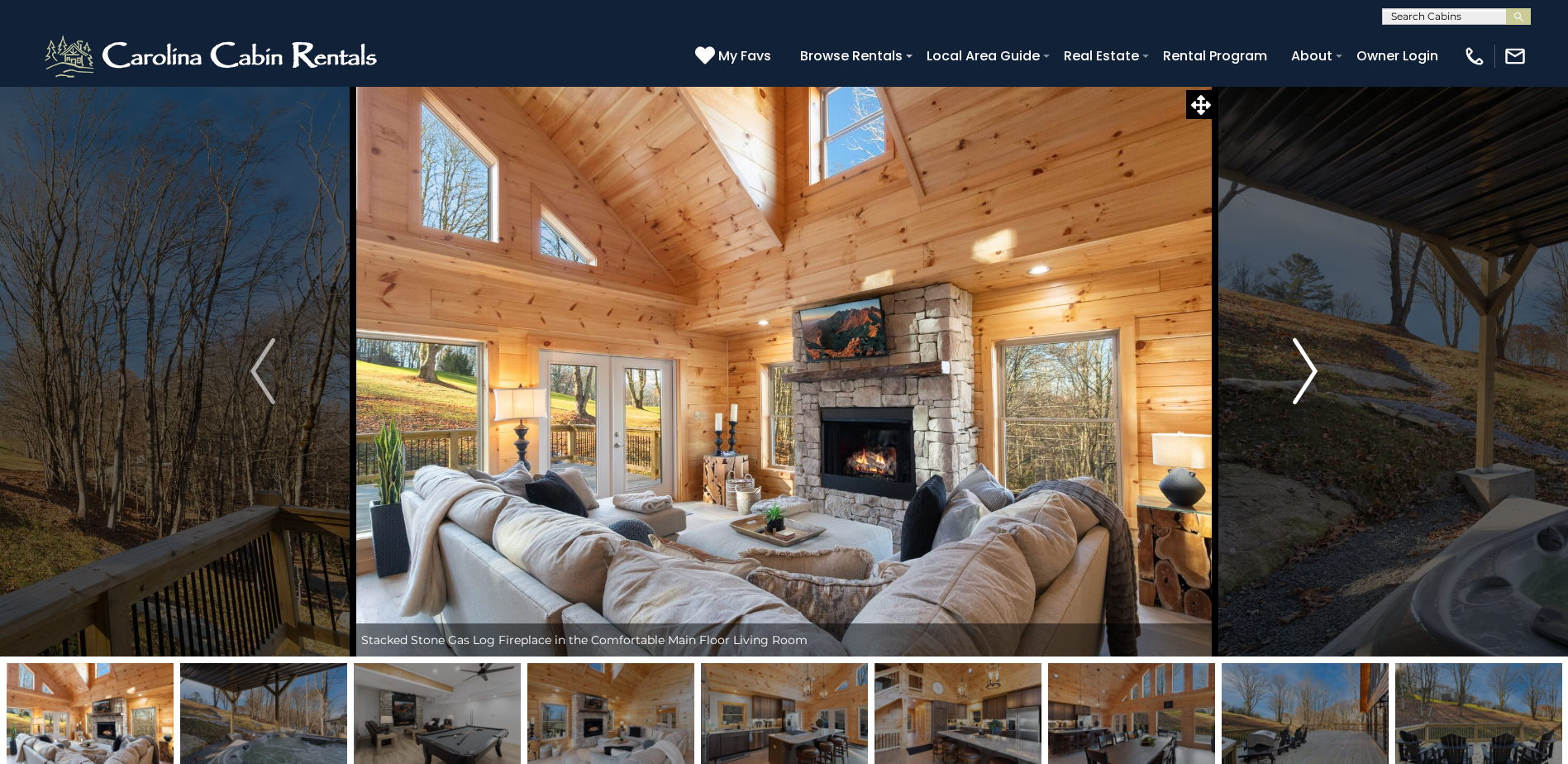
click at [1297, 378] on img "Next" at bounding box center [1306, 371] width 25 height 66
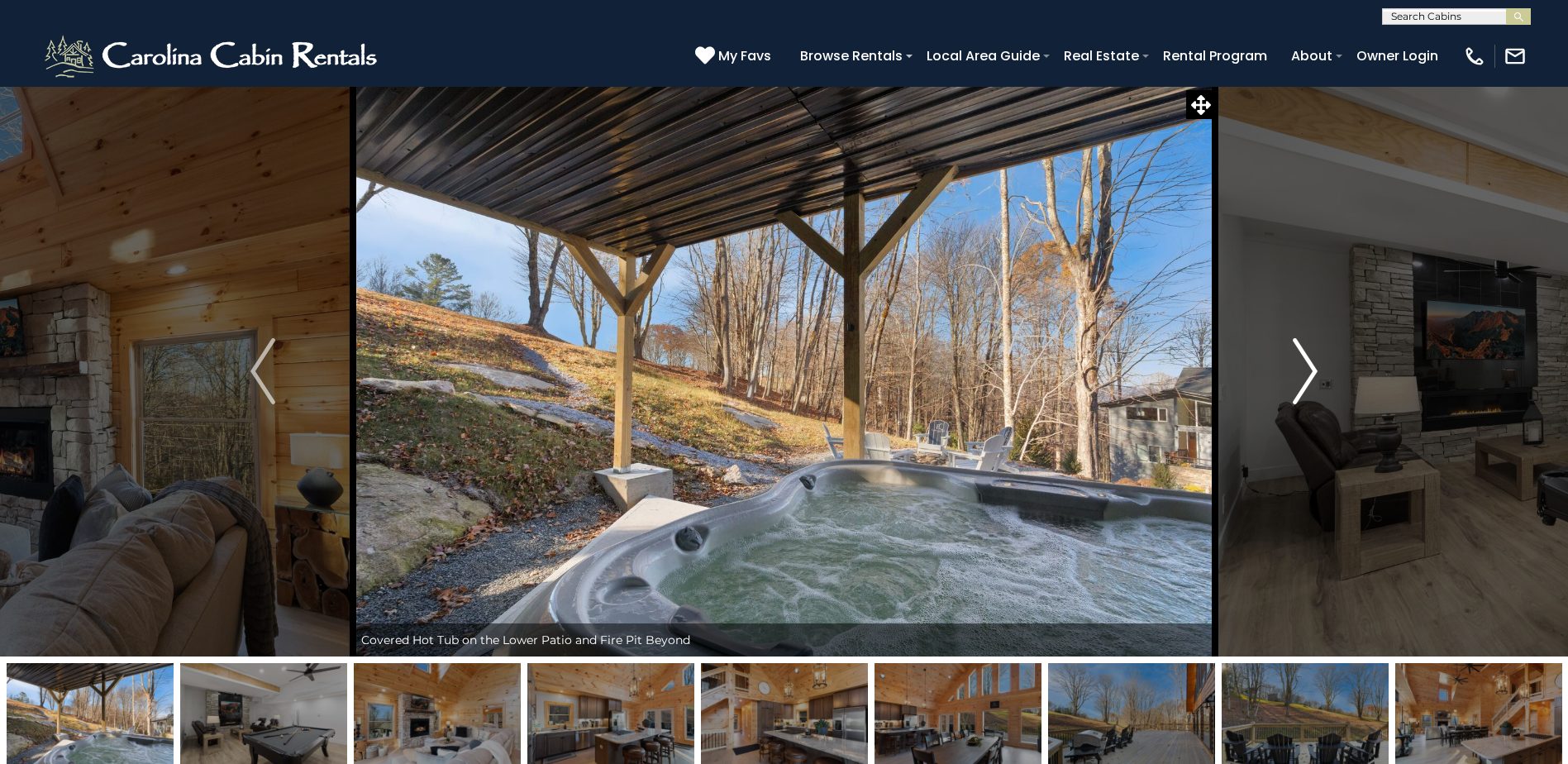
click at [1297, 378] on img "Next" at bounding box center [1306, 371] width 25 height 66
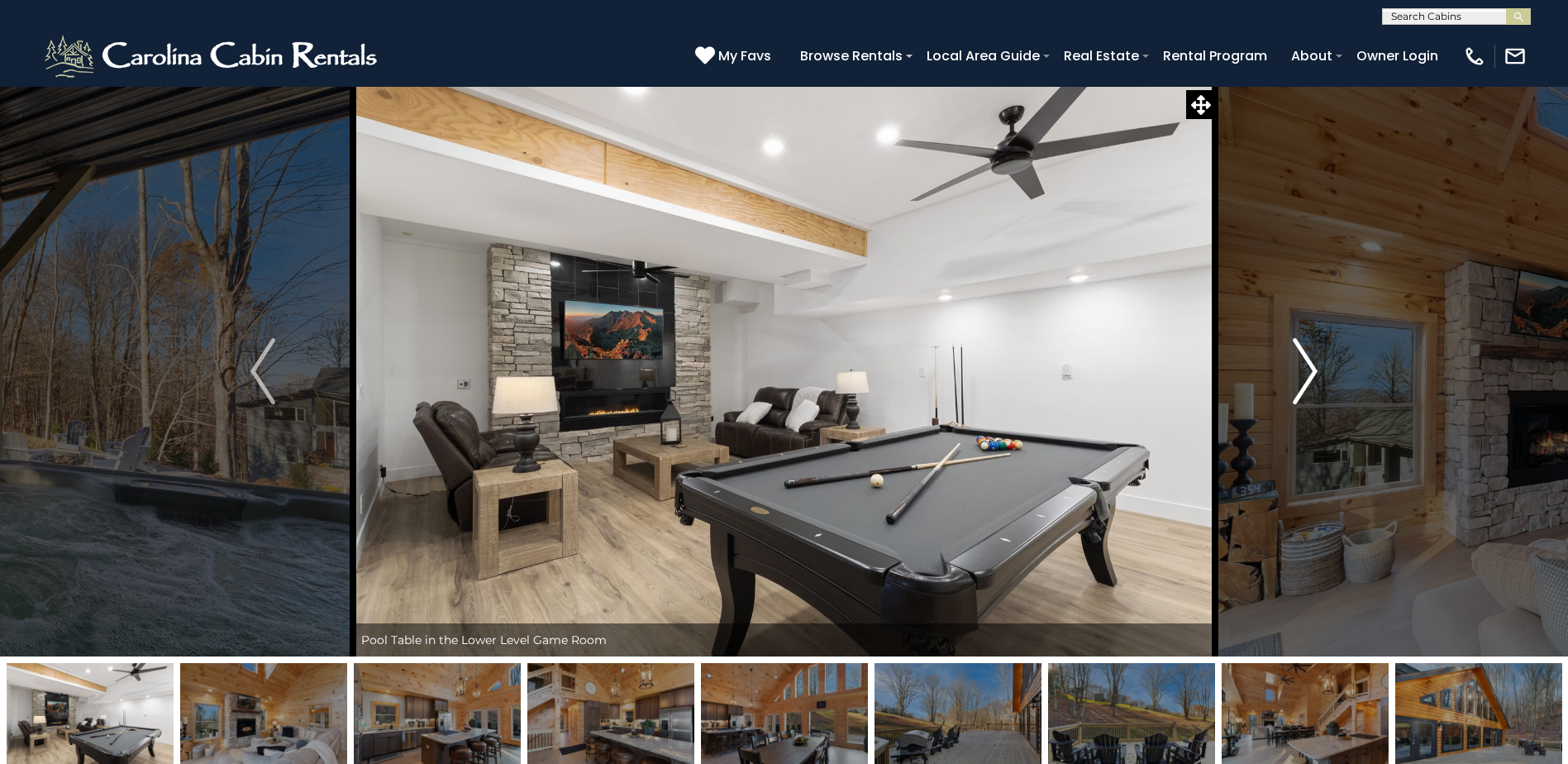
click at [1297, 378] on img "Next" at bounding box center [1306, 371] width 25 height 66
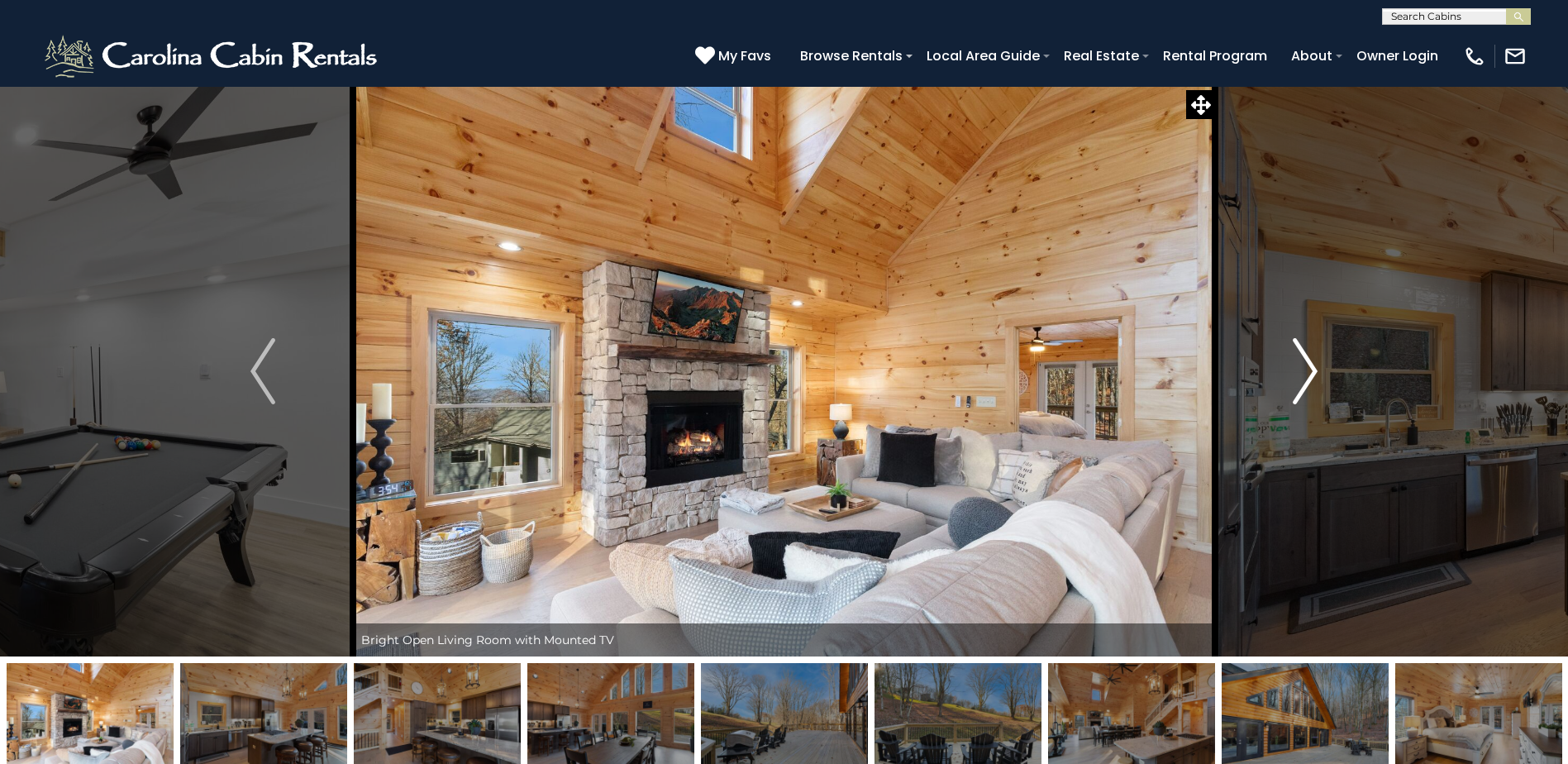
click at [1297, 378] on img "Next" at bounding box center [1306, 371] width 25 height 66
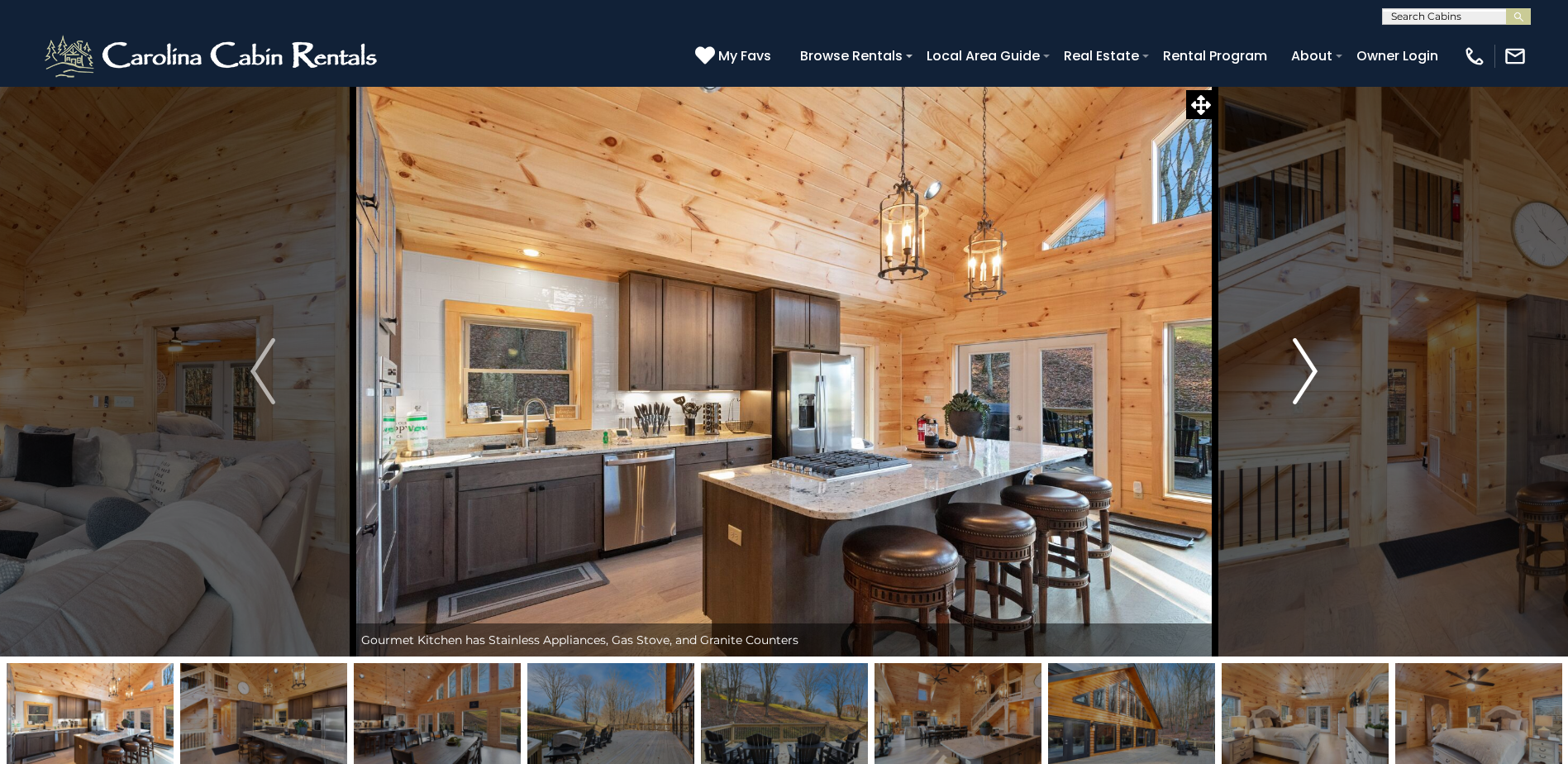
click at [1297, 378] on img "Next" at bounding box center [1306, 371] width 25 height 66
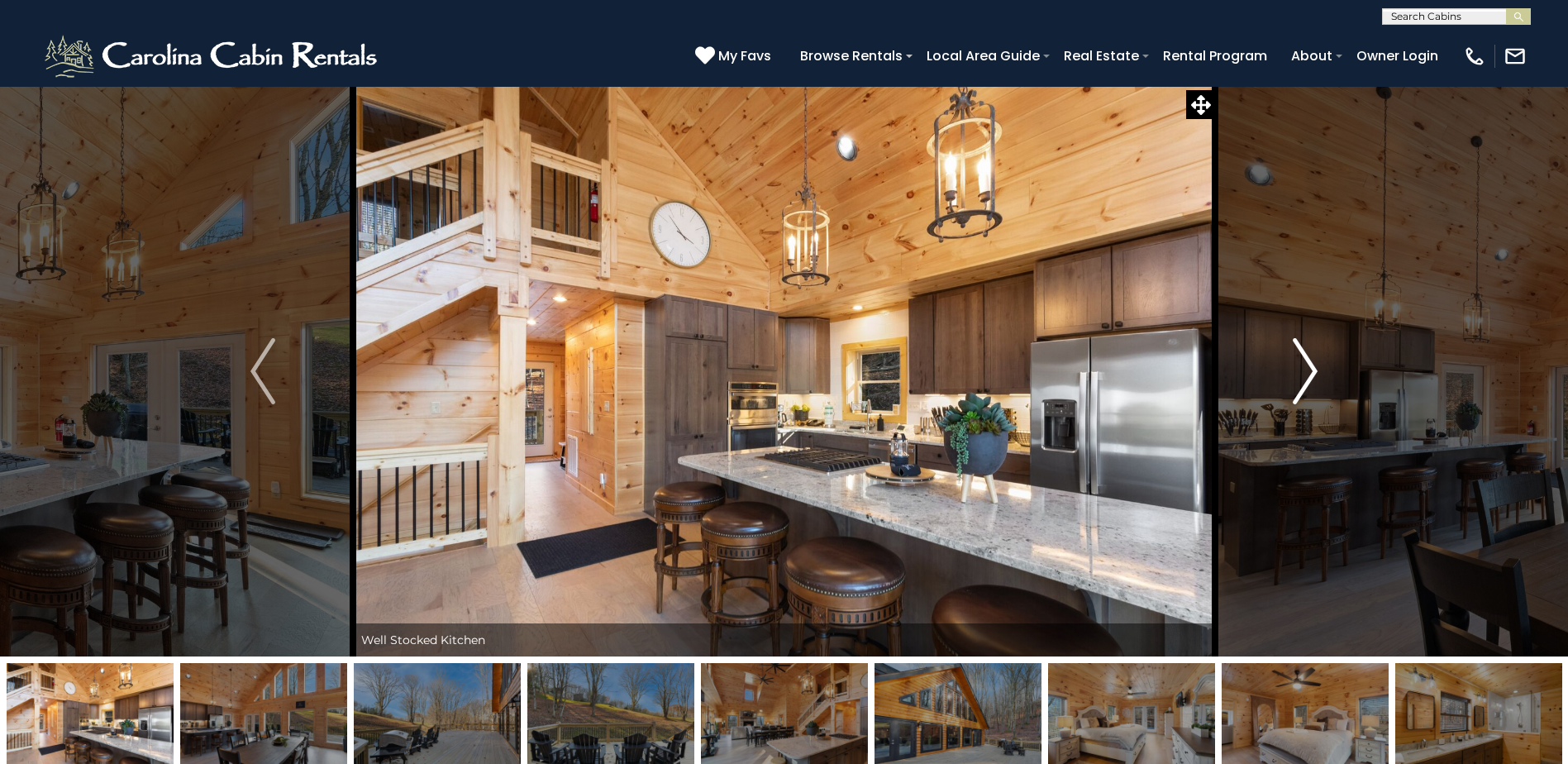
click at [1297, 378] on img "Next" at bounding box center [1306, 371] width 25 height 66
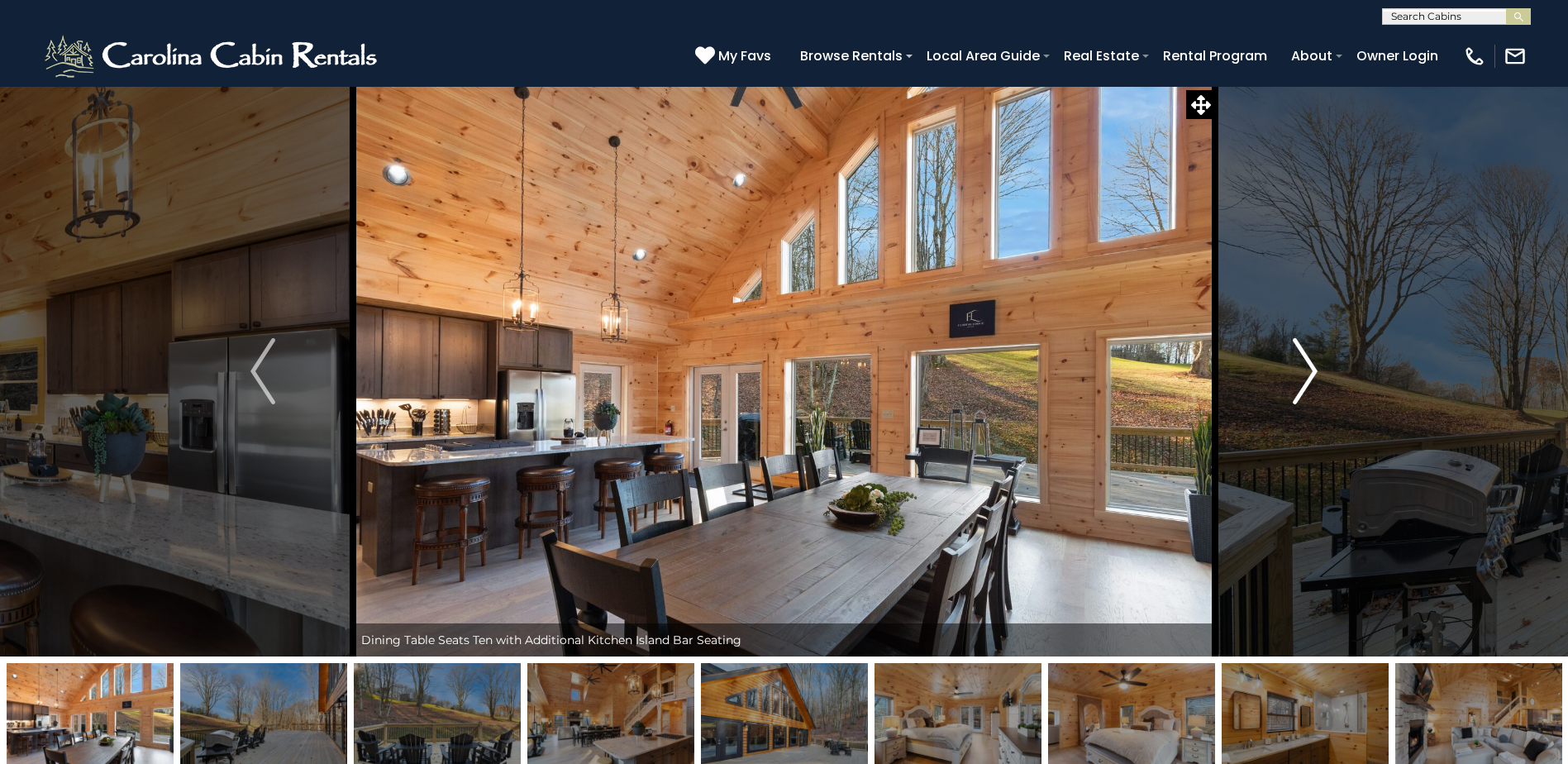
click at [1297, 378] on img "Next" at bounding box center [1306, 371] width 25 height 66
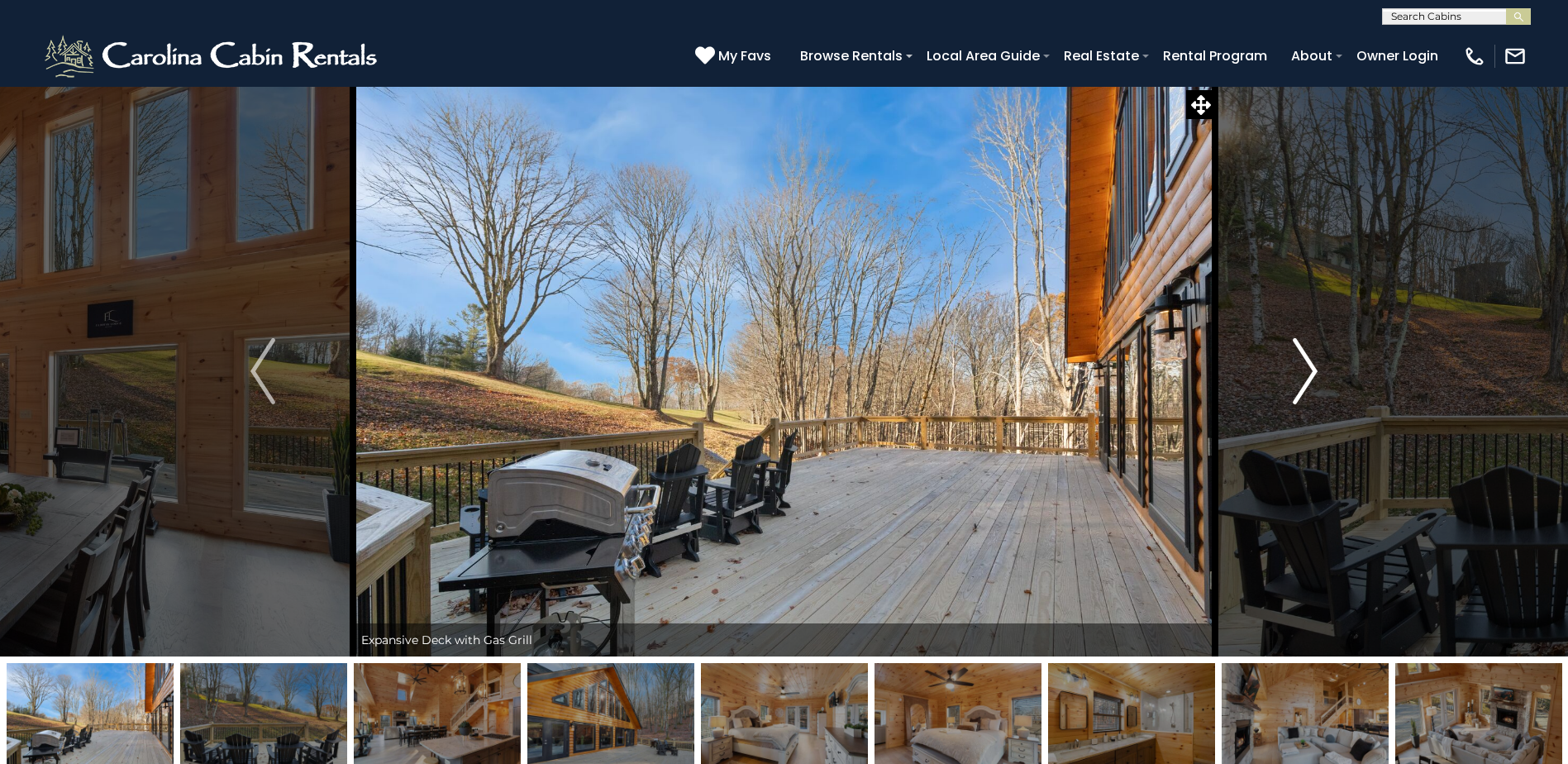
click at [1301, 377] on img "Next" at bounding box center [1306, 371] width 25 height 66
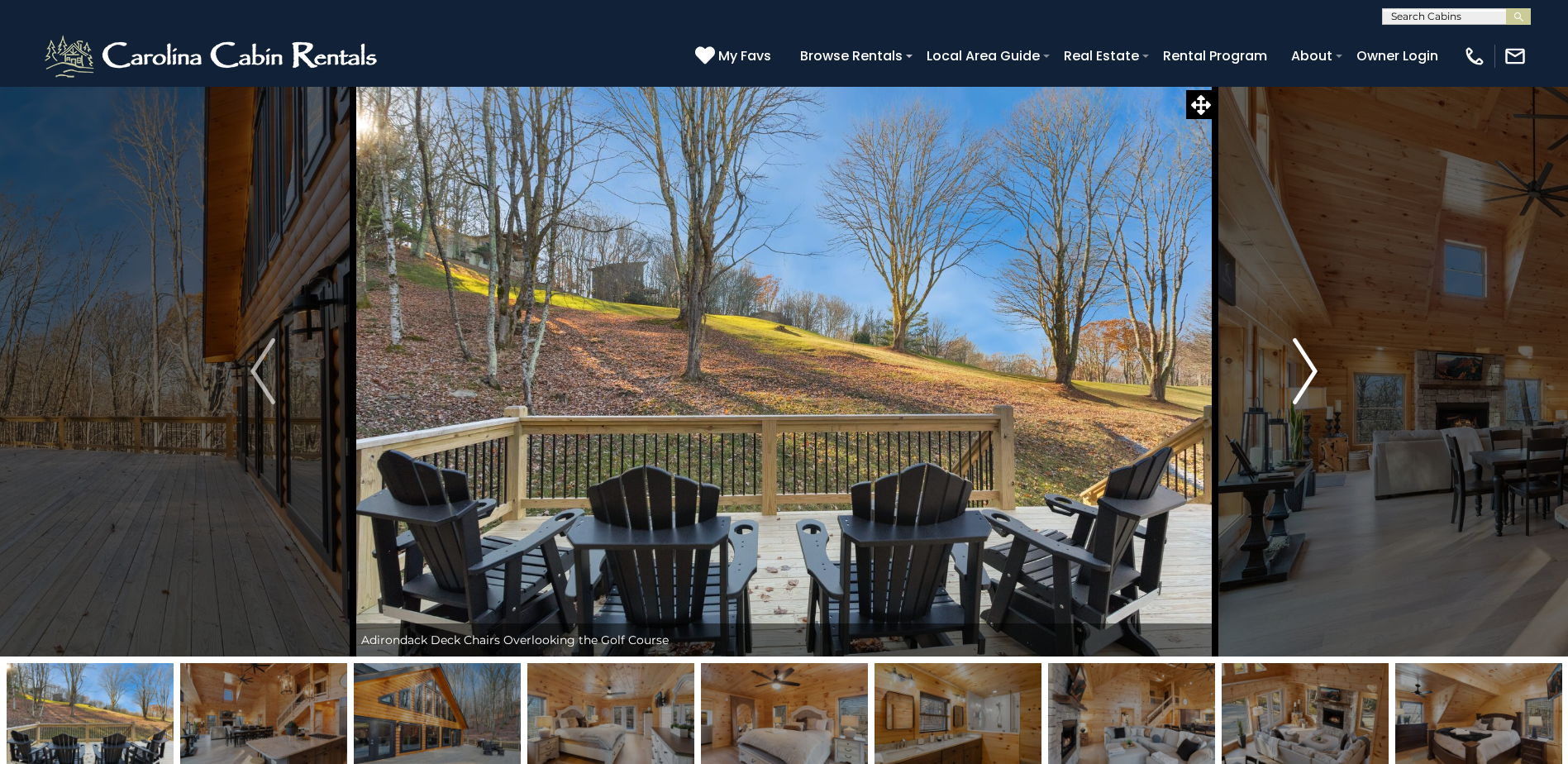
click at [1301, 377] on img "Next" at bounding box center [1306, 371] width 25 height 66
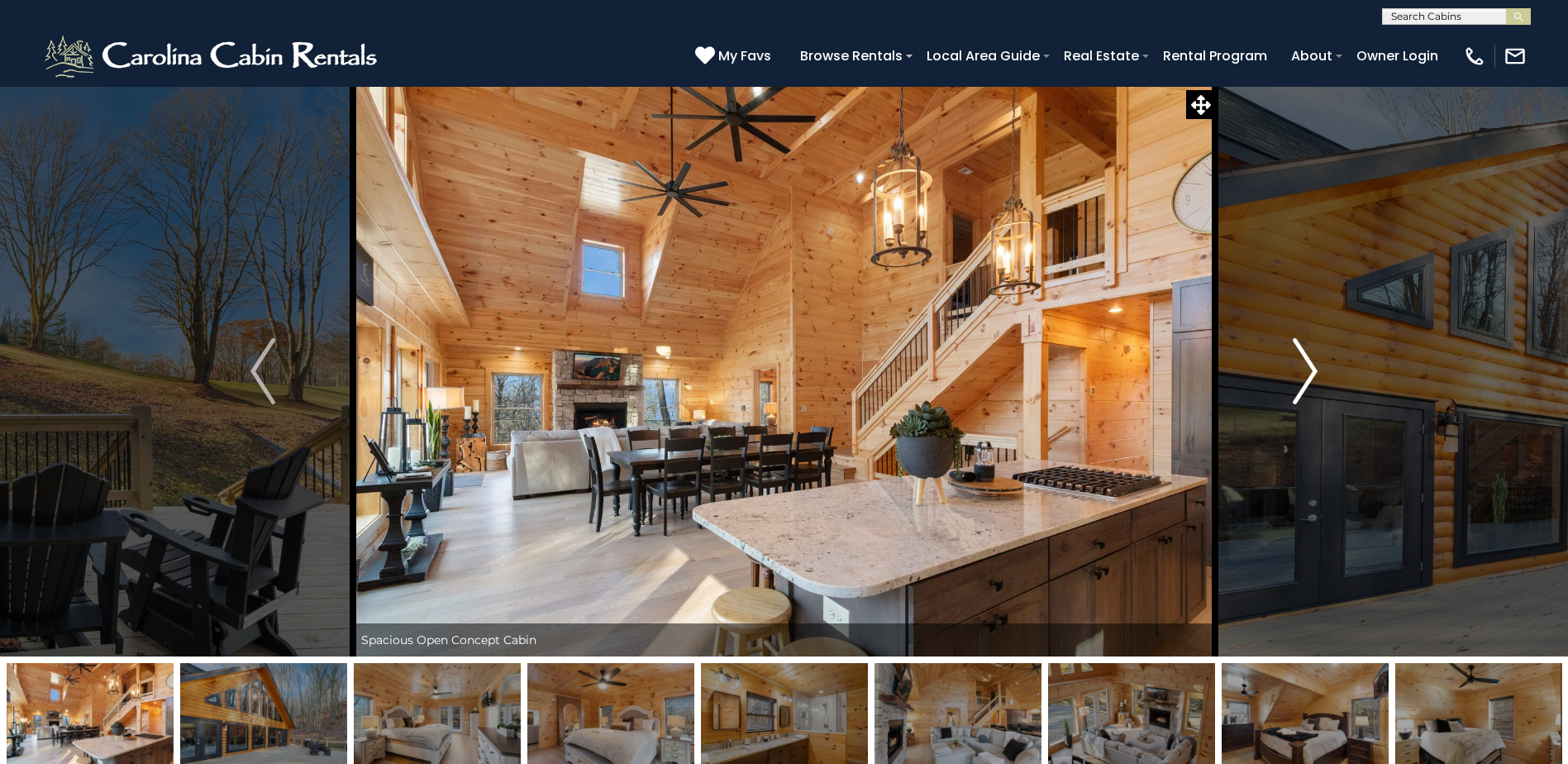
click at [1301, 377] on img "Next" at bounding box center [1306, 371] width 25 height 66
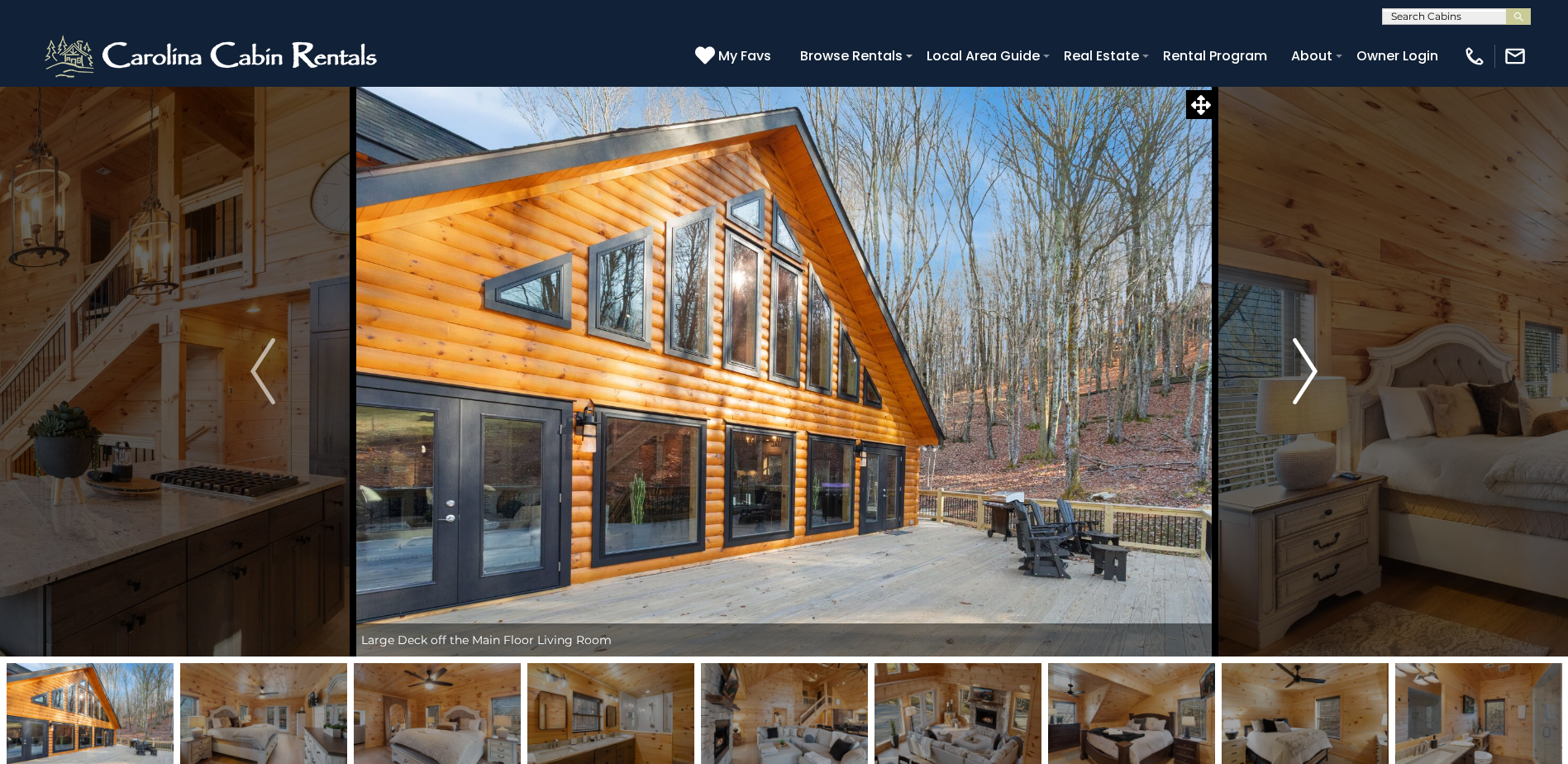
click at [1301, 377] on img "Next" at bounding box center [1306, 371] width 25 height 66
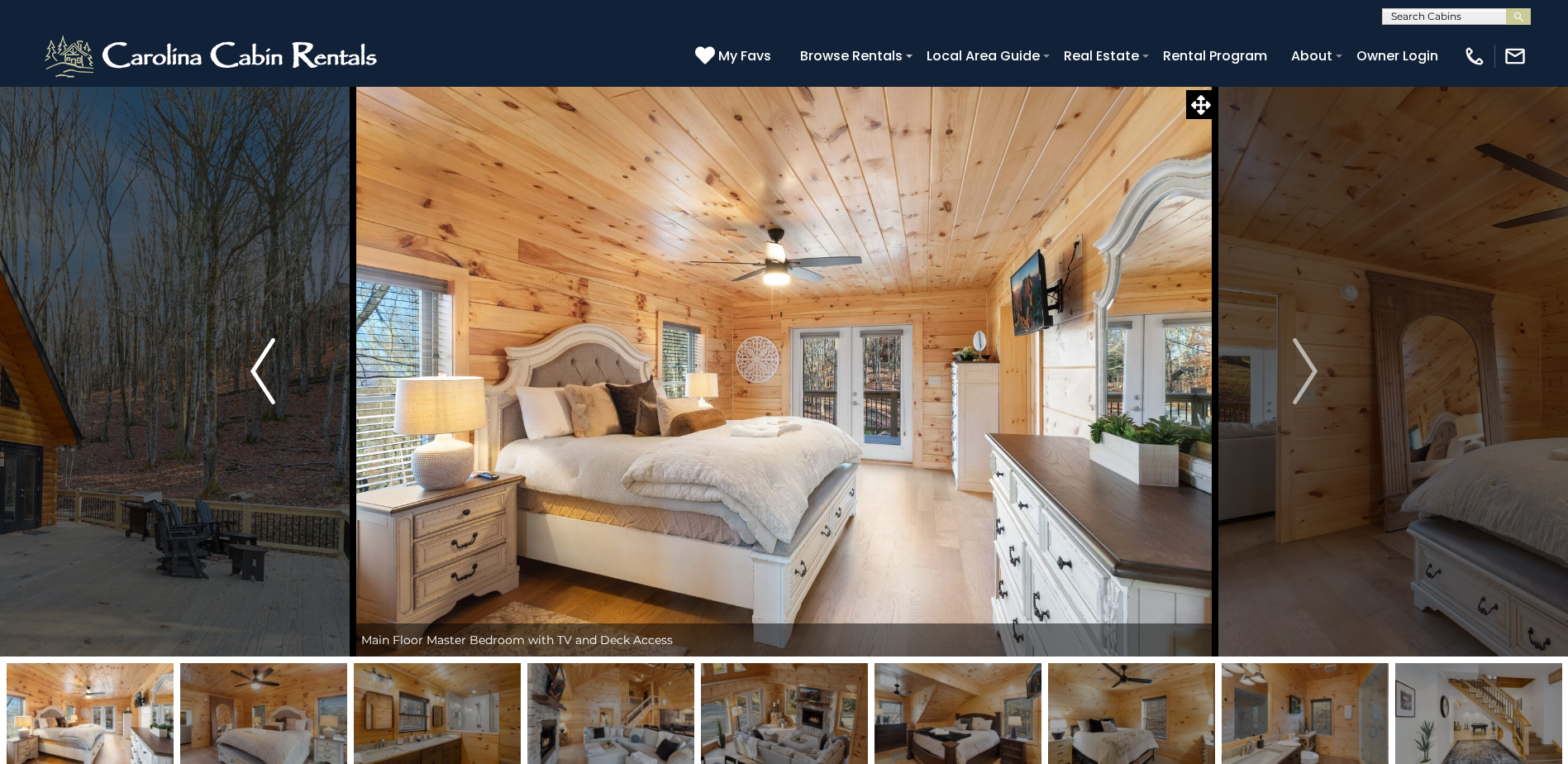
click at [281, 367] on button "Previous" at bounding box center [263, 371] width 180 height 570
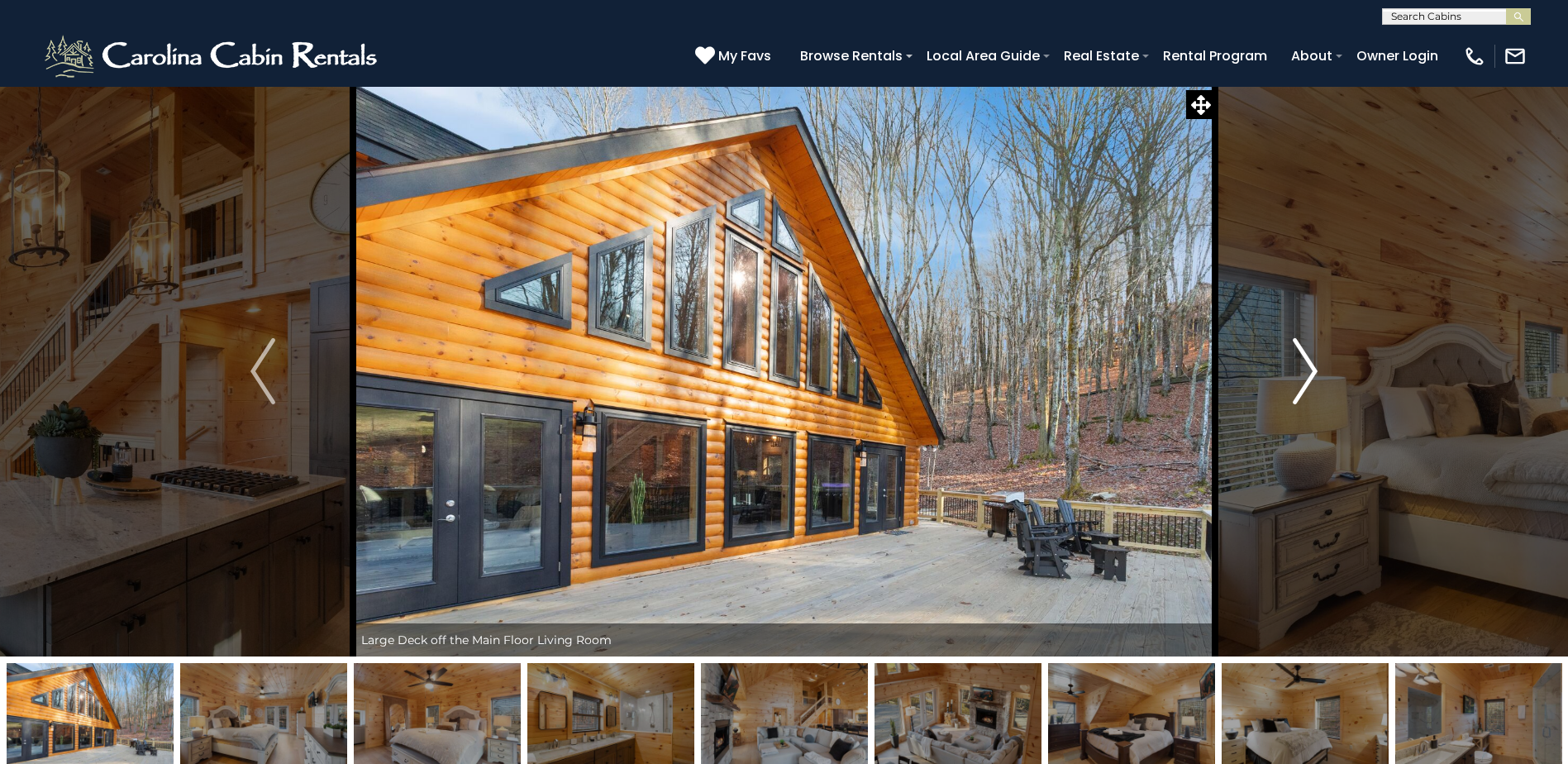
click at [1284, 388] on button "Next" at bounding box center [1306, 371] width 180 height 570
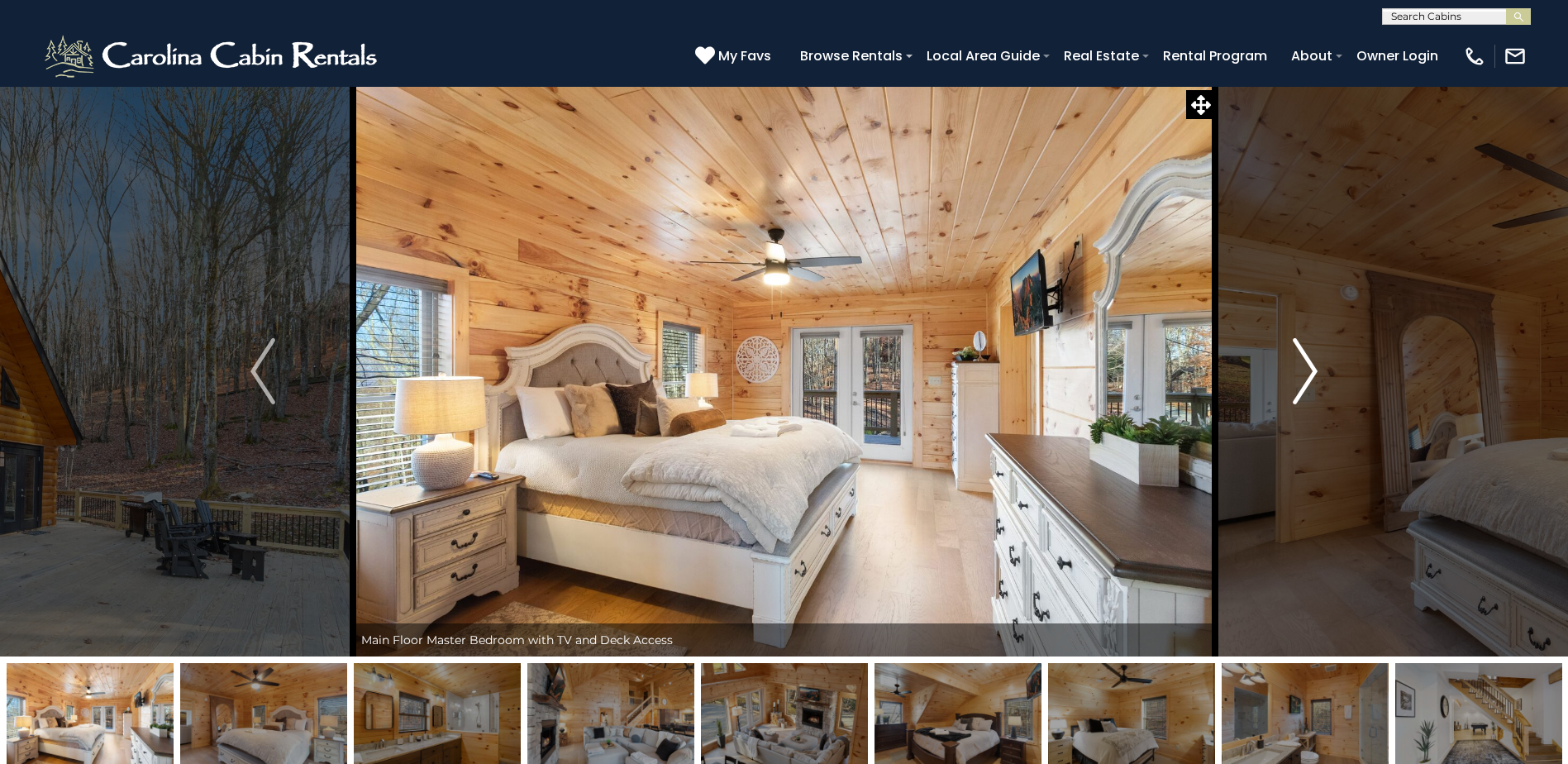
click at [1284, 388] on button "Next" at bounding box center [1306, 371] width 180 height 570
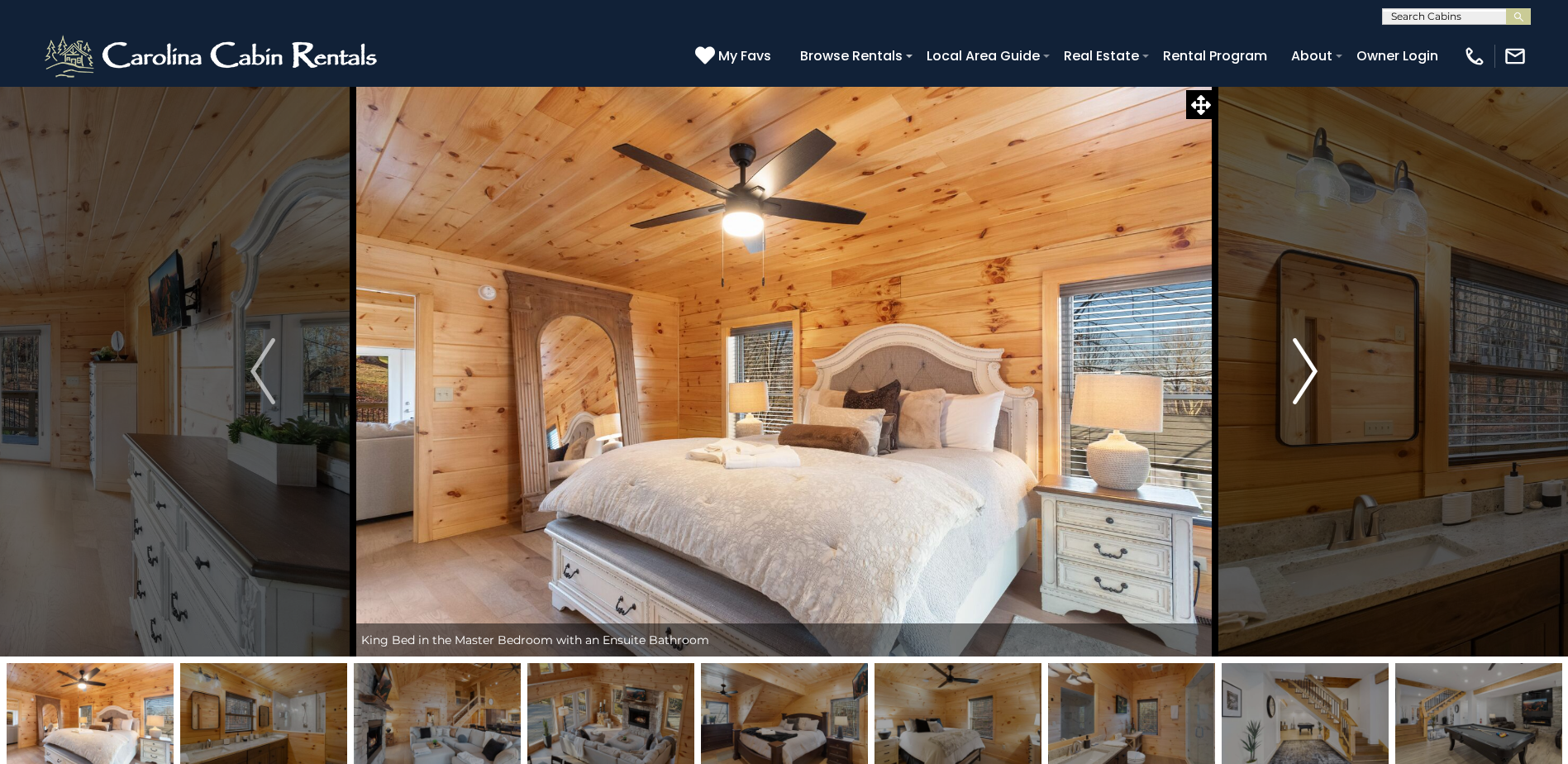
click at [1284, 388] on button "Next" at bounding box center [1306, 371] width 180 height 570
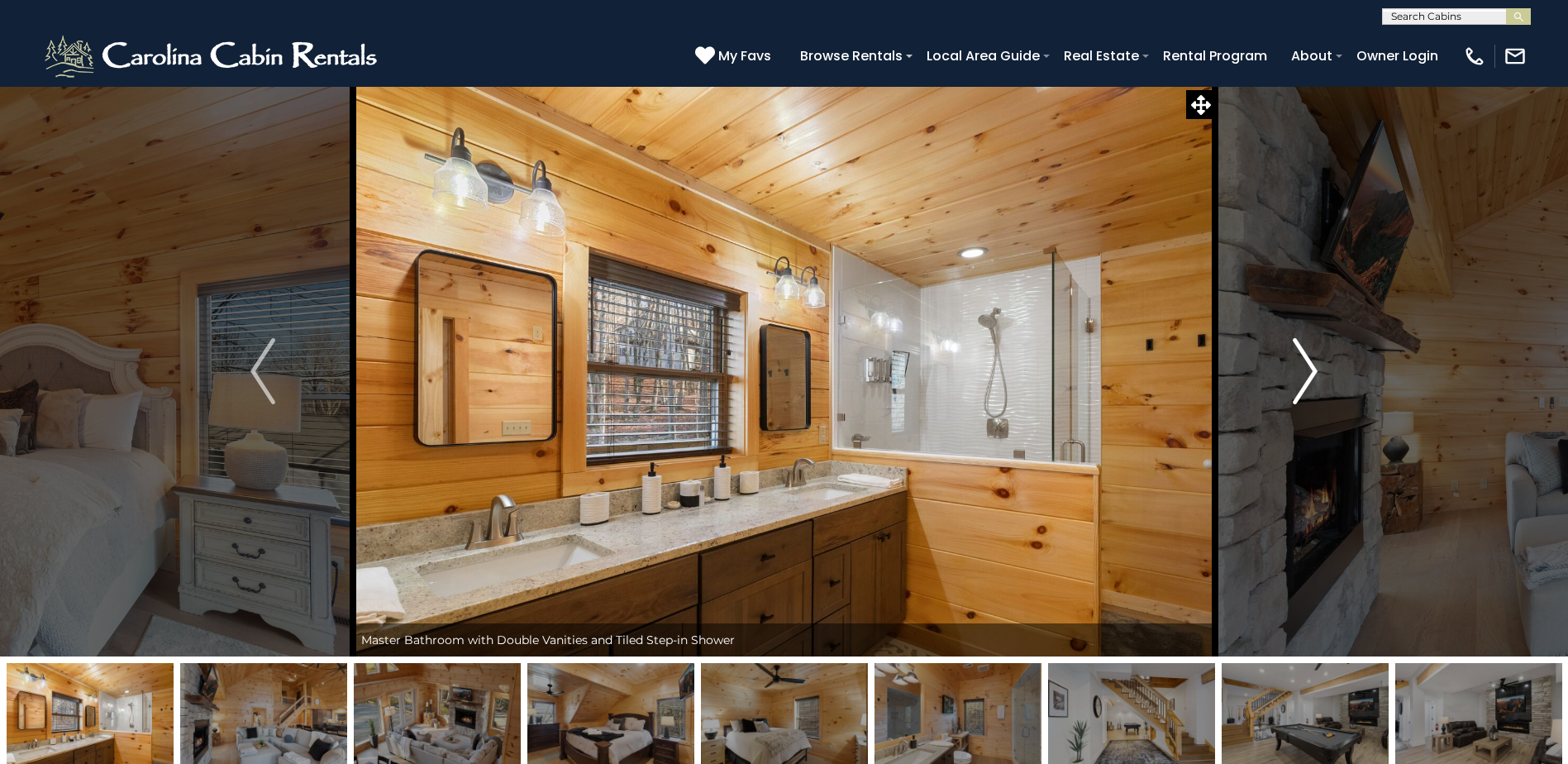
click at [1284, 388] on button "Next" at bounding box center [1306, 371] width 180 height 570
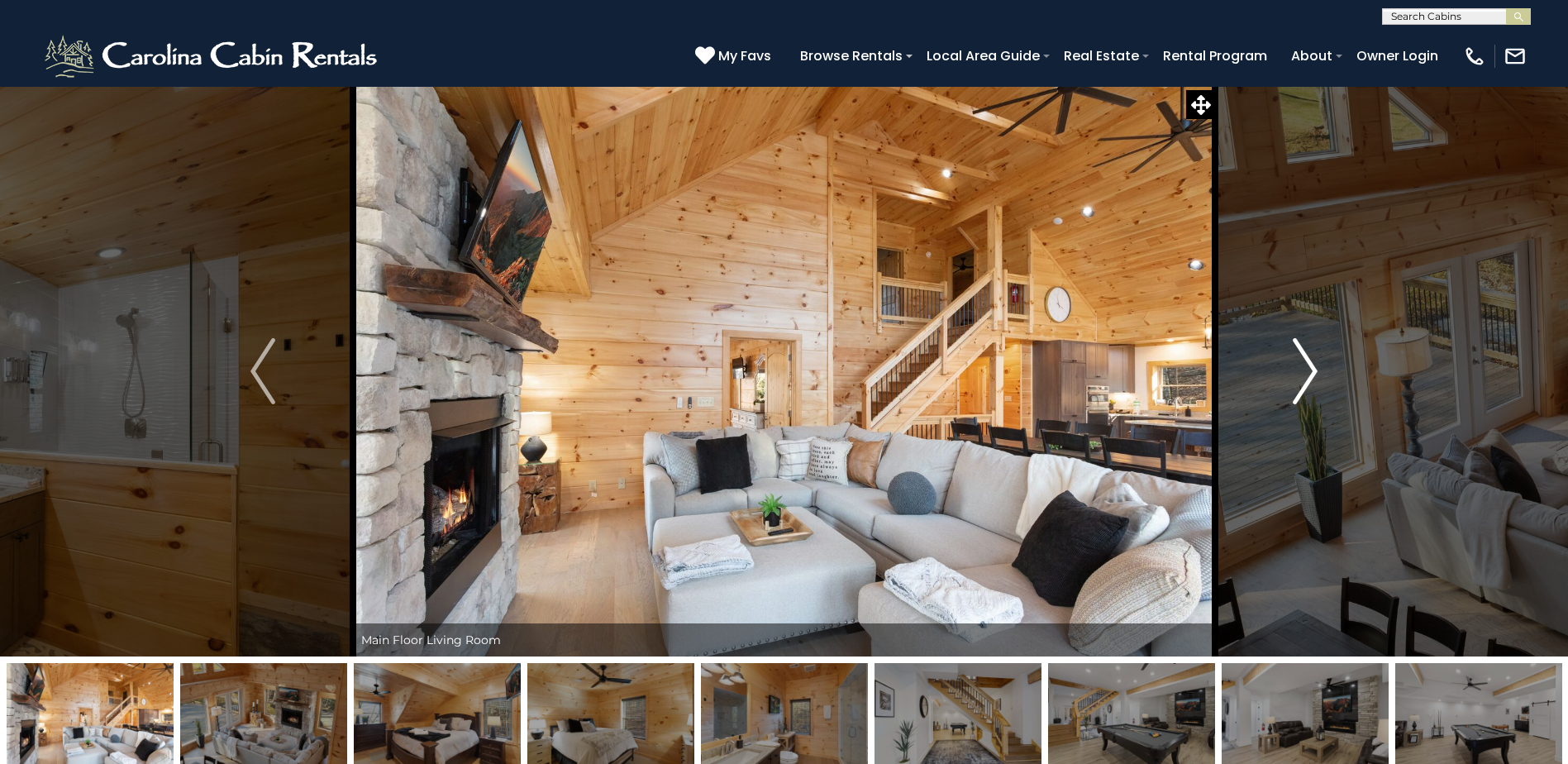
click at [1284, 388] on button "Next" at bounding box center [1306, 371] width 180 height 570
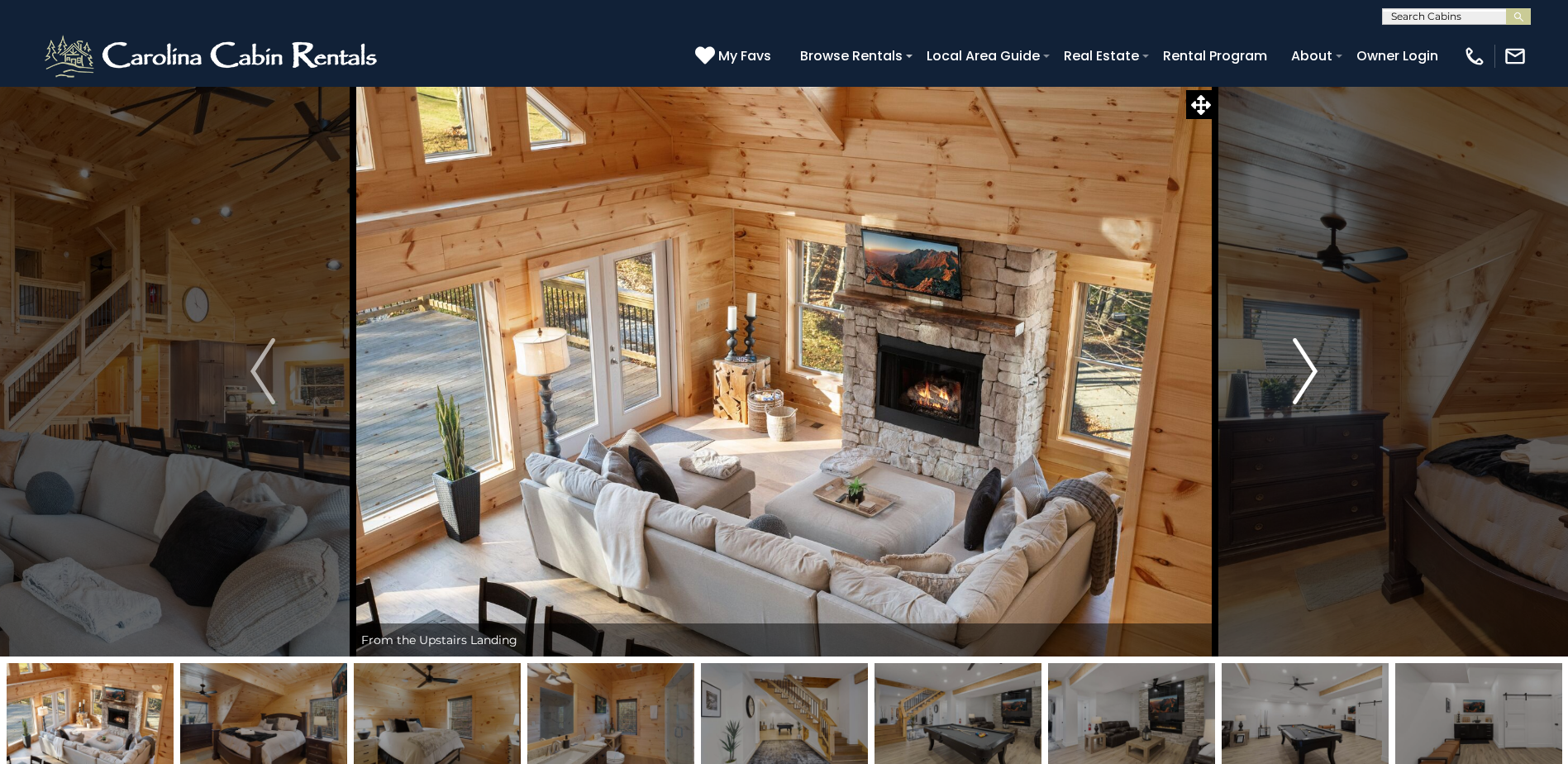
click at [1284, 388] on button "Next" at bounding box center [1306, 371] width 180 height 570
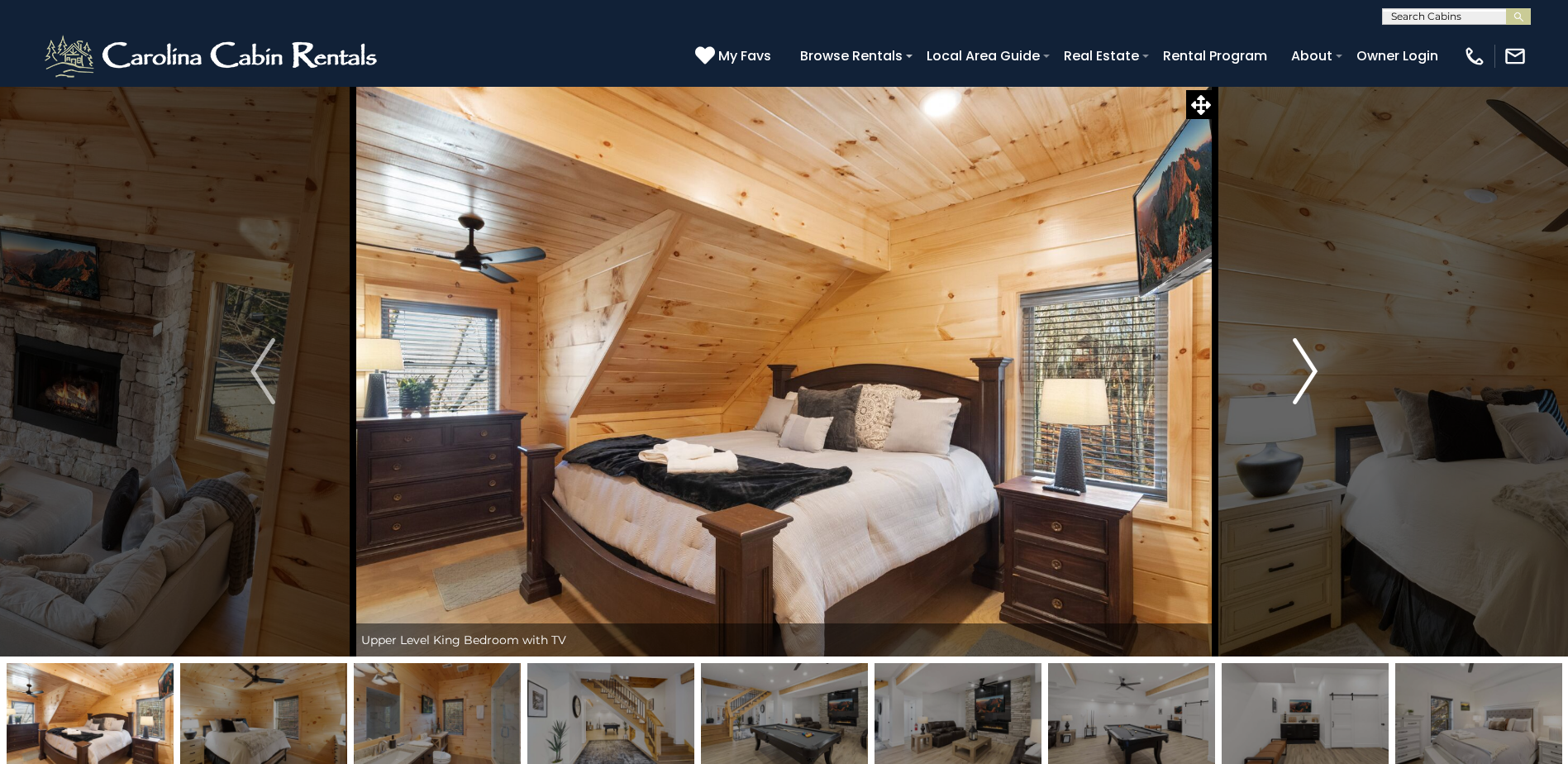
click at [1284, 388] on button "Next" at bounding box center [1306, 371] width 180 height 570
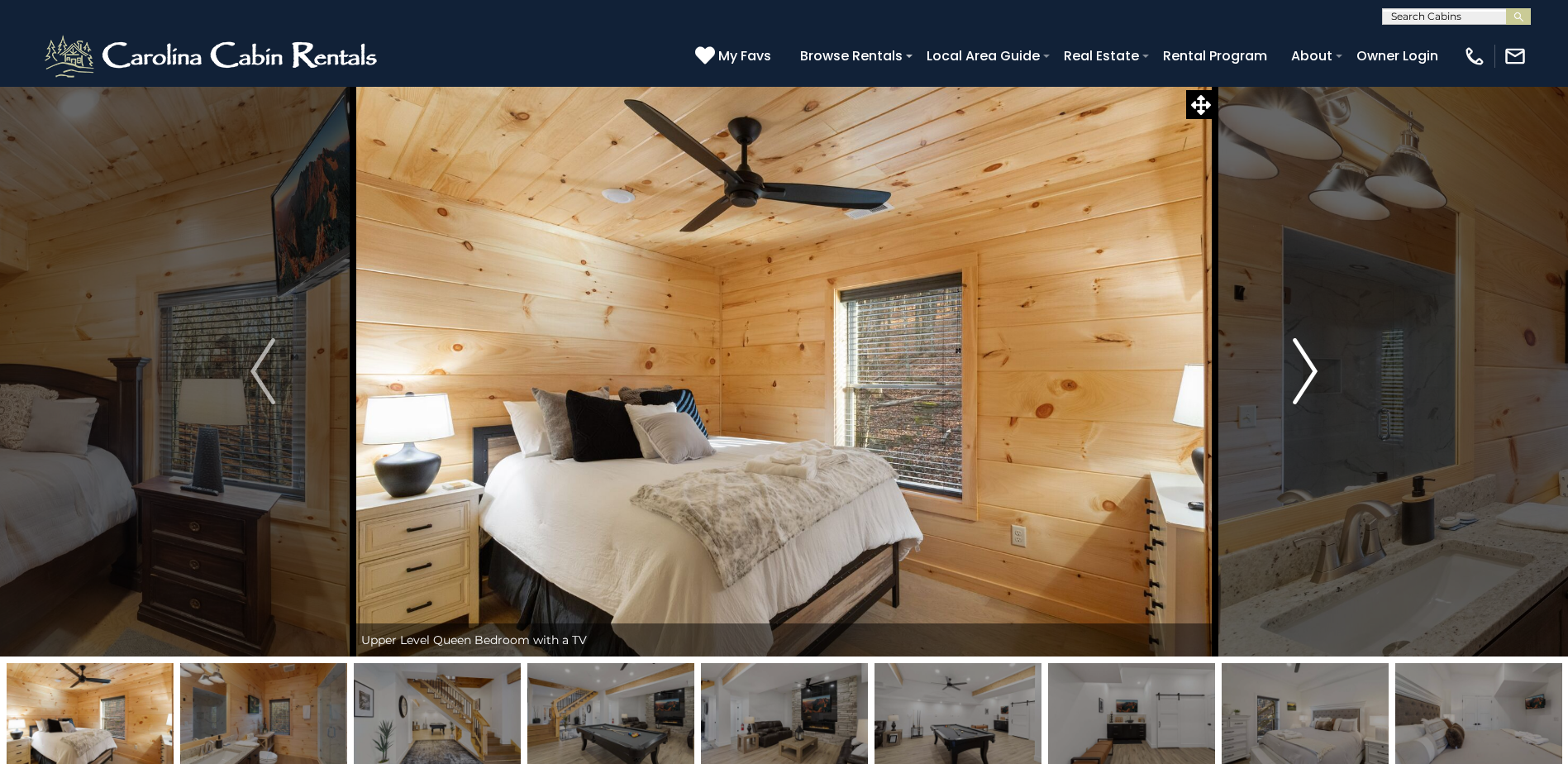
click at [1326, 382] on button "Next" at bounding box center [1306, 371] width 180 height 570
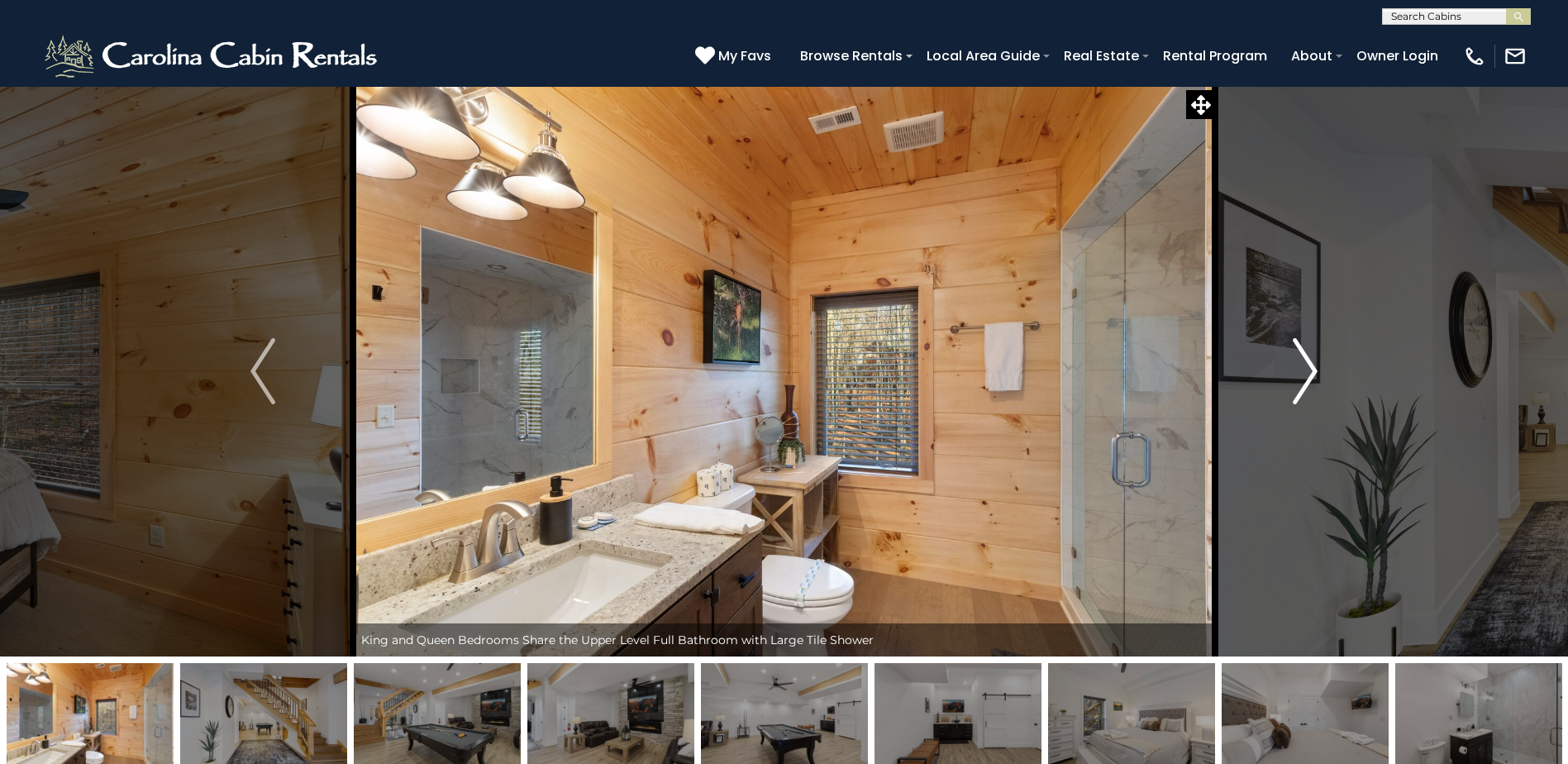
click at [1326, 382] on button "Next" at bounding box center [1306, 371] width 180 height 570
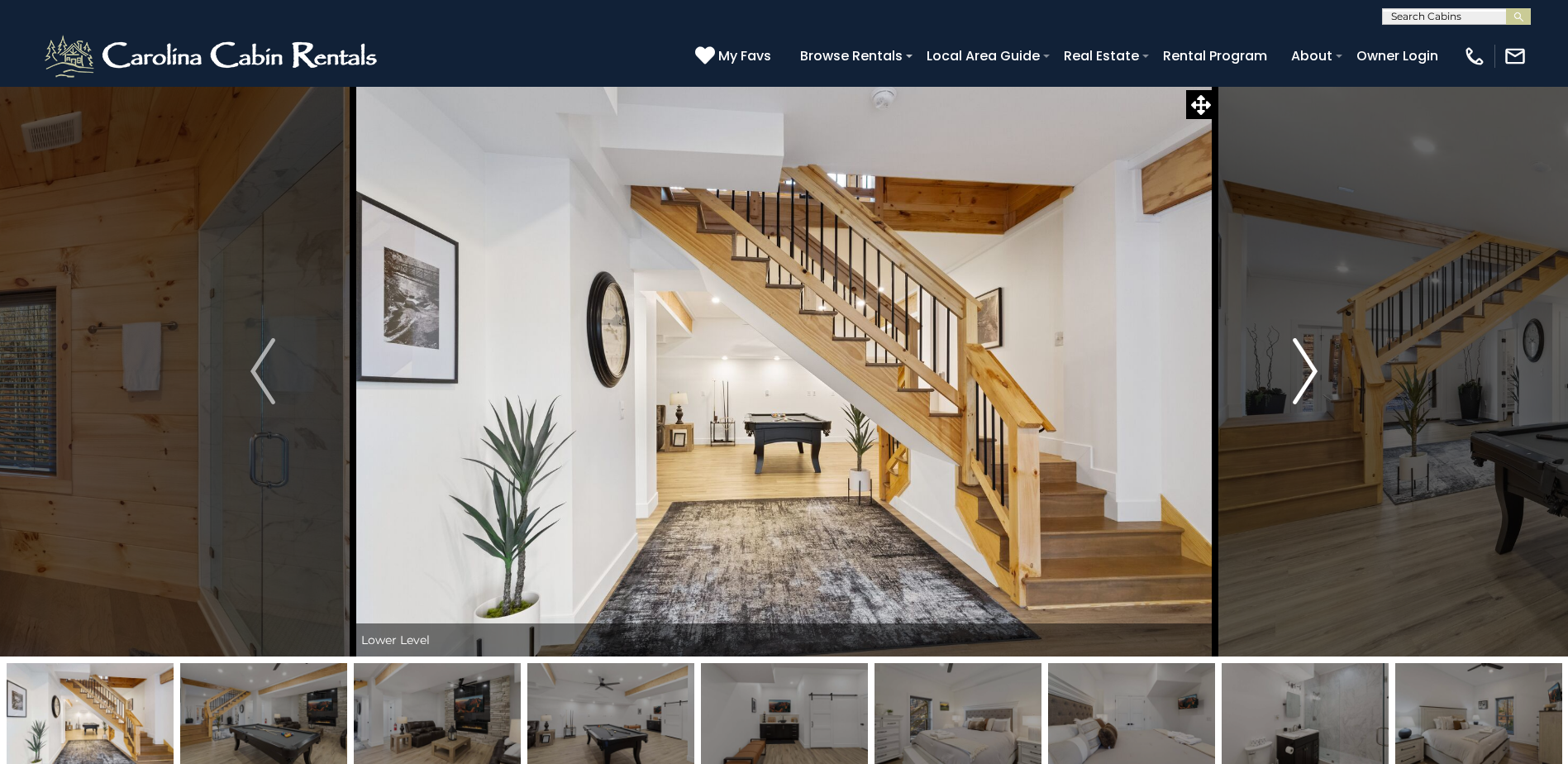
click at [1326, 382] on button "Next" at bounding box center [1306, 371] width 180 height 570
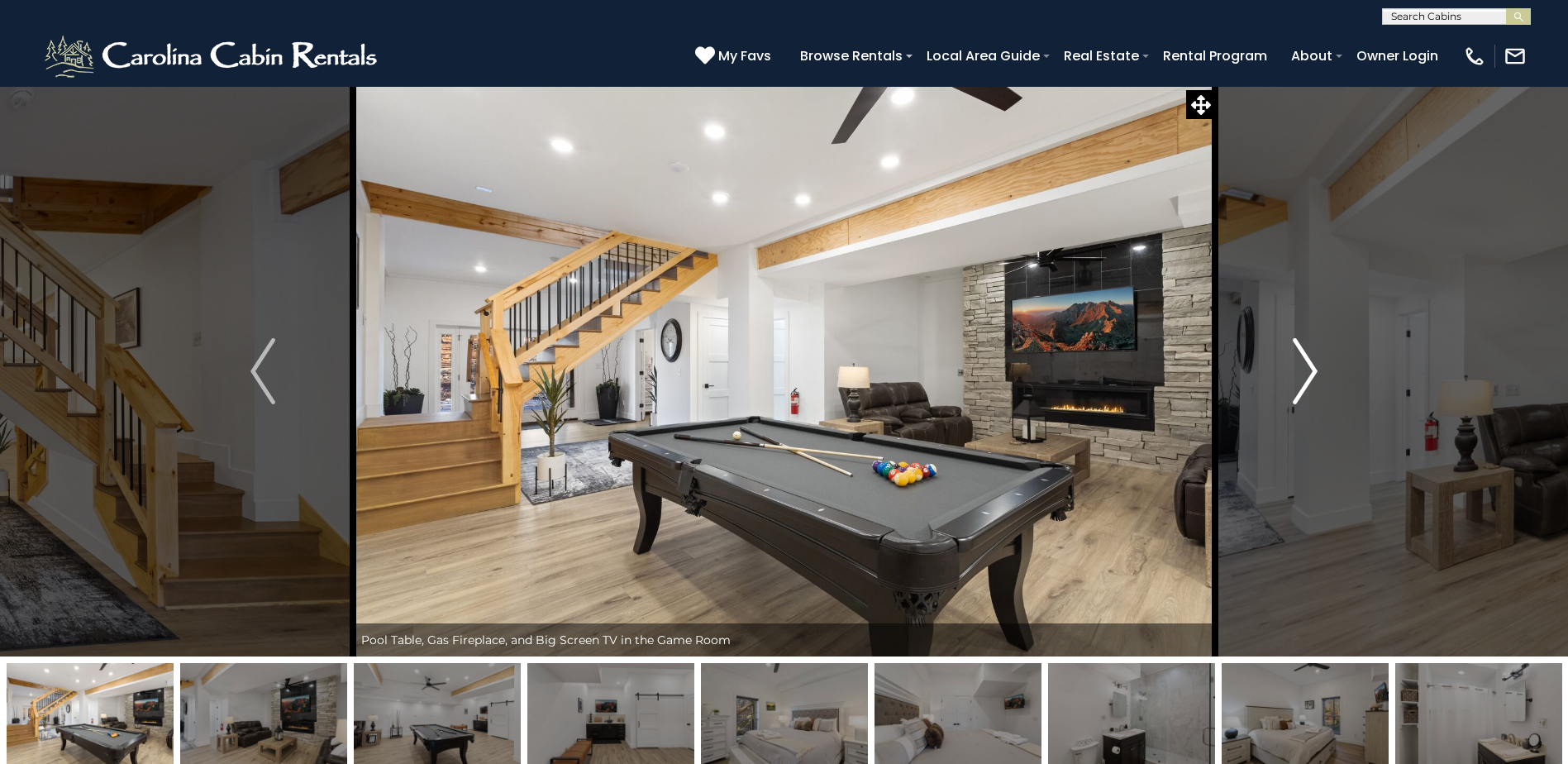
click at [1326, 382] on button "Next" at bounding box center [1306, 371] width 180 height 570
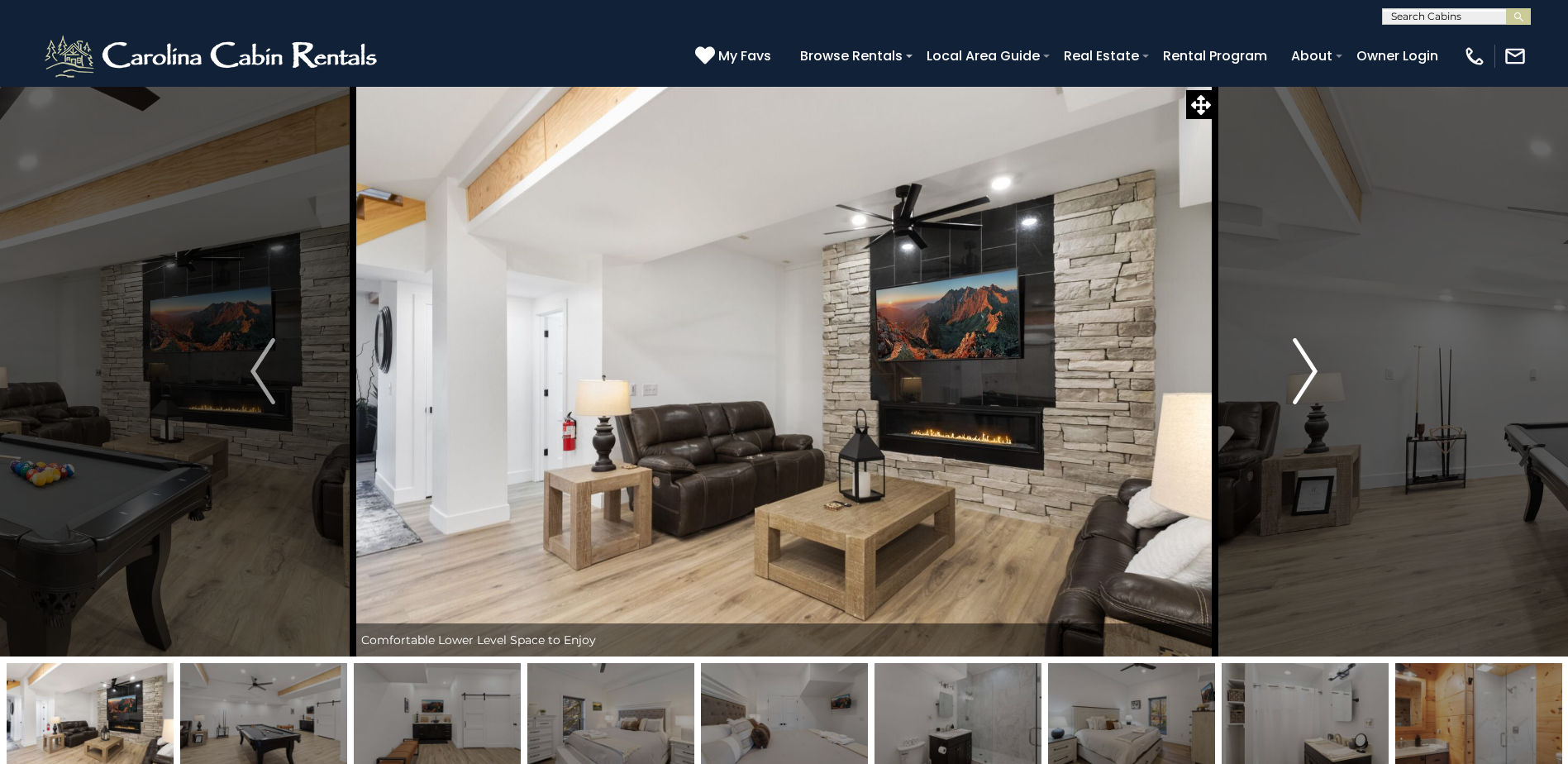
click at [1326, 382] on button "Next" at bounding box center [1306, 371] width 180 height 570
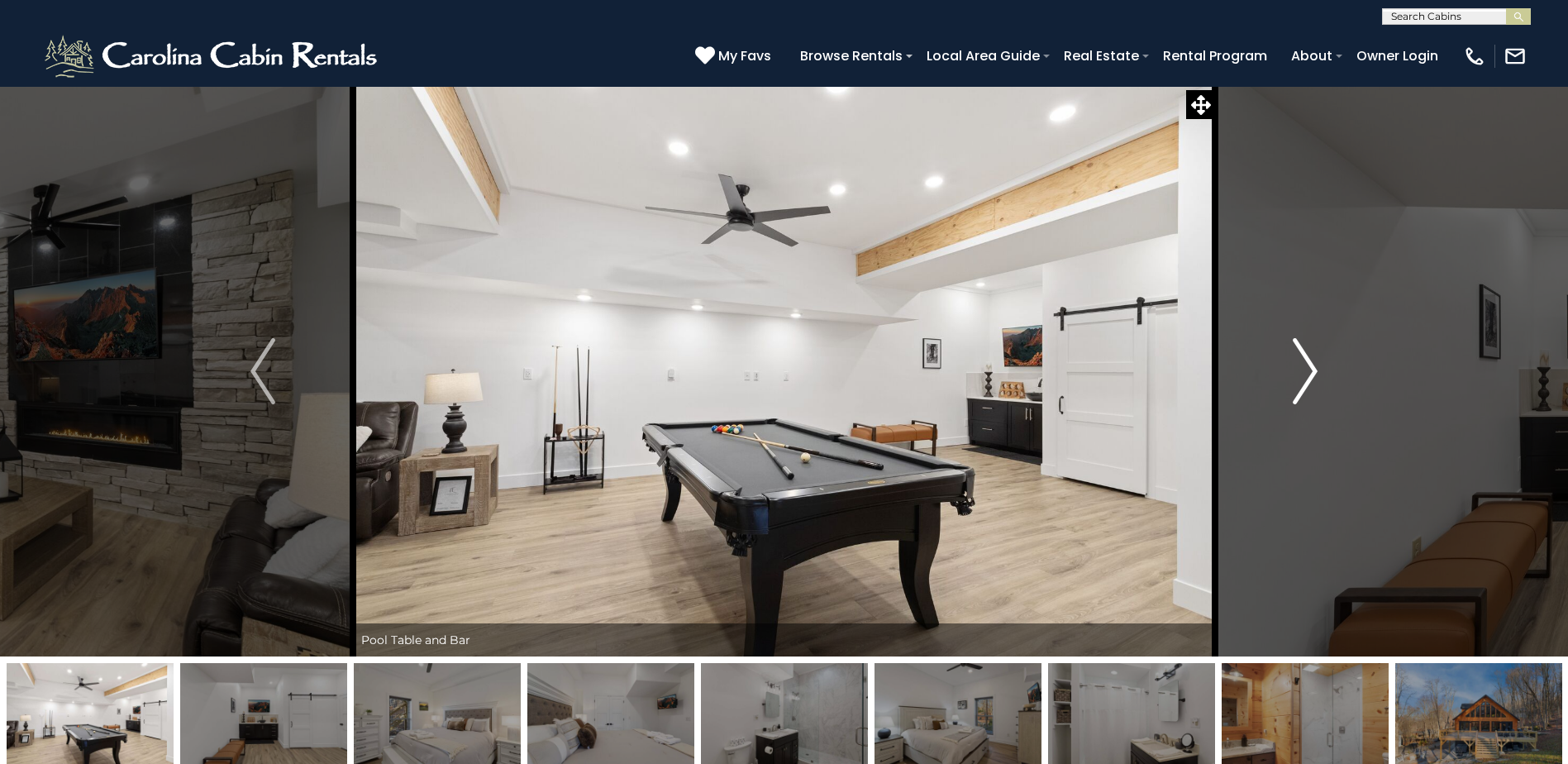
click at [1326, 382] on button "Next" at bounding box center [1306, 371] width 180 height 570
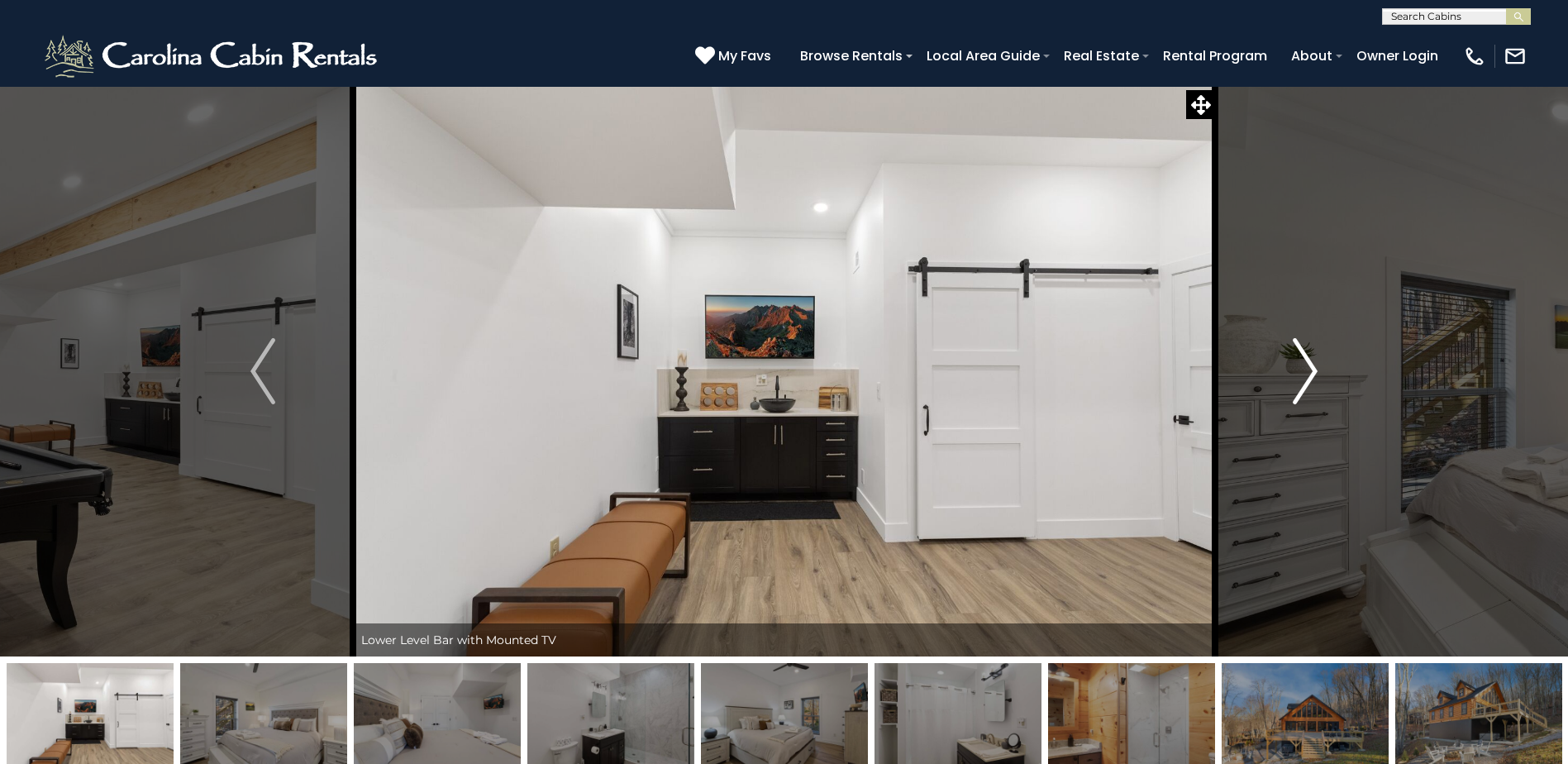
click at [1326, 382] on button "Next" at bounding box center [1306, 371] width 180 height 570
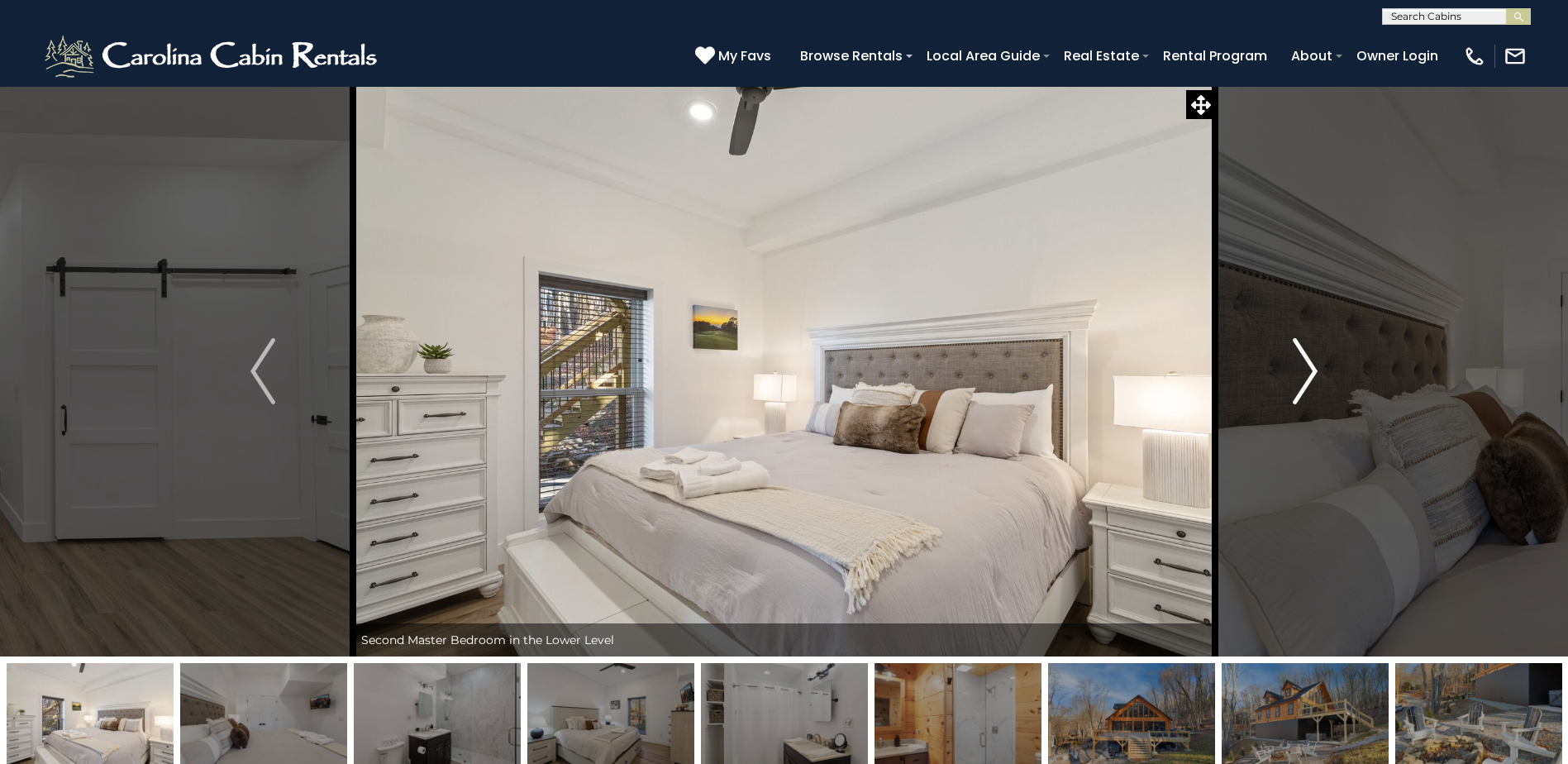
click at [1326, 382] on button "Next" at bounding box center [1306, 371] width 180 height 570
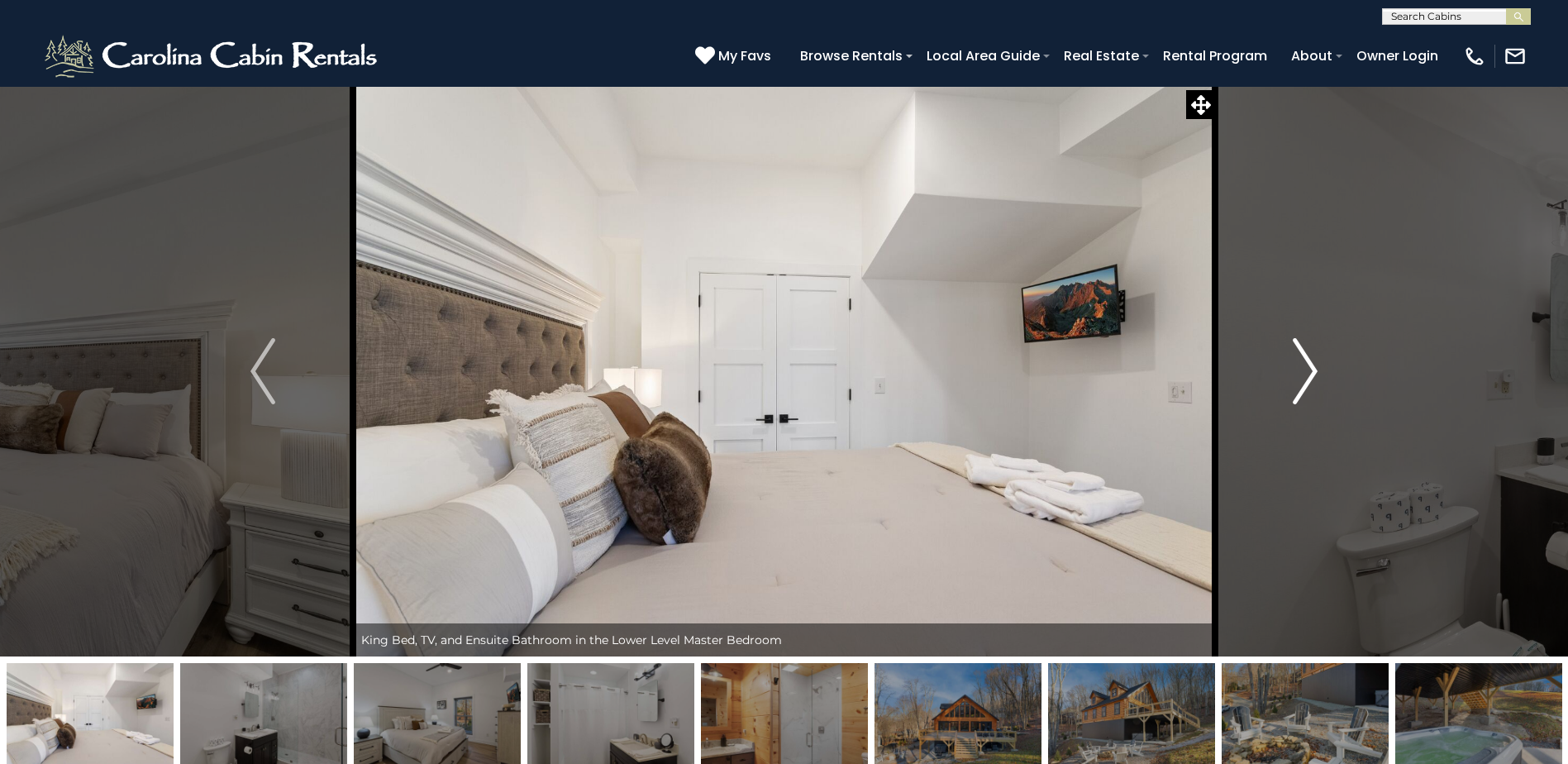
click at [1326, 382] on button "Next" at bounding box center [1306, 371] width 180 height 570
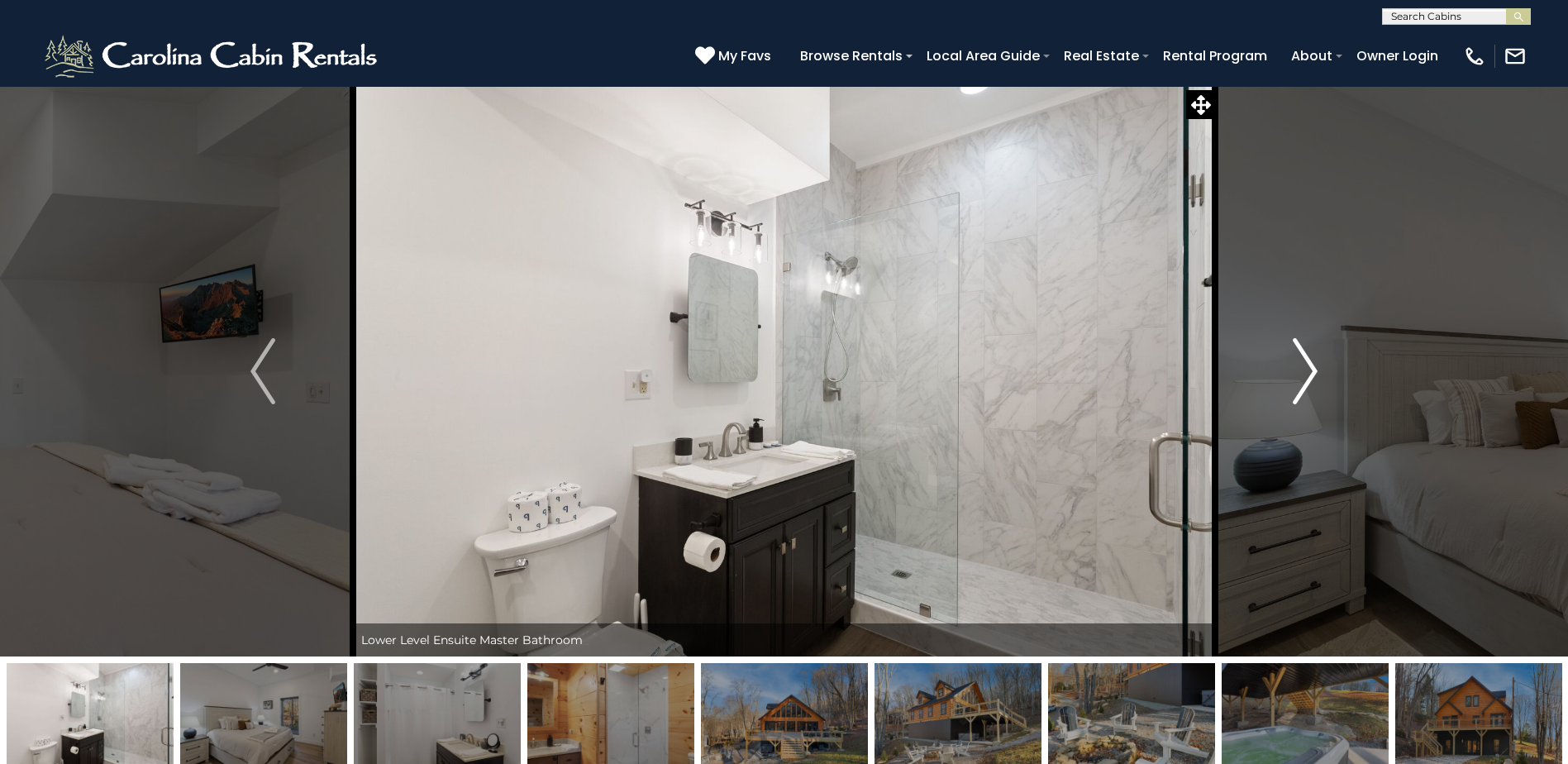
click at [1326, 382] on button "Next" at bounding box center [1306, 371] width 180 height 570
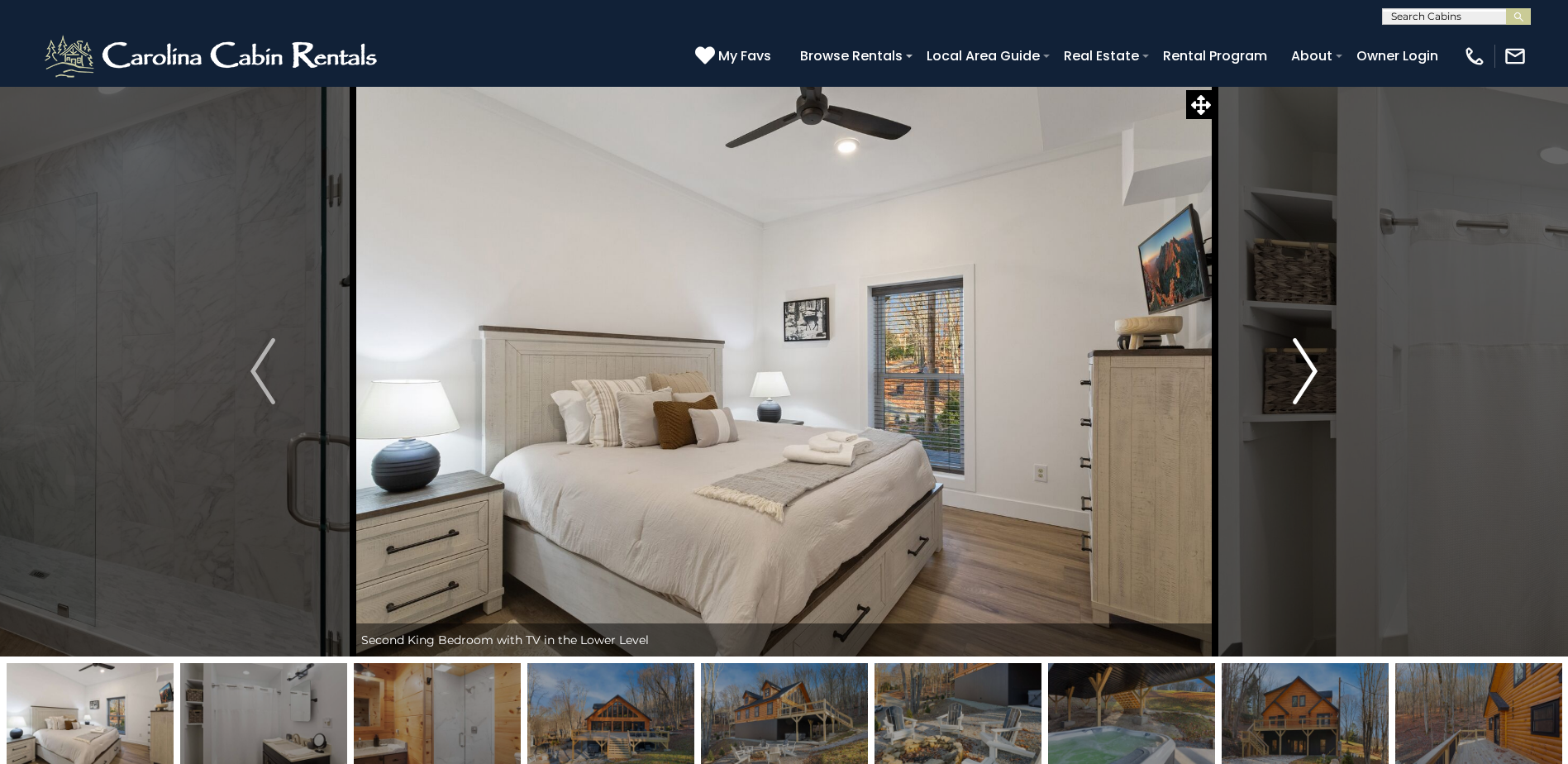
click at [1326, 382] on button "Next" at bounding box center [1306, 371] width 180 height 570
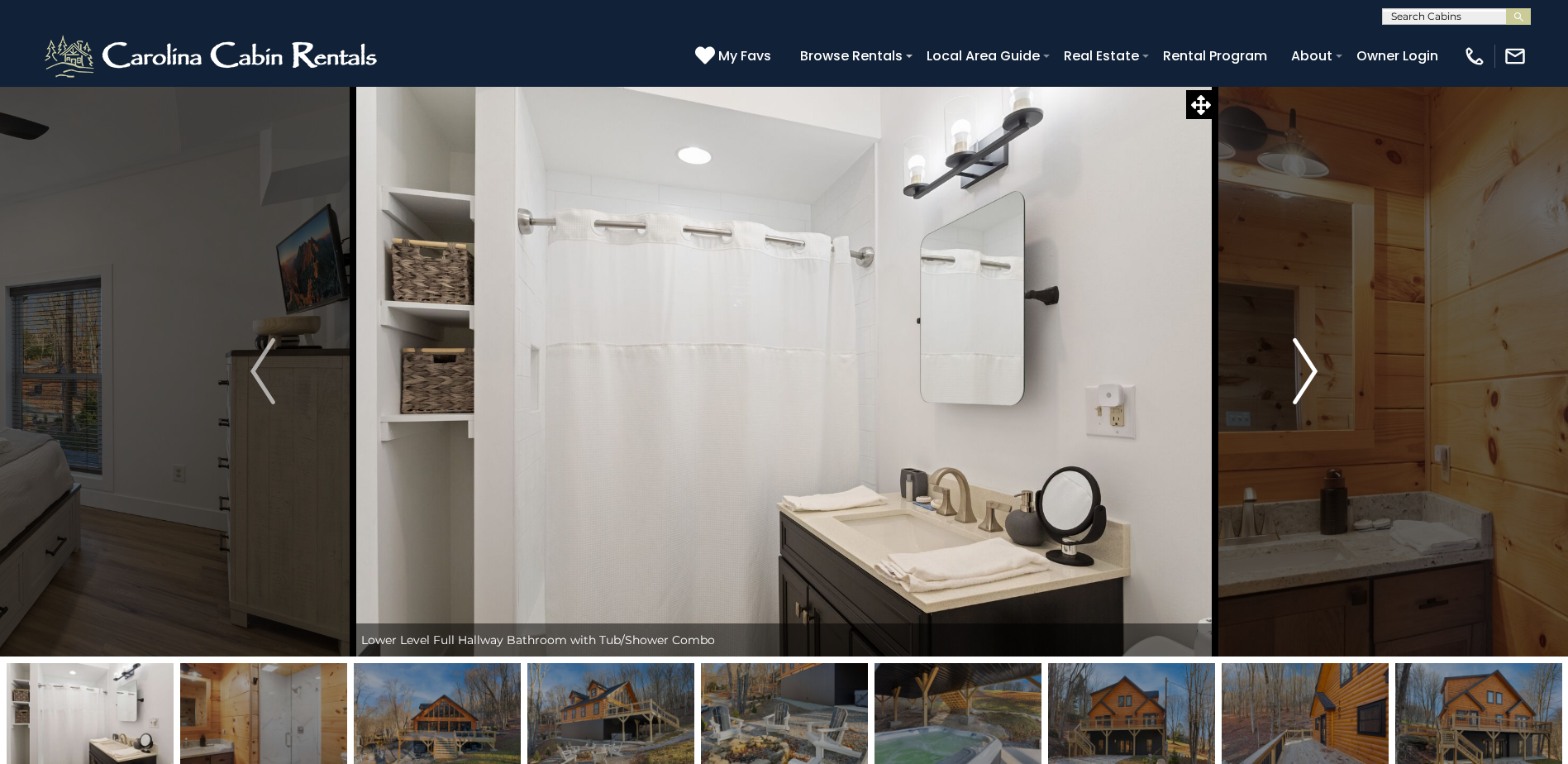
click at [1326, 382] on button "Next" at bounding box center [1306, 371] width 180 height 570
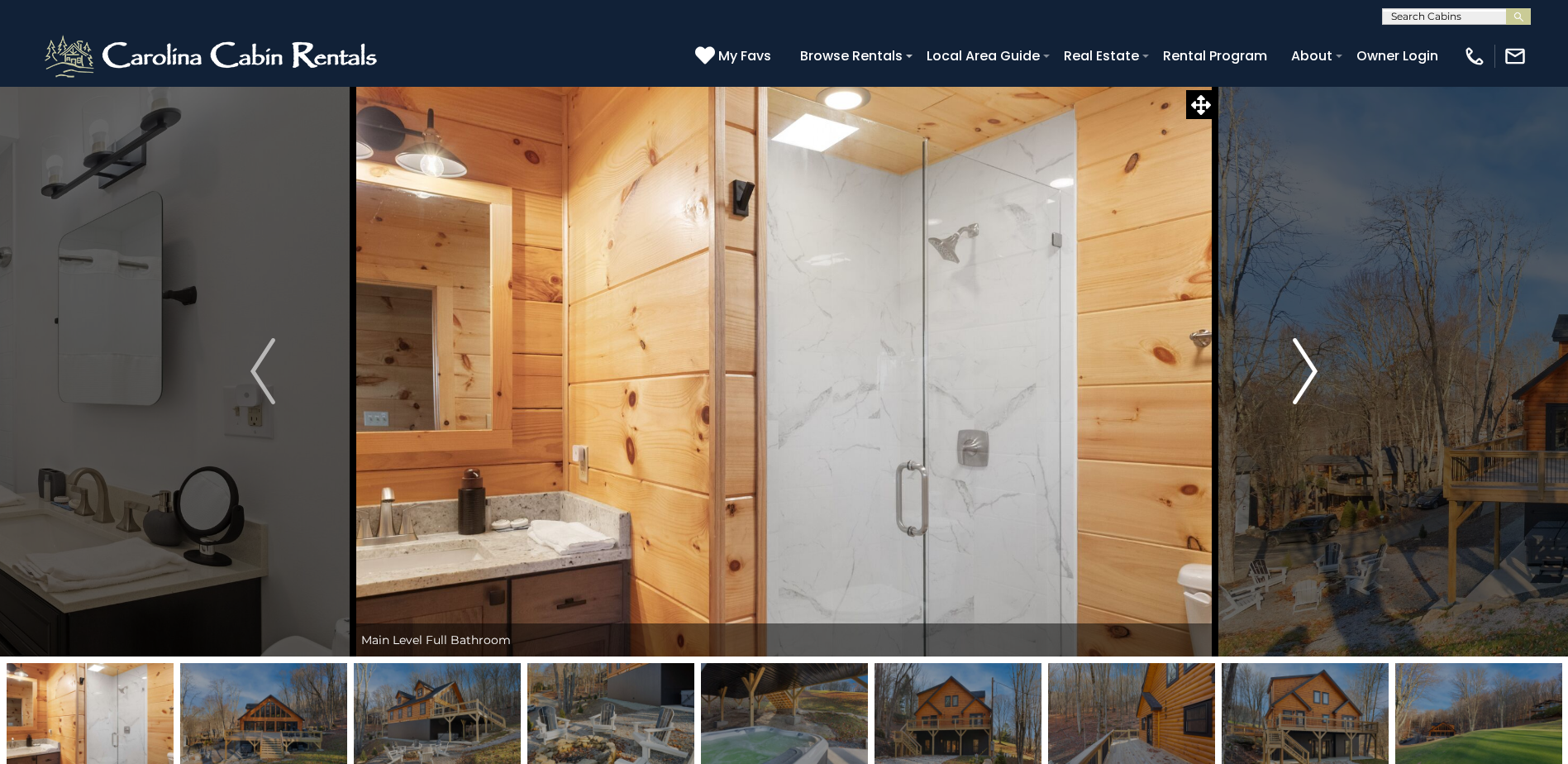
click at [1326, 382] on button "Next" at bounding box center [1306, 371] width 180 height 570
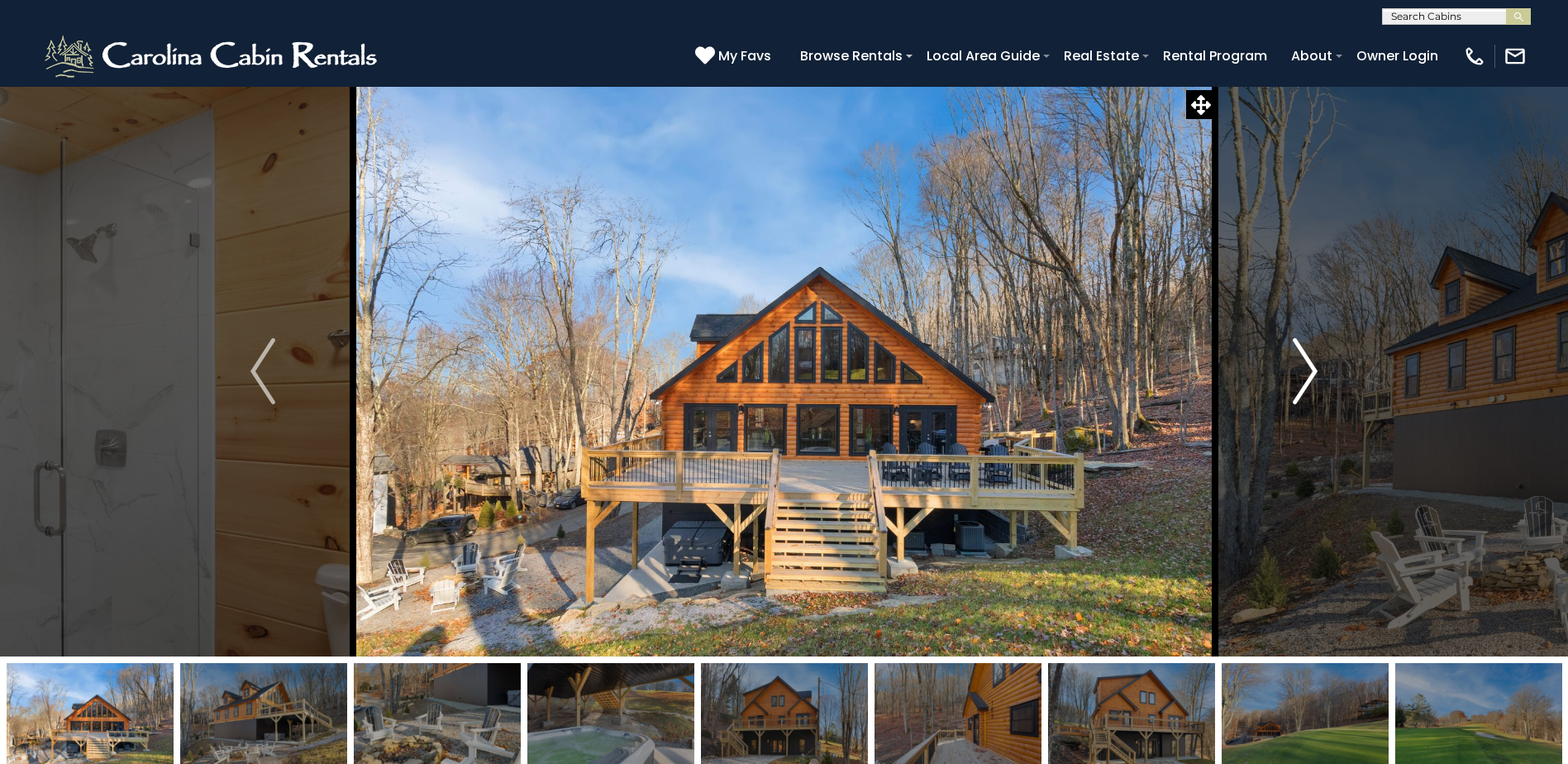
click at [1326, 386] on button "Next" at bounding box center [1306, 371] width 180 height 570
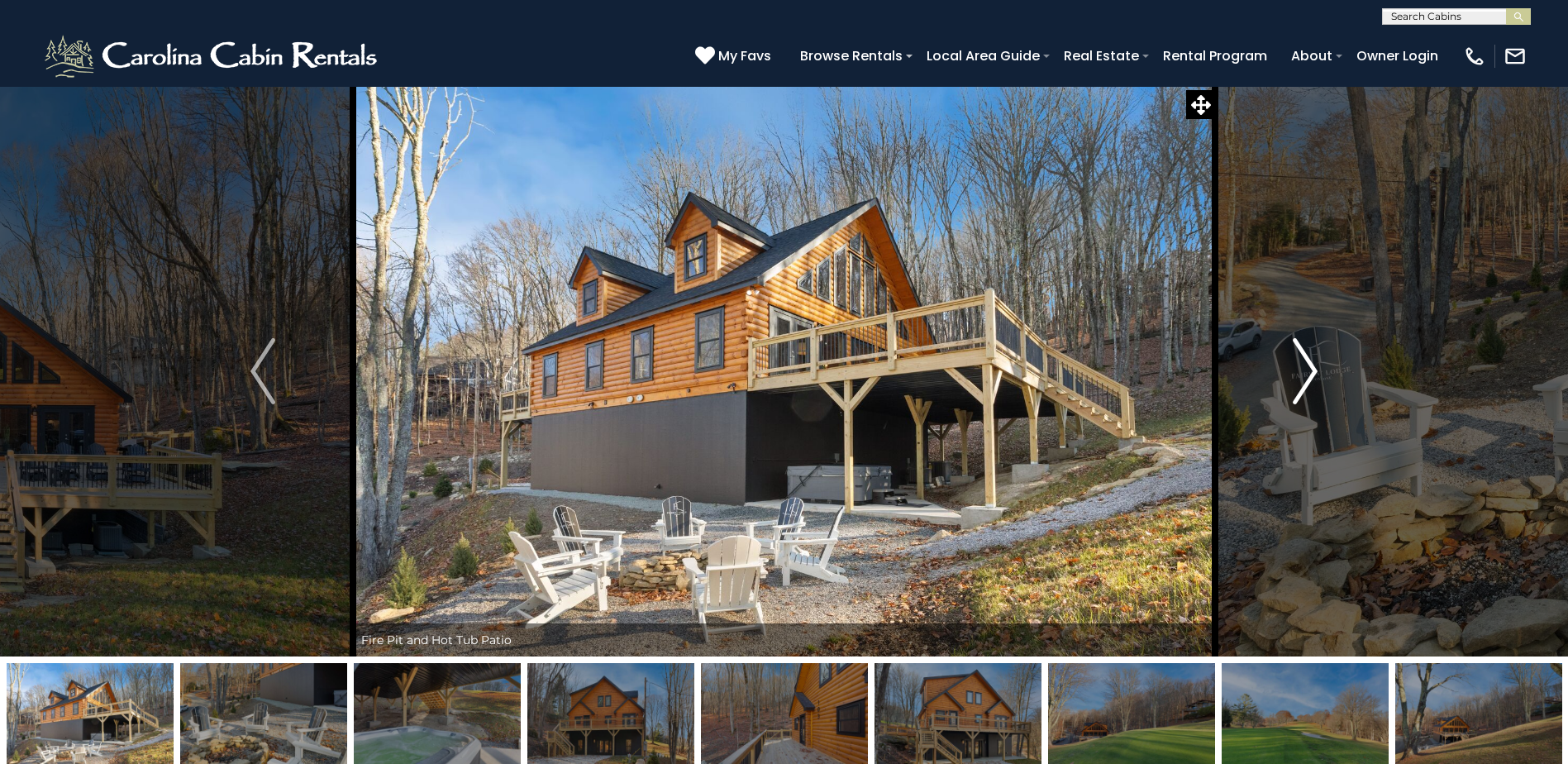
click at [1326, 386] on button "Next" at bounding box center [1306, 371] width 180 height 570
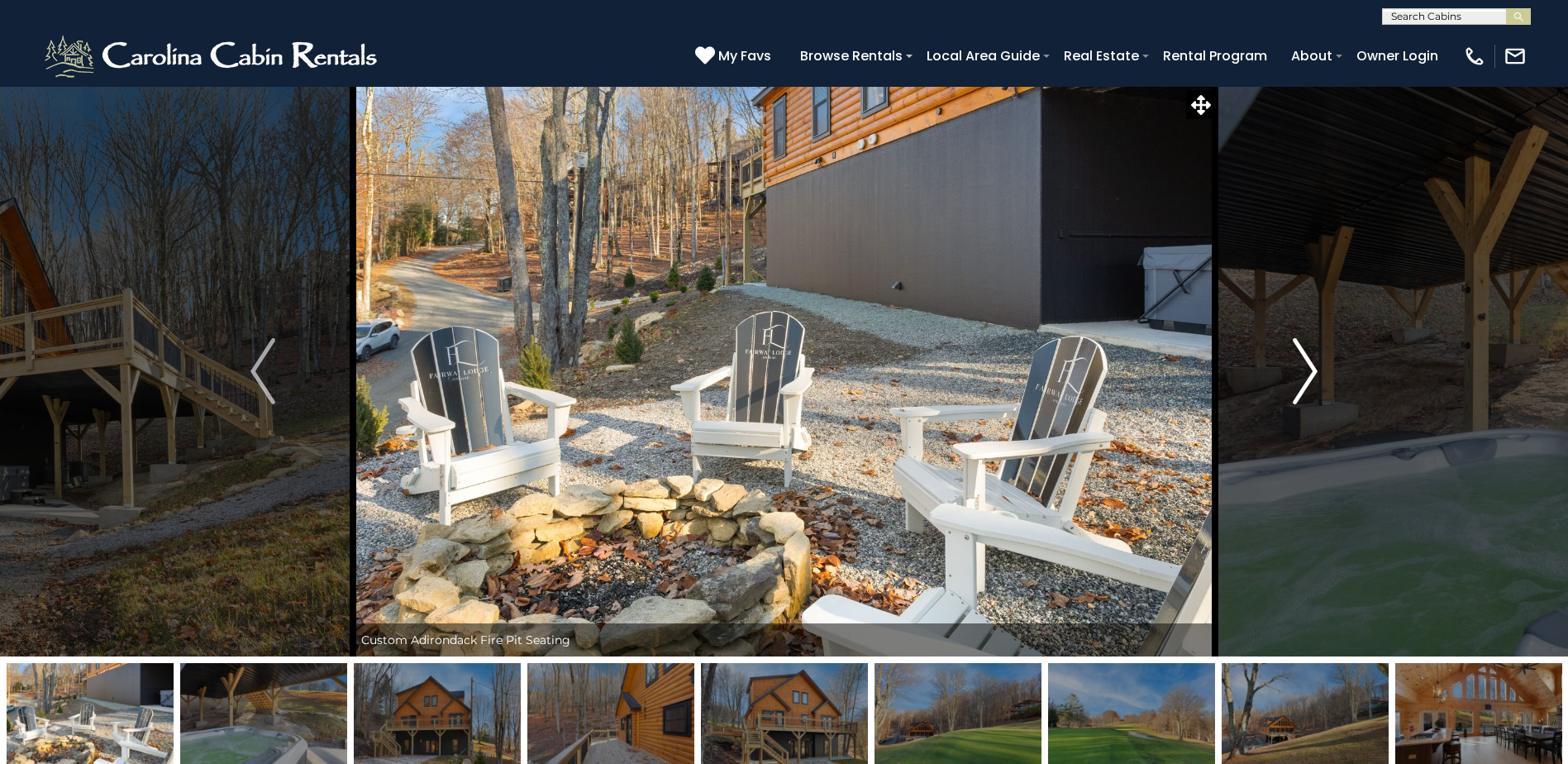
click at [1326, 385] on button "Next" at bounding box center [1306, 371] width 180 height 570
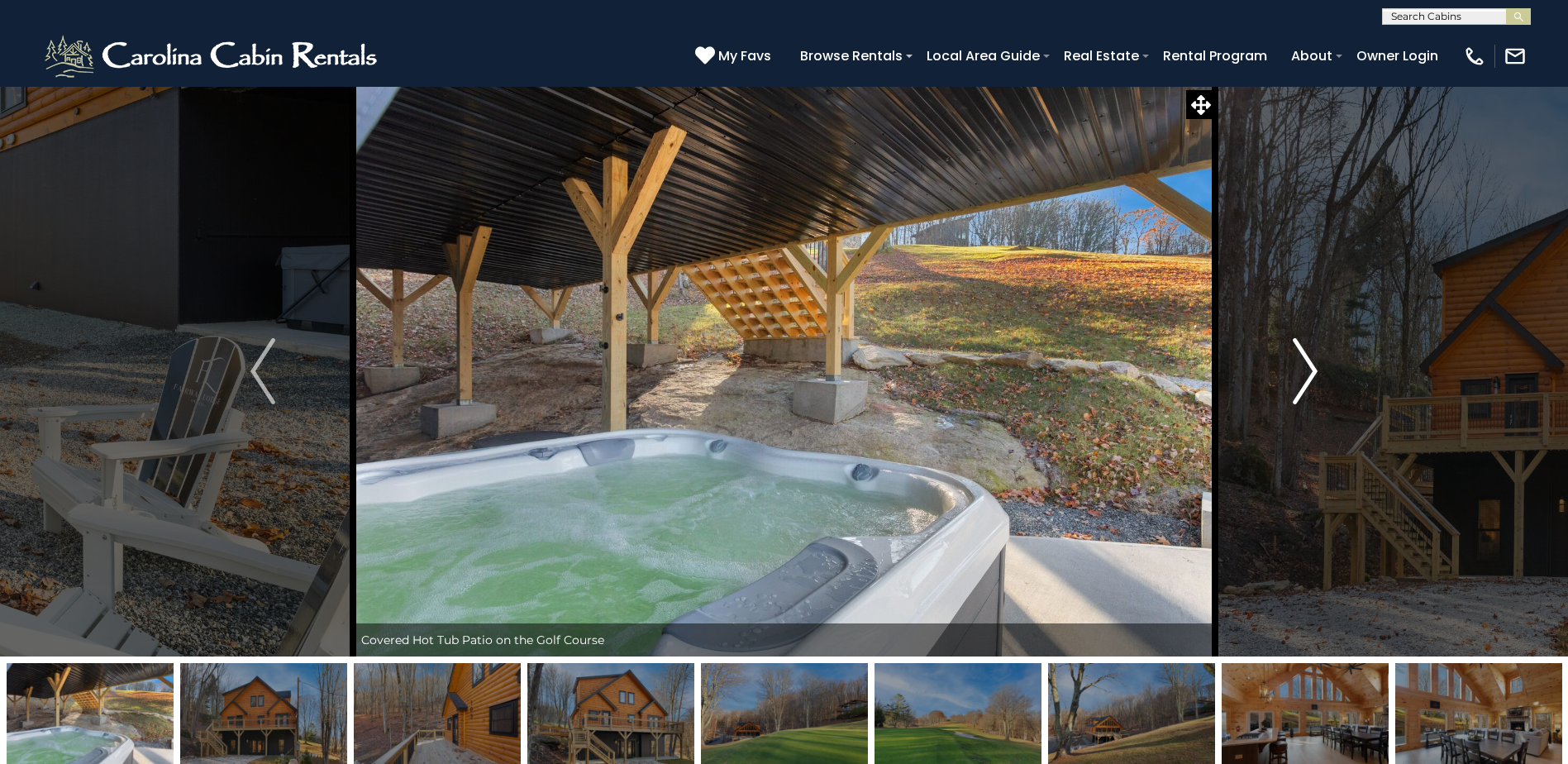
click at [1326, 385] on button "Next" at bounding box center [1306, 371] width 180 height 570
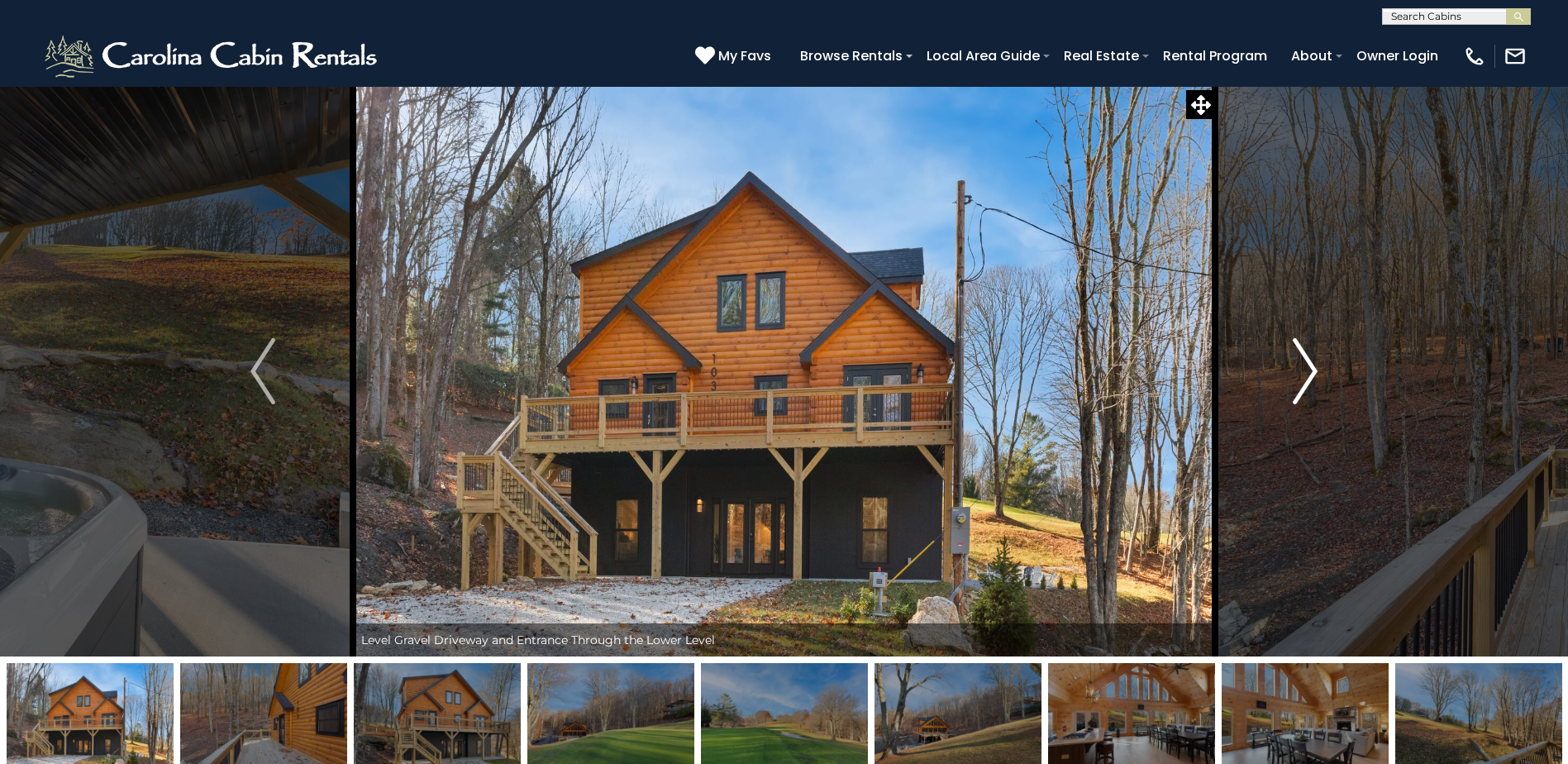
click at [1326, 385] on button "Next" at bounding box center [1306, 371] width 180 height 570
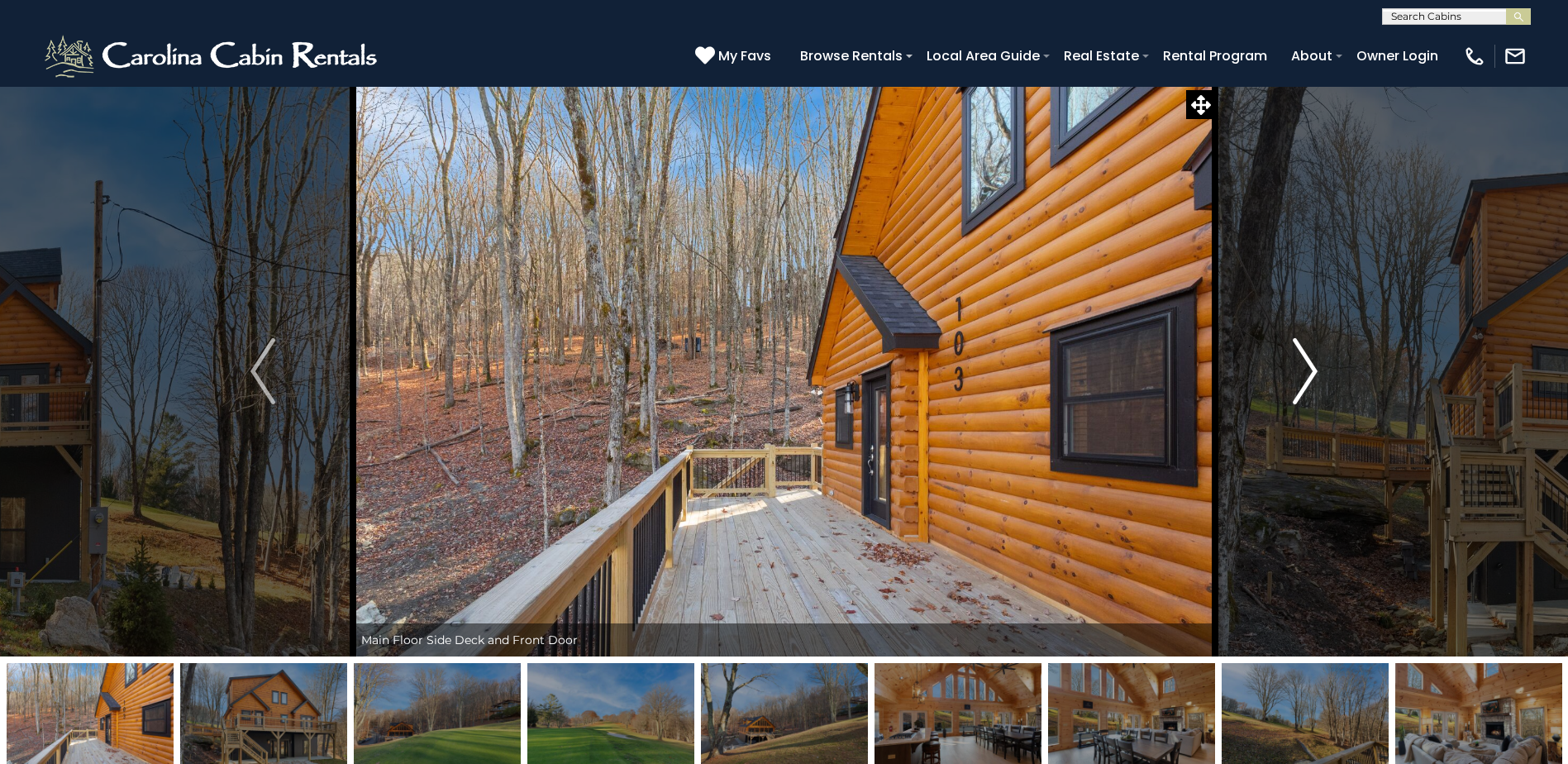
click at [1326, 385] on button "Next" at bounding box center [1306, 371] width 180 height 570
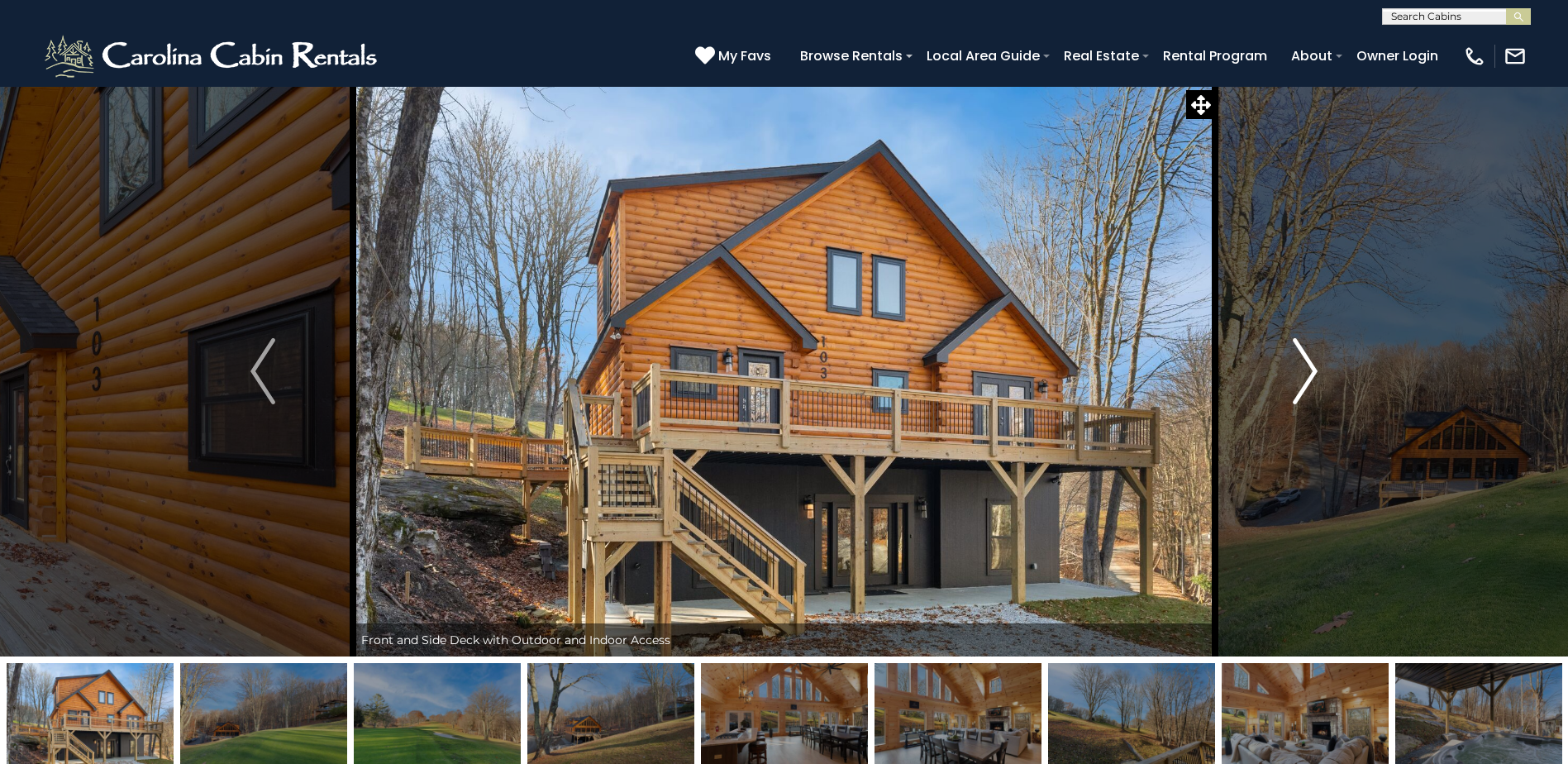
click at [1307, 388] on img "Next" at bounding box center [1306, 371] width 25 height 66
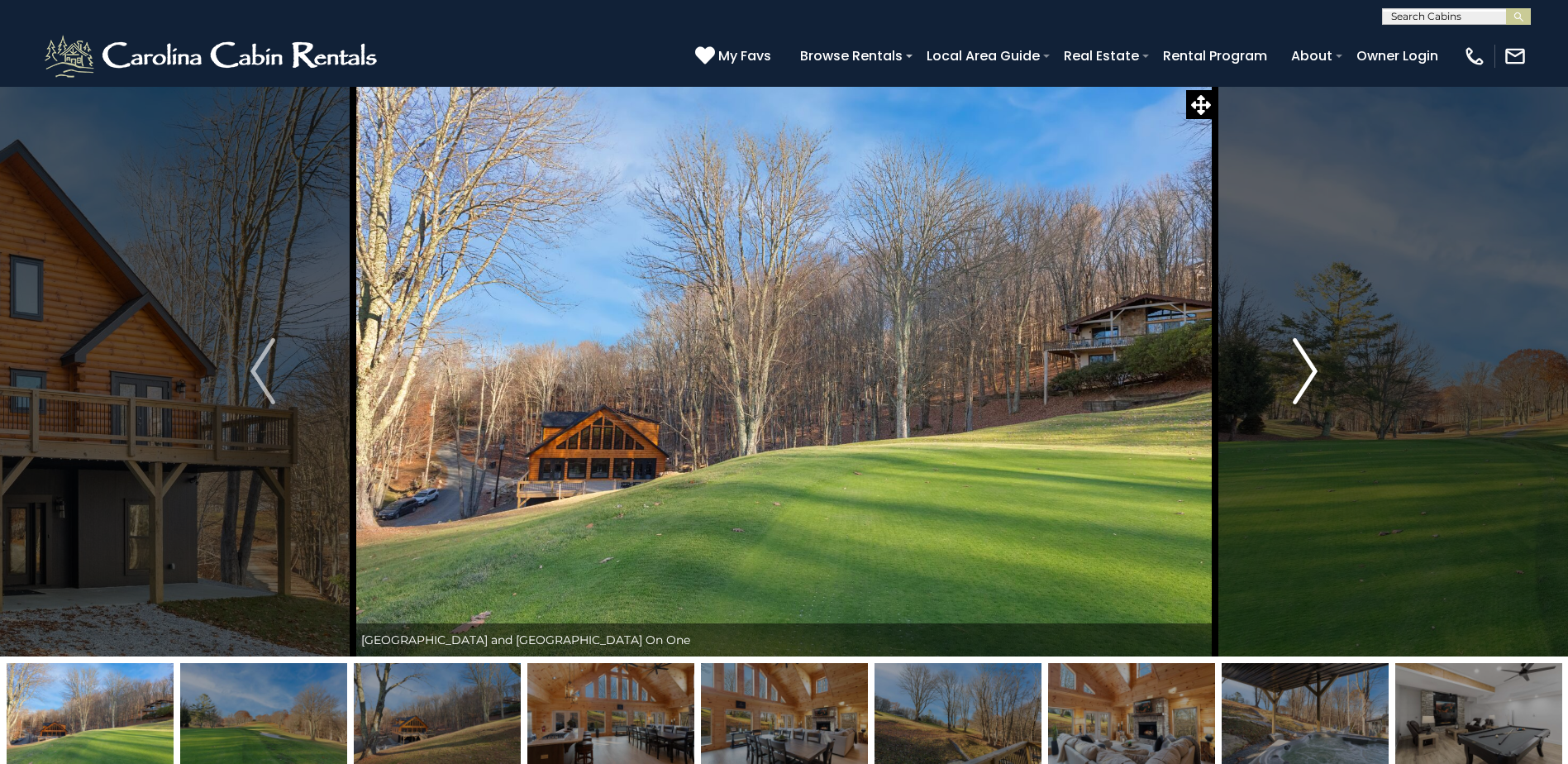
click at [1302, 381] on img "Next" at bounding box center [1306, 371] width 25 height 66
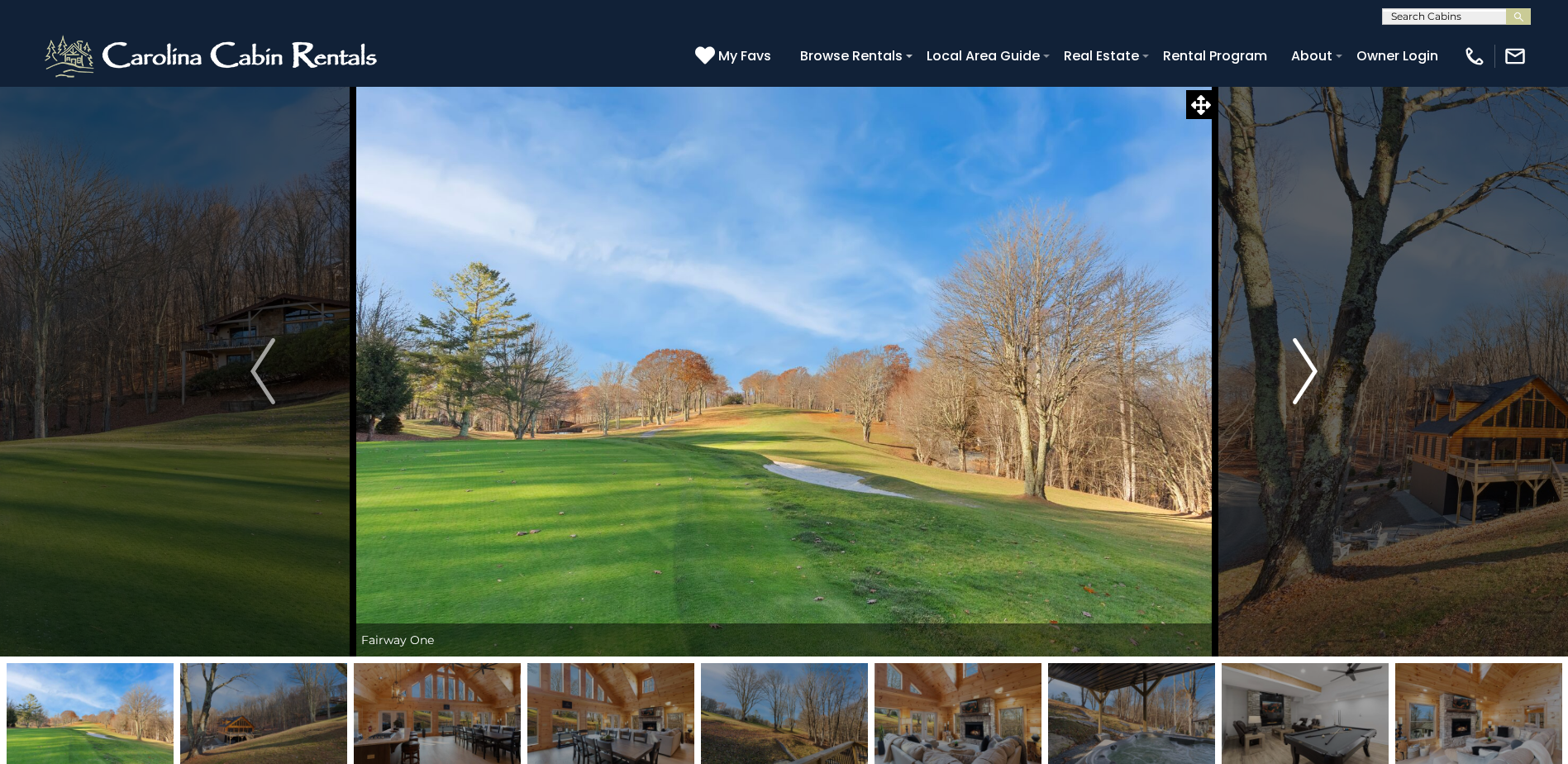
click at [1330, 384] on button "Next" at bounding box center [1306, 371] width 180 height 570
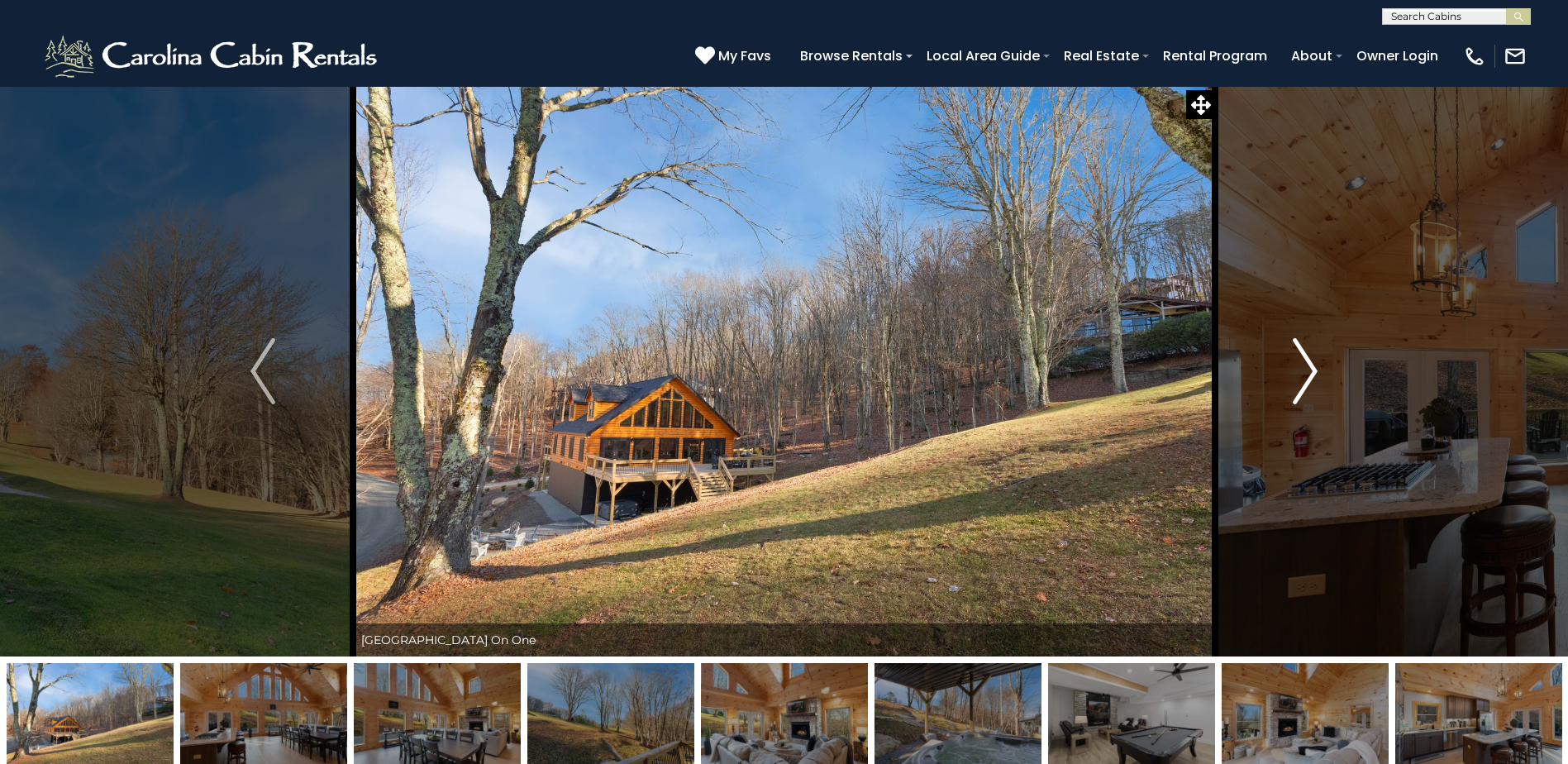
click at [1307, 362] on img "Next" at bounding box center [1306, 371] width 25 height 66
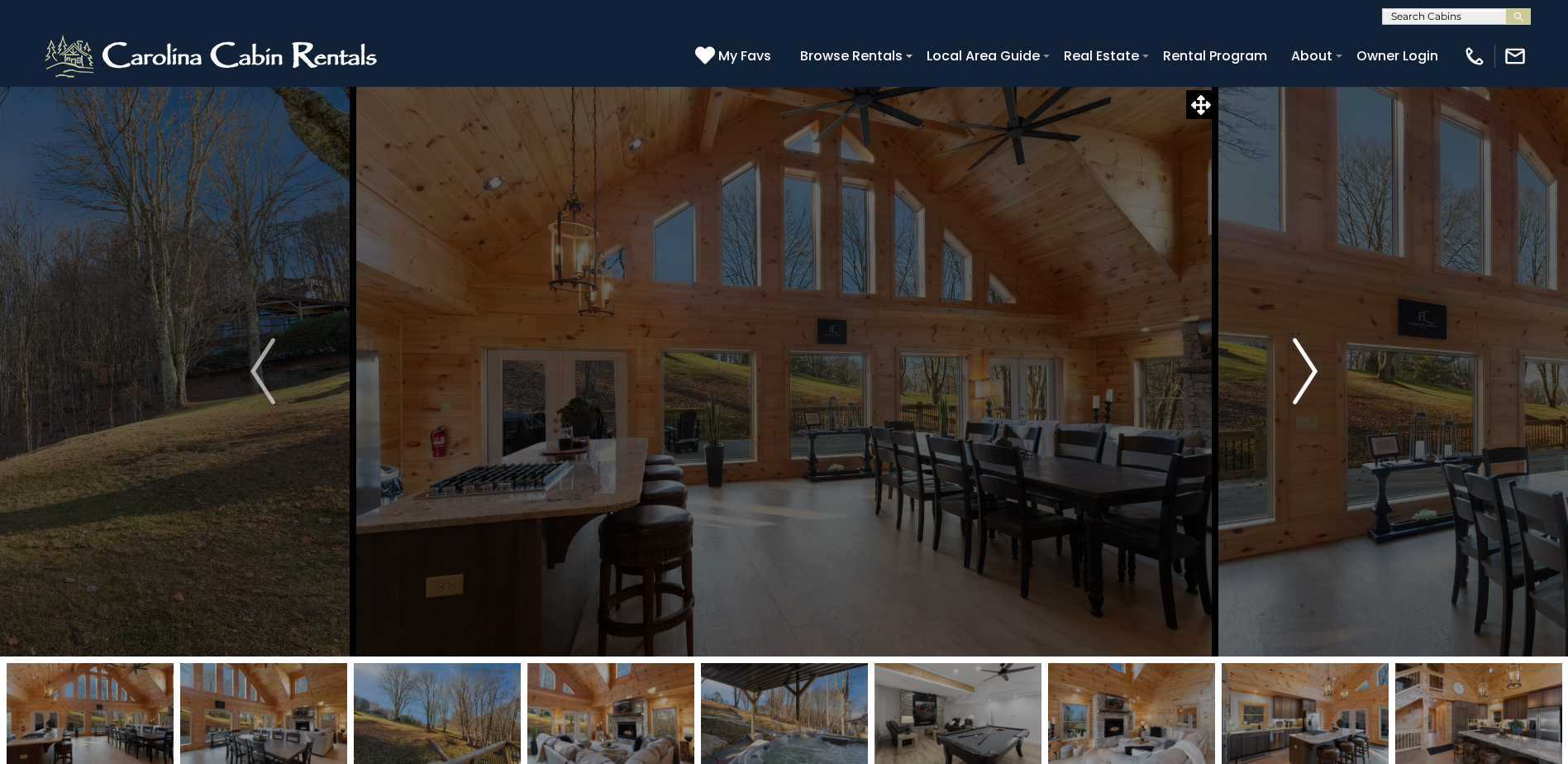
click at [1307, 362] on img "Next" at bounding box center [1306, 371] width 25 height 66
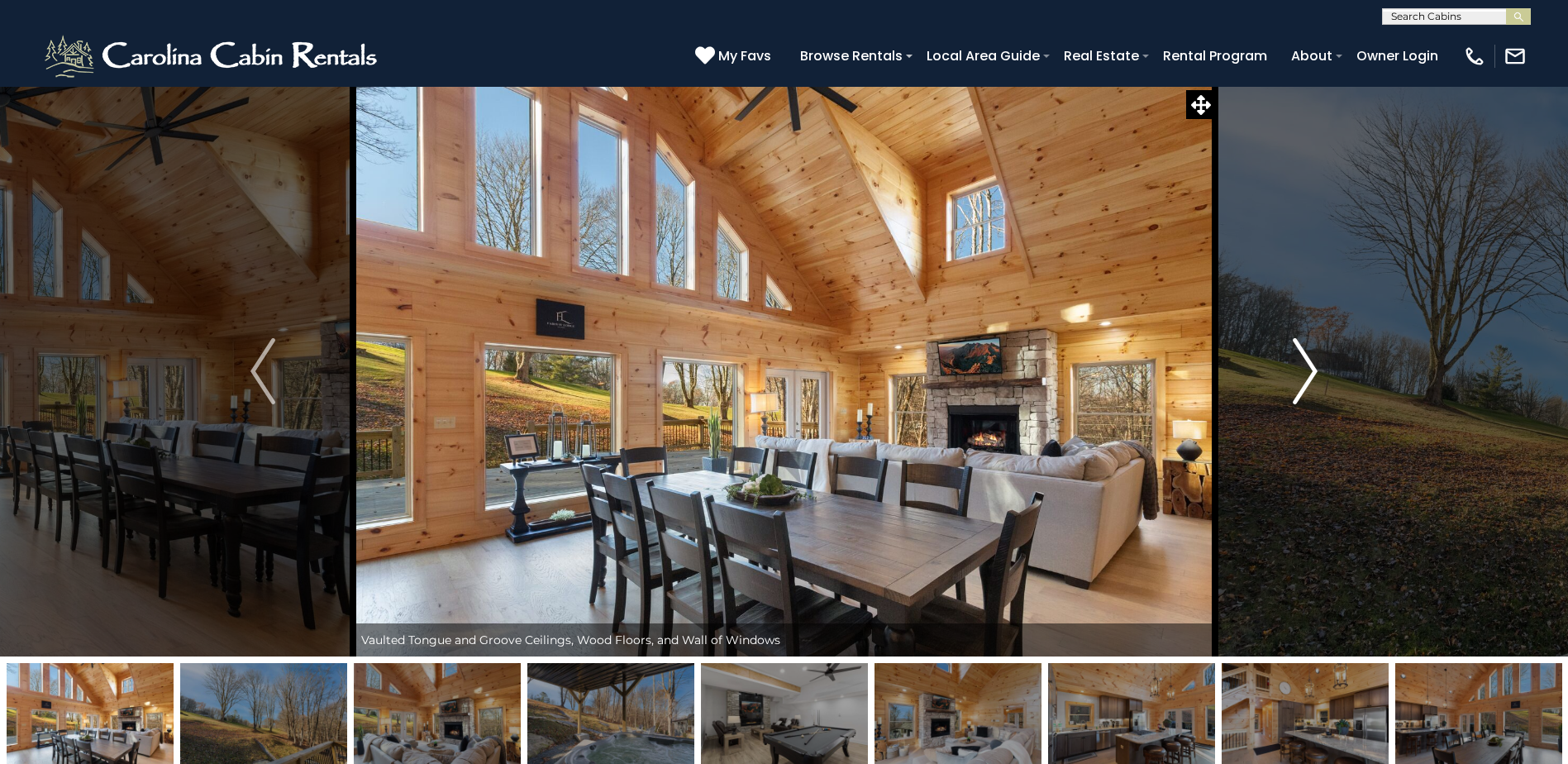
click at [1307, 362] on img "Next" at bounding box center [1306, 371] width 25 height 66
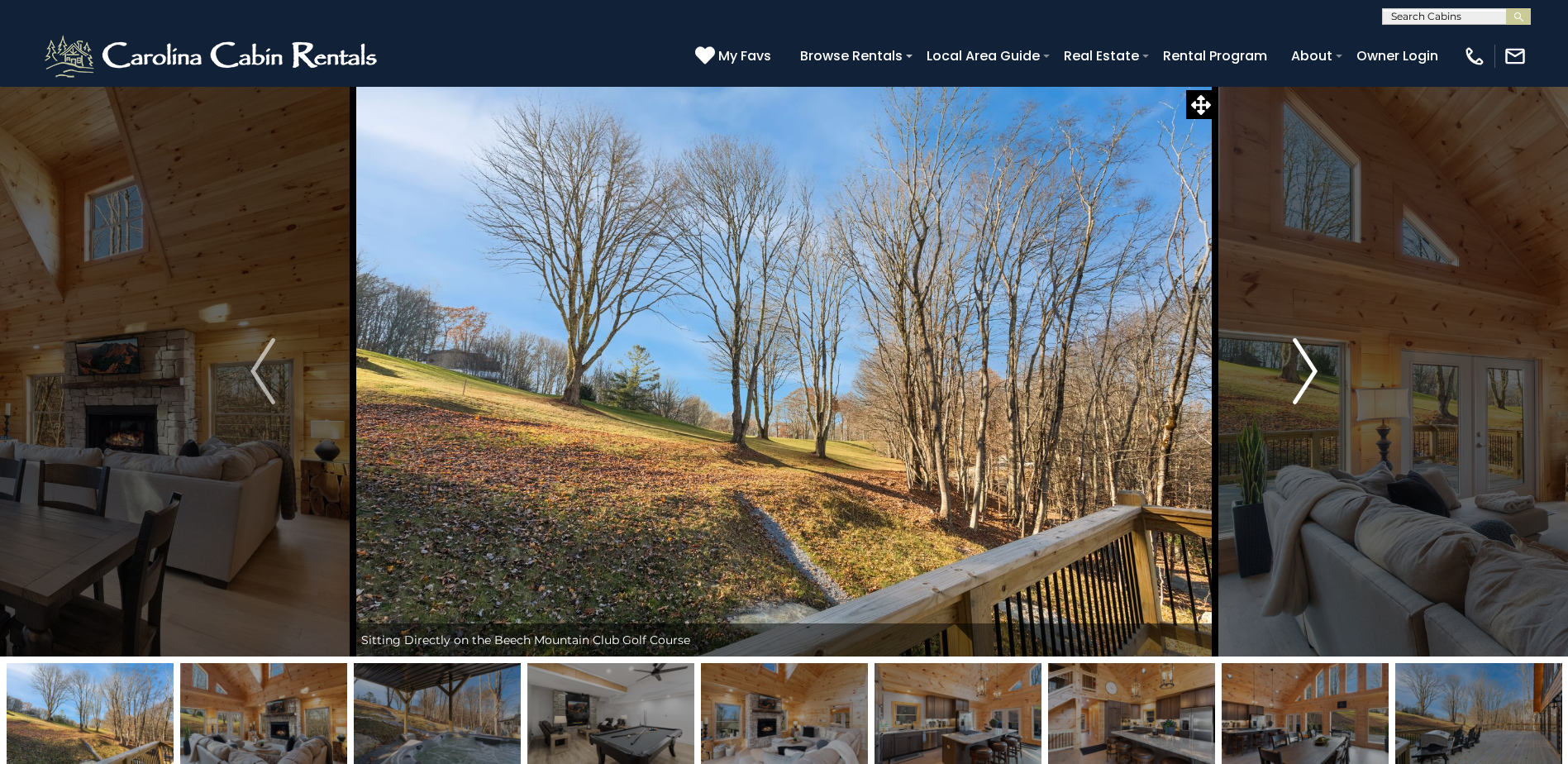
click at [1307, 362] on img "Next" at bounding box center [1306, 371] width 25 height 66
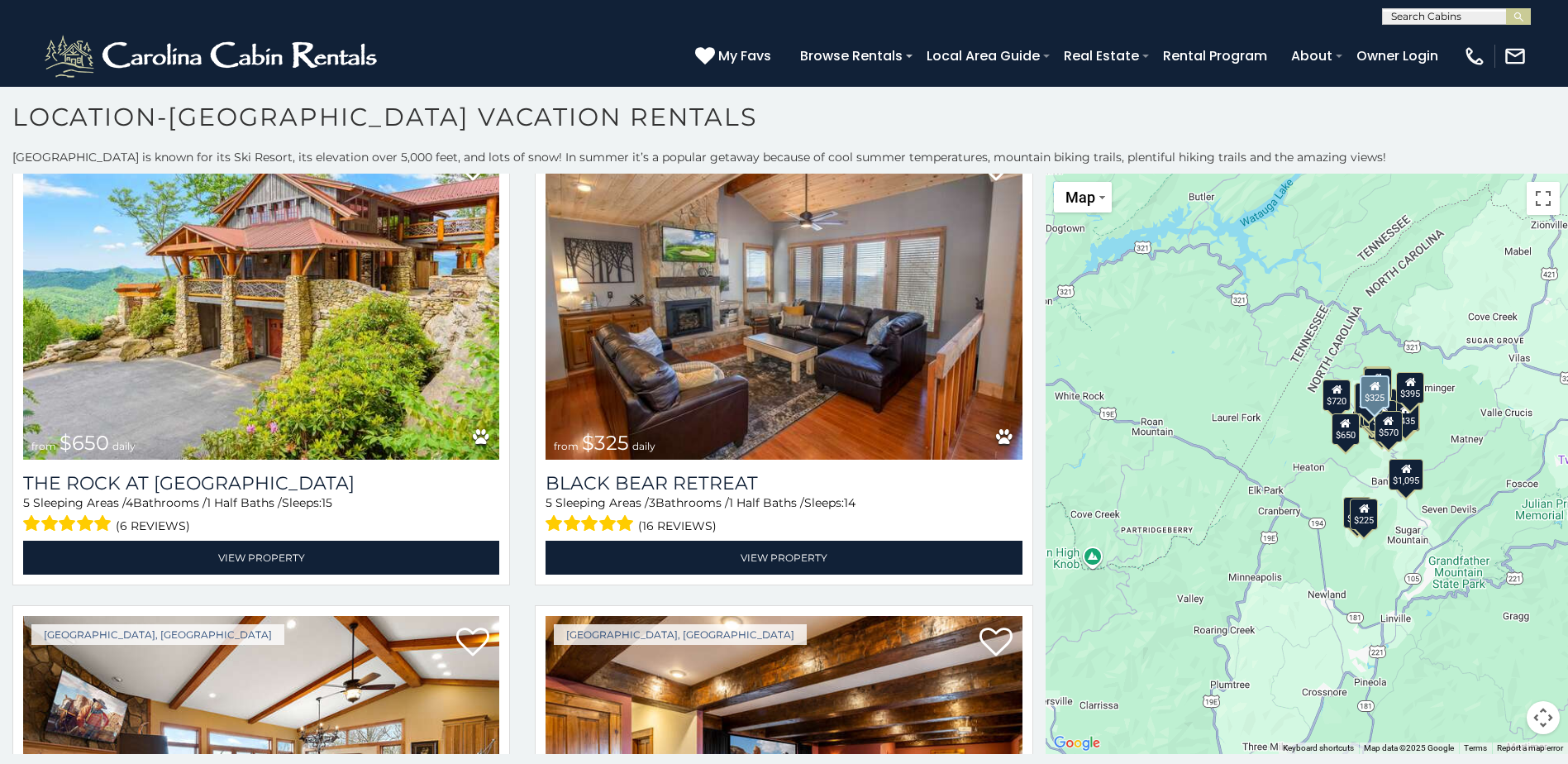
scroll to position [4218, 0]
